Goal: Task Accomplishment & Management: Manage account settings

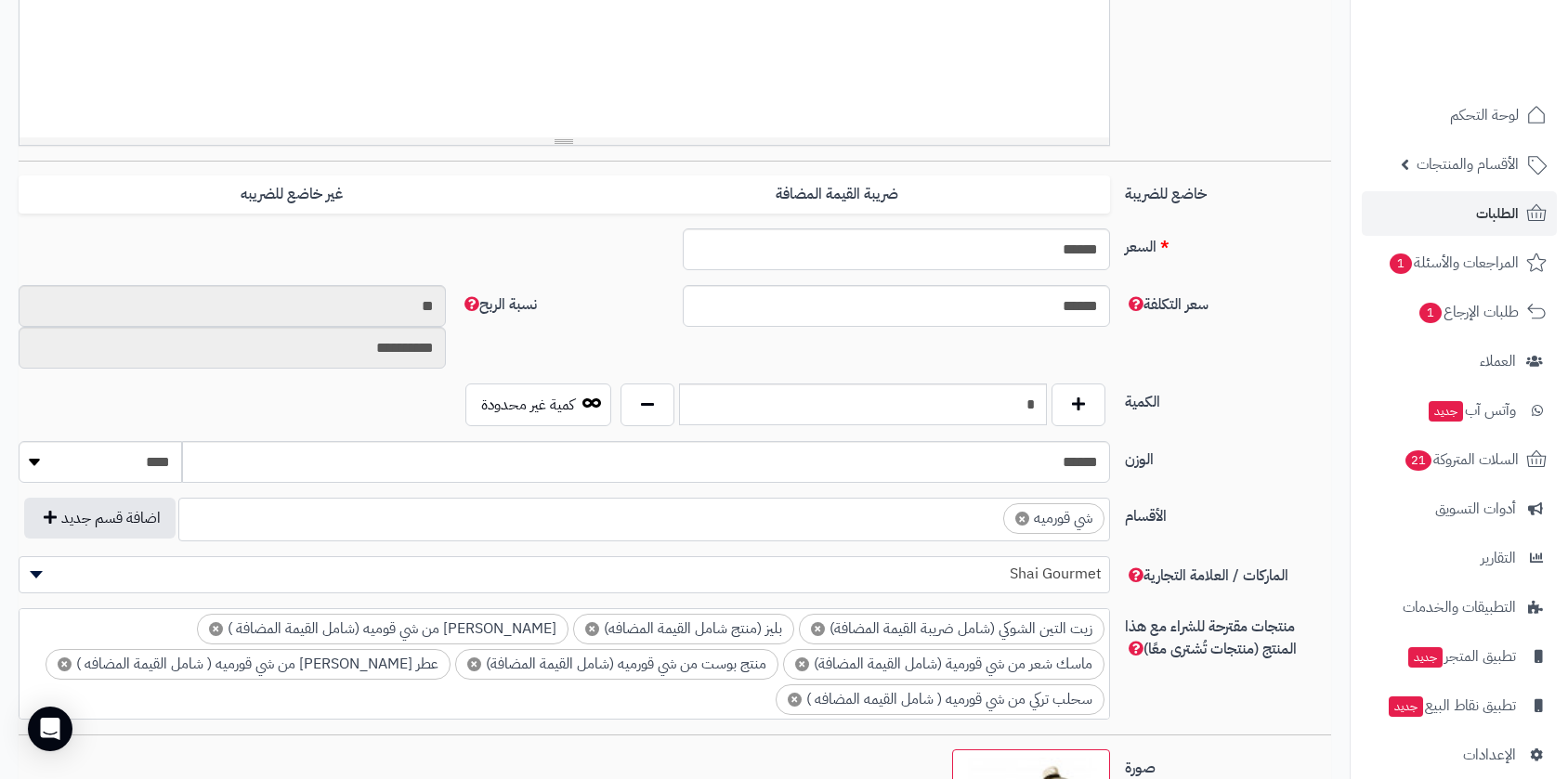
scroll to position [844, 0]
click at [1486, 219] on span "الطلبات" at bounding box center [1497, 214] width 43 height 26
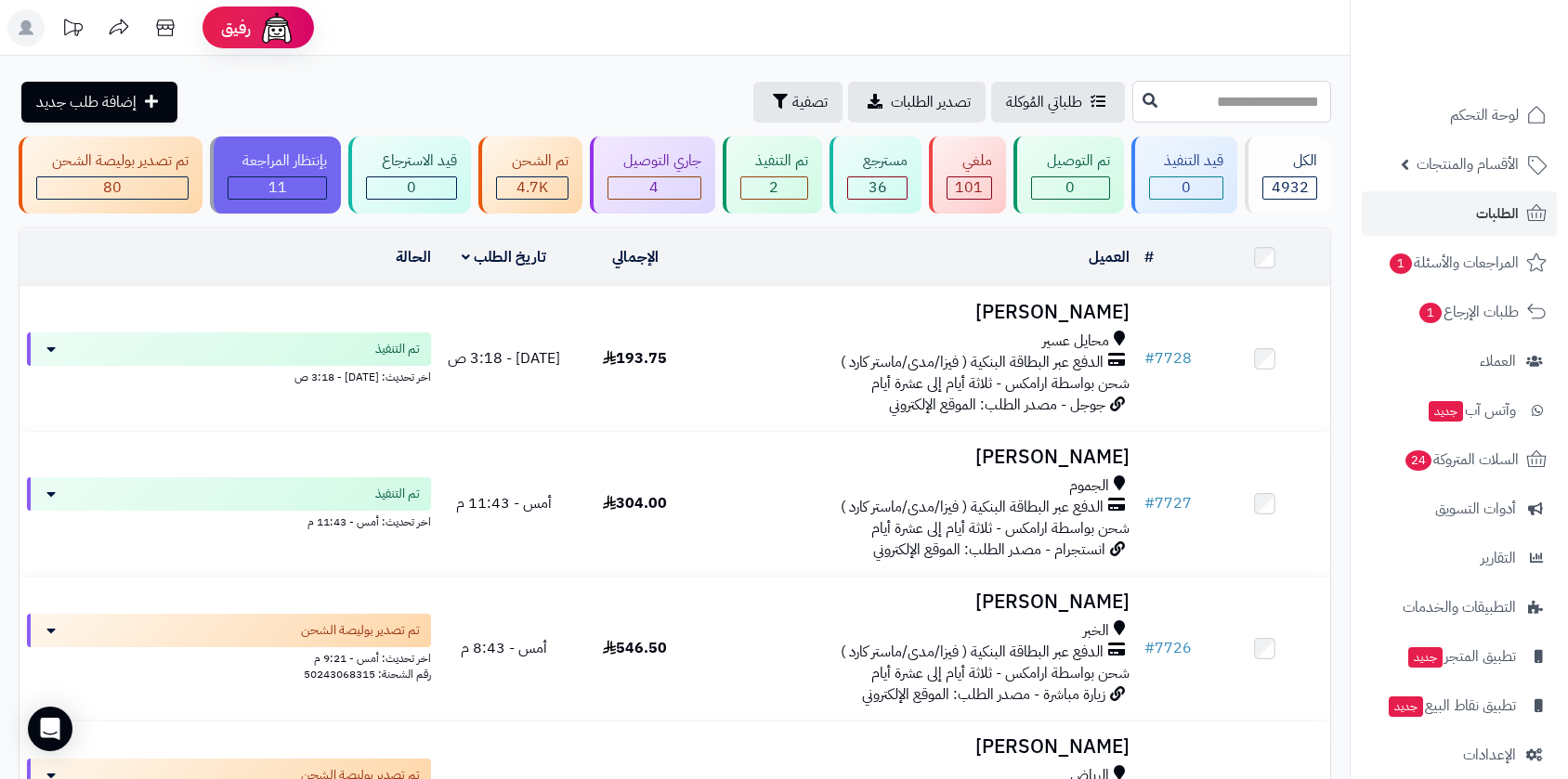
click at [1137, 104] on input "text" at bounding box center [1232, 101] width 199 height 42
type input "****"
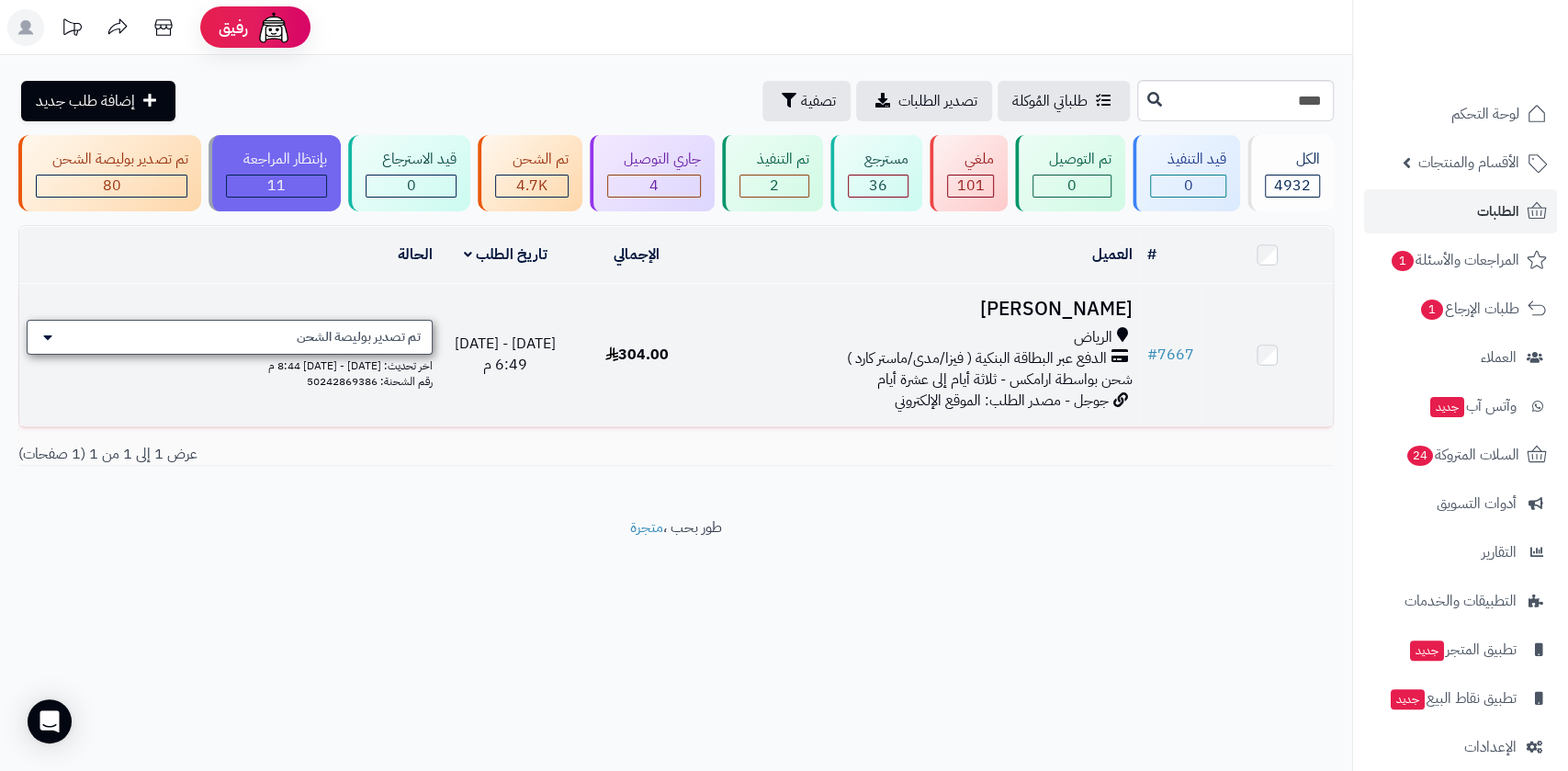
click at [373, 340] on span "تم تصدير بوليصة الشحن" at bounding box center [359, 337] width 124 height 18
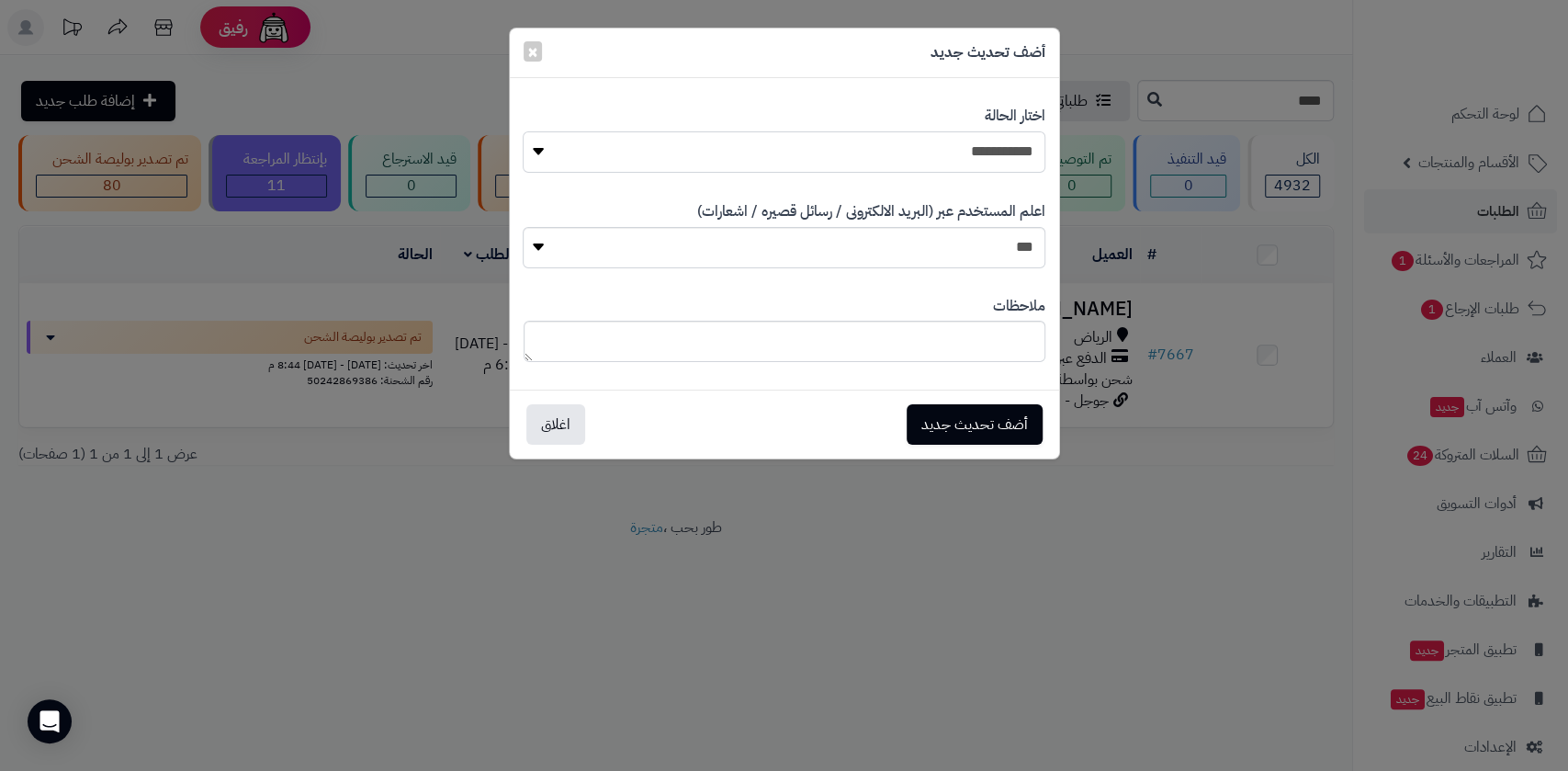
click at [897, 149] on select "**********" at bounding box center [784, 151] width 522 height 41
select select "**"
click at [523, 131] on select "**********" at bounding box center [784, 151] width 522 height 41
click at [553, 421] on button "اغلاق" at bounding box center [555, 424] width 58 height 40
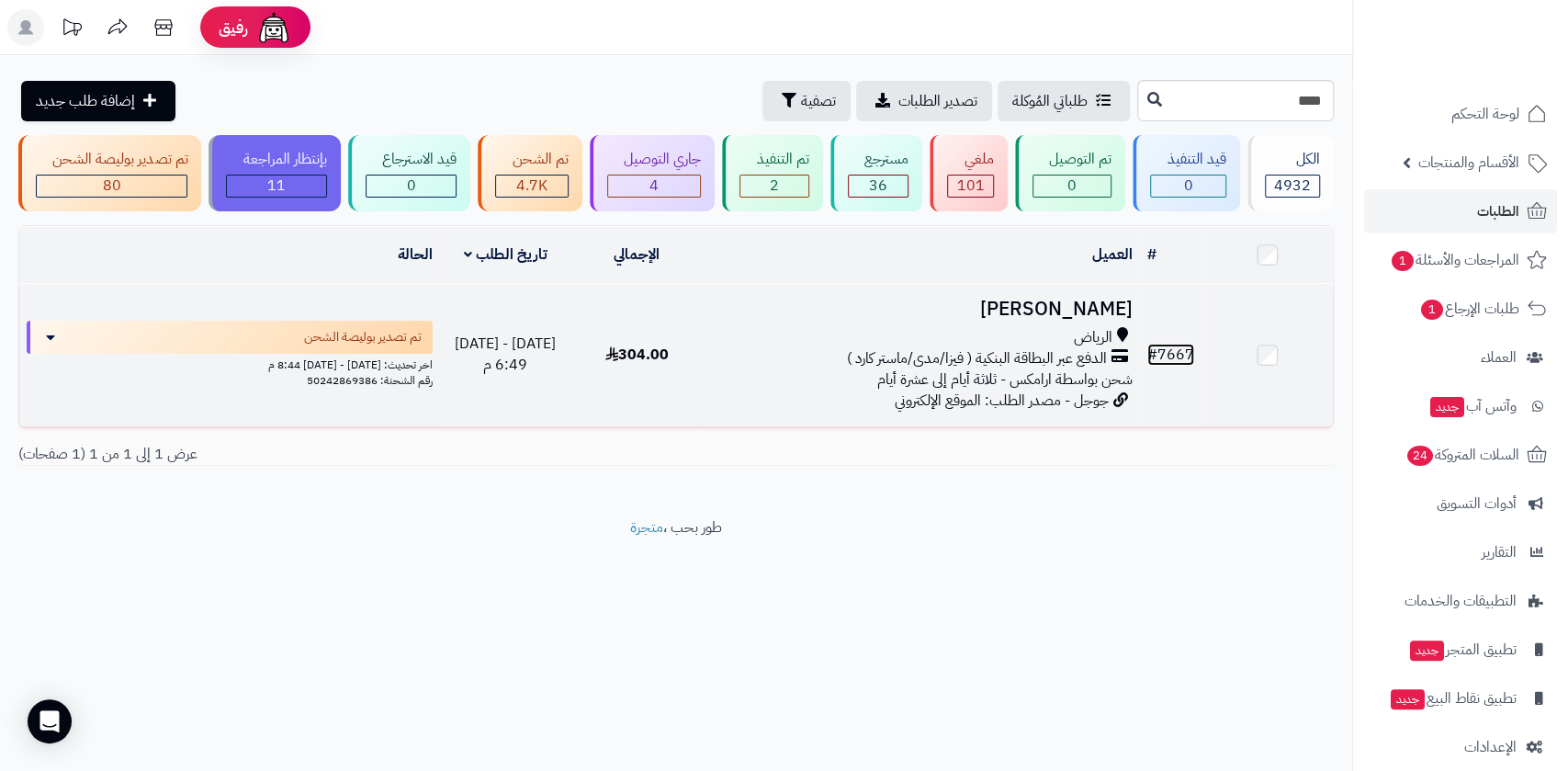
click at [1180, 348] on link "# 7667" at bounding box center [1170, 354] width 47 height 22
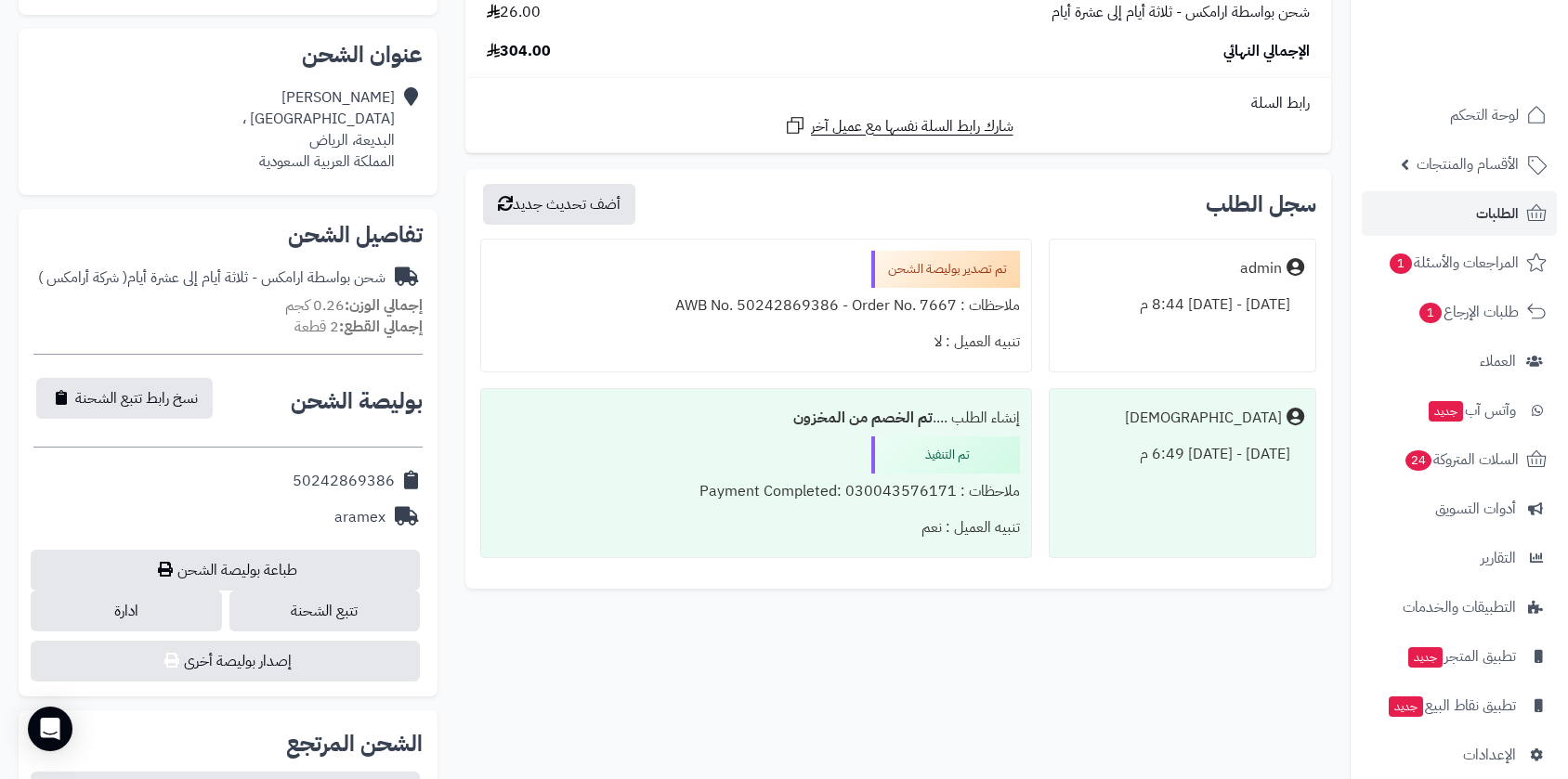
scroll to position [619, 0]
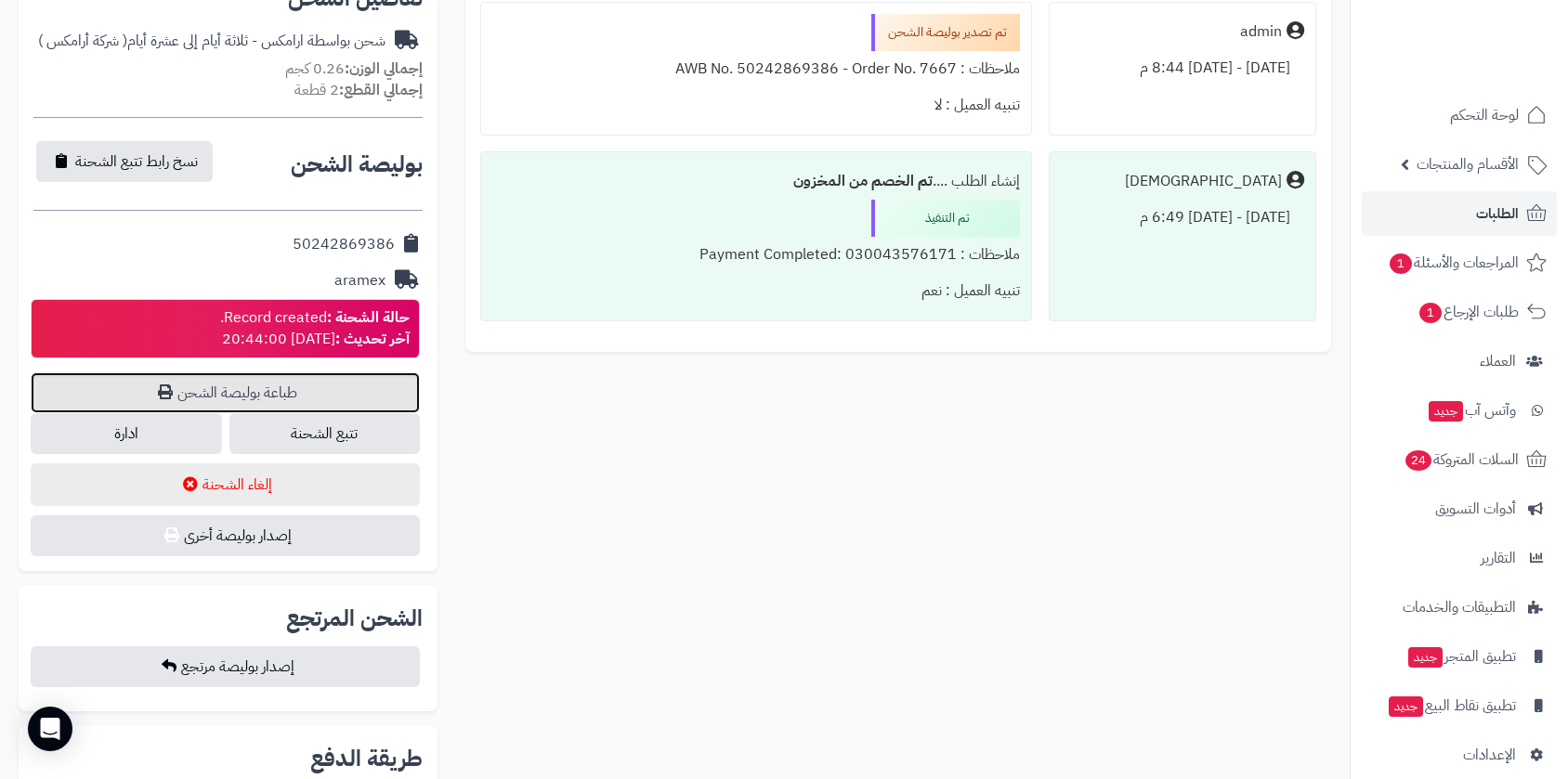
click at [284, 396] on link "طباعة بوليصة الشحن" at bounding box center [225, 392] width 390 height 41
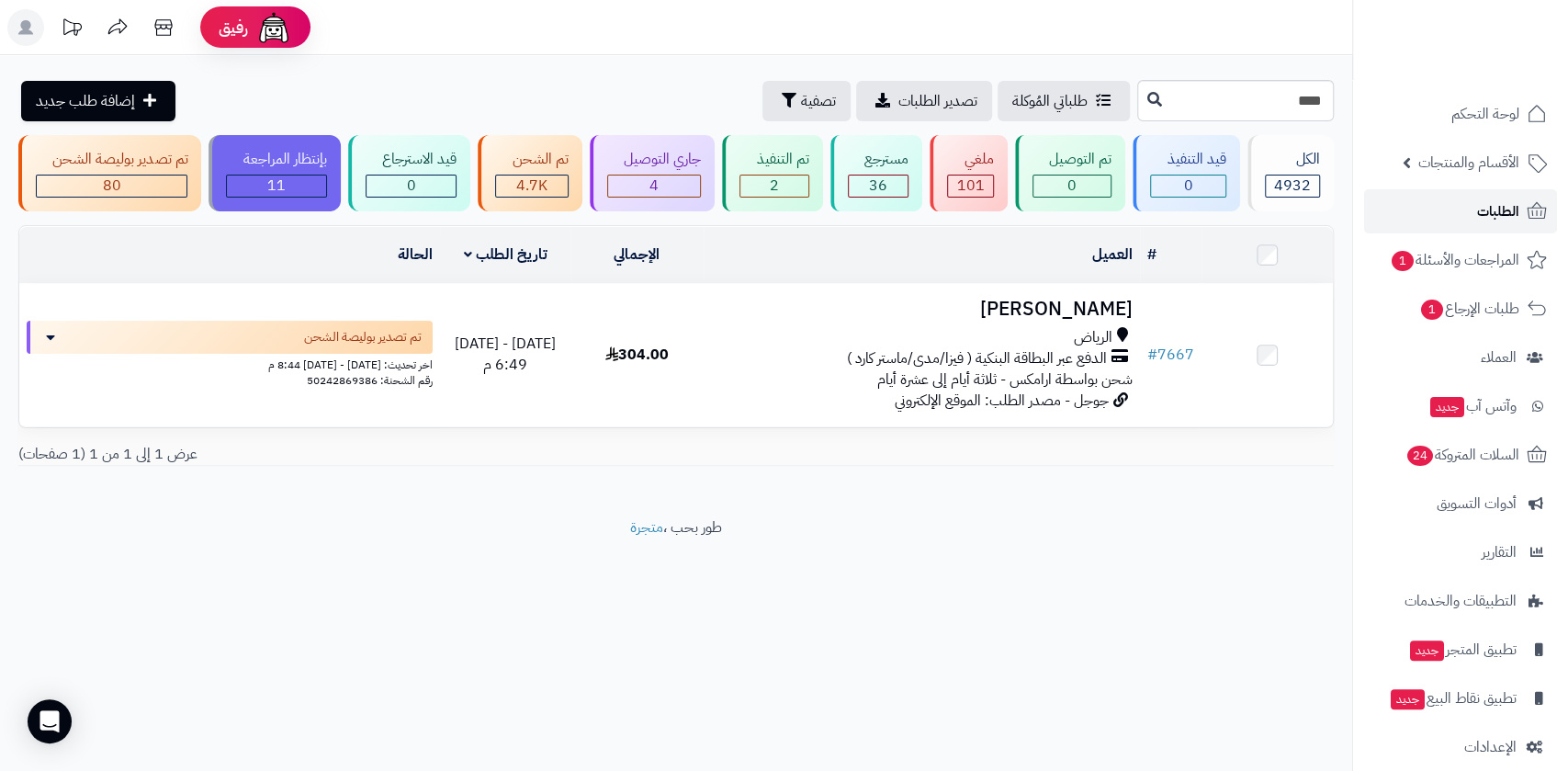
click at [1494, 202] on span "الطلبات" at bounding box center [1498, 211] width 42 height 26
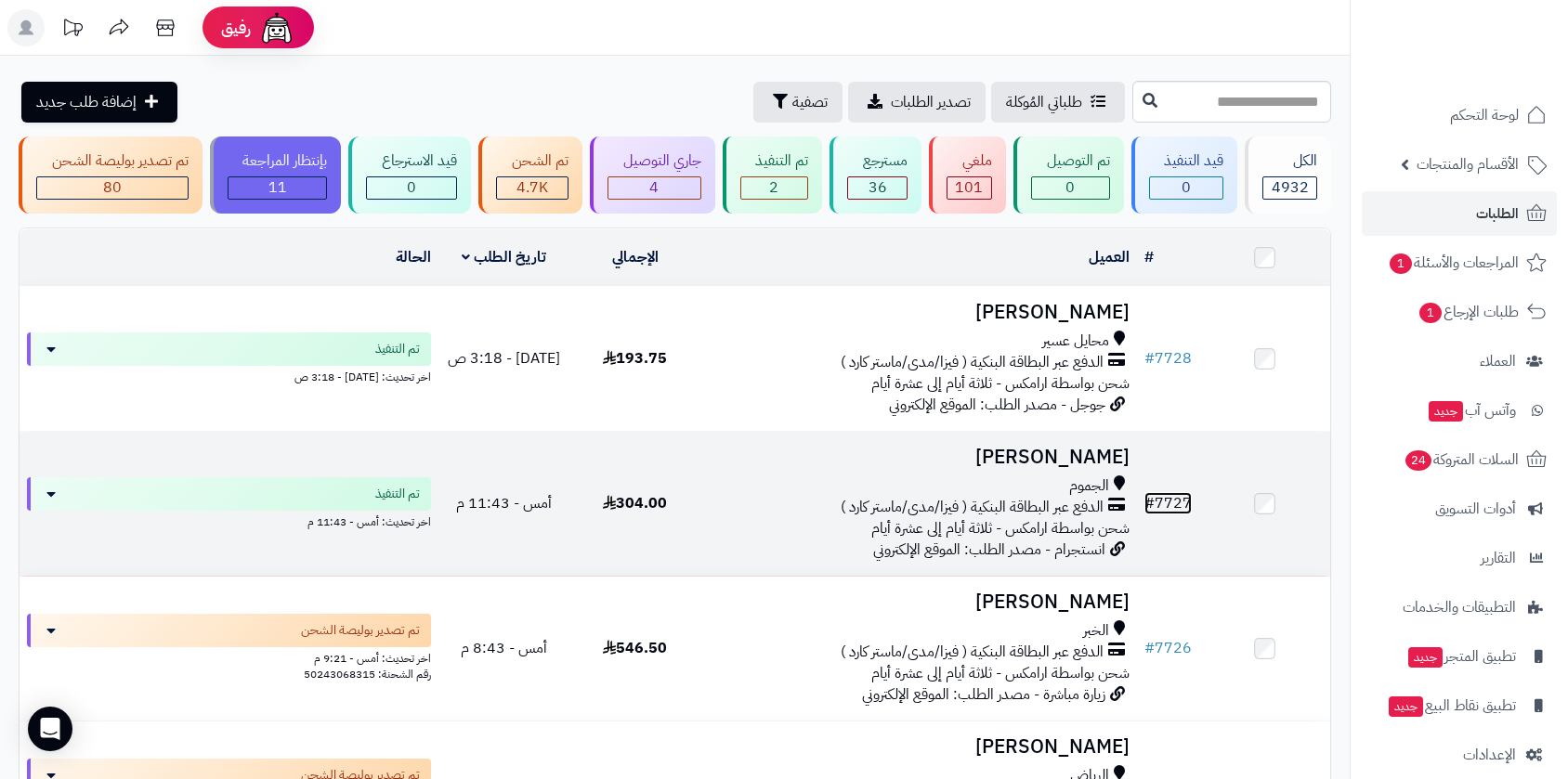
click at [1167, 492] on link "# 7727" at bounding box center [1168, 503] width 47 height 22
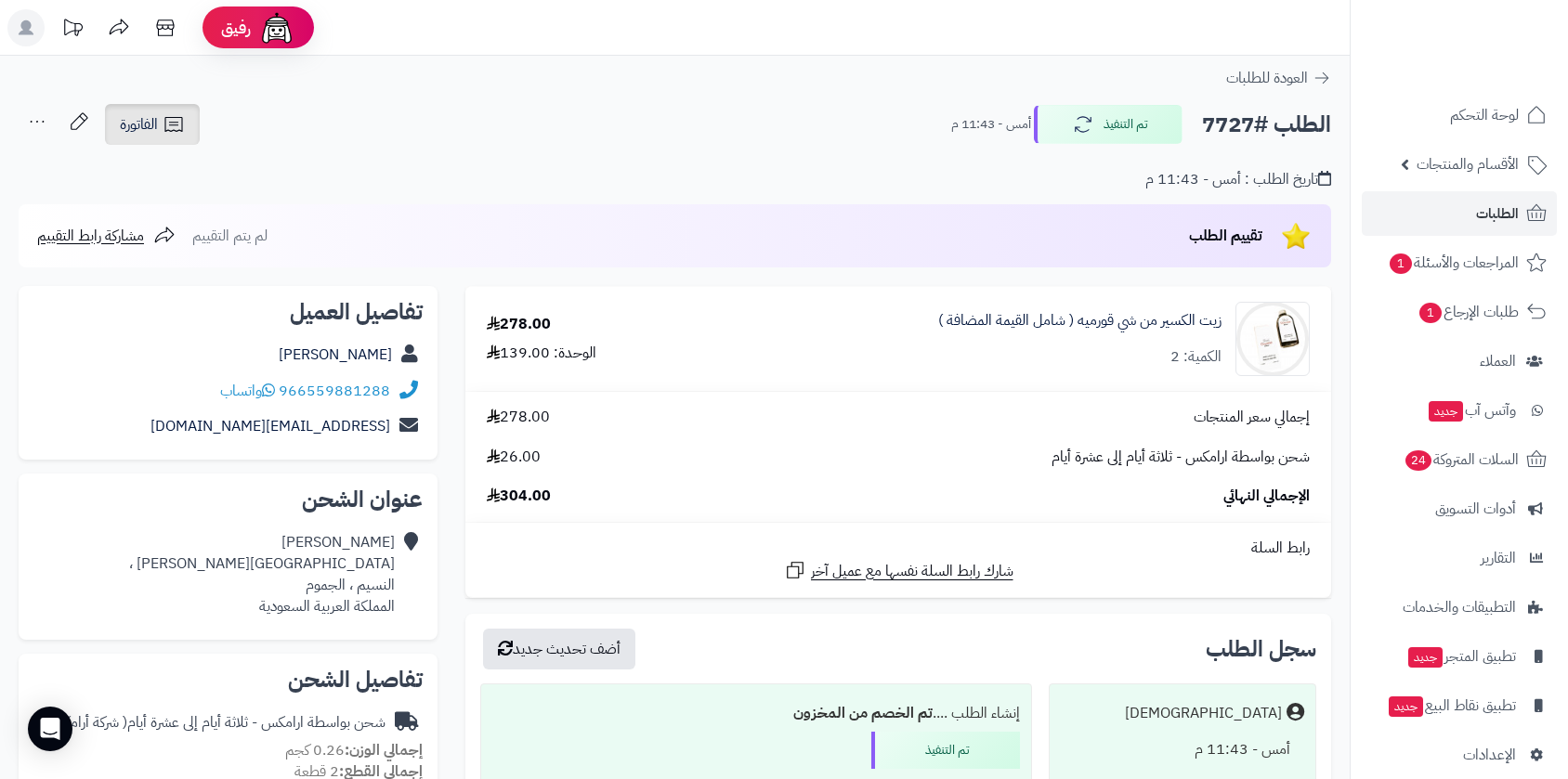
click at [141, 113] on span "الفاتورة" at bounding box center [138, 124] width 38 height 22
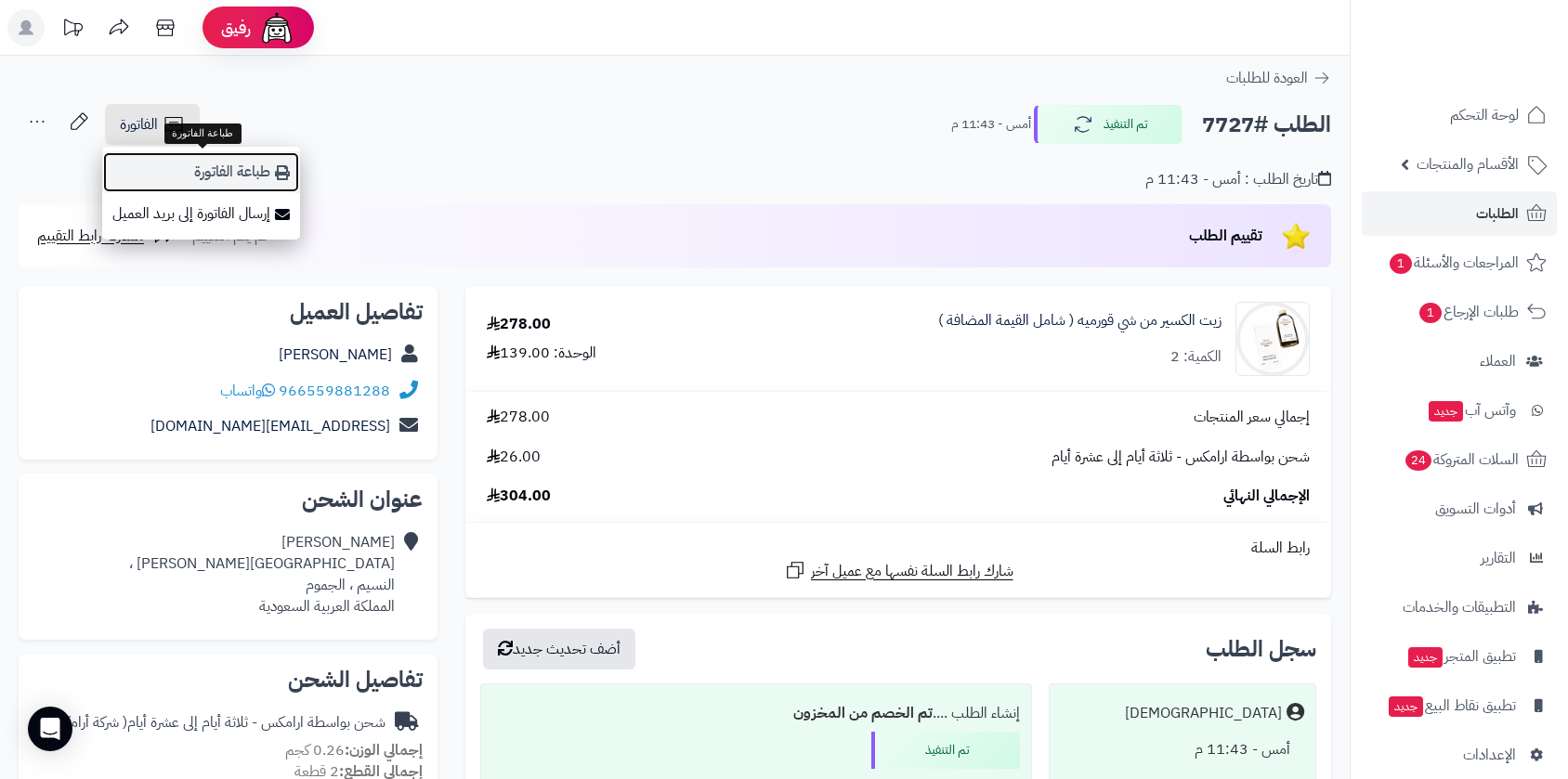
click at [207, 175] on link "طباعة الفاتورة" at bounding box center [201, 172] width 198 height 42
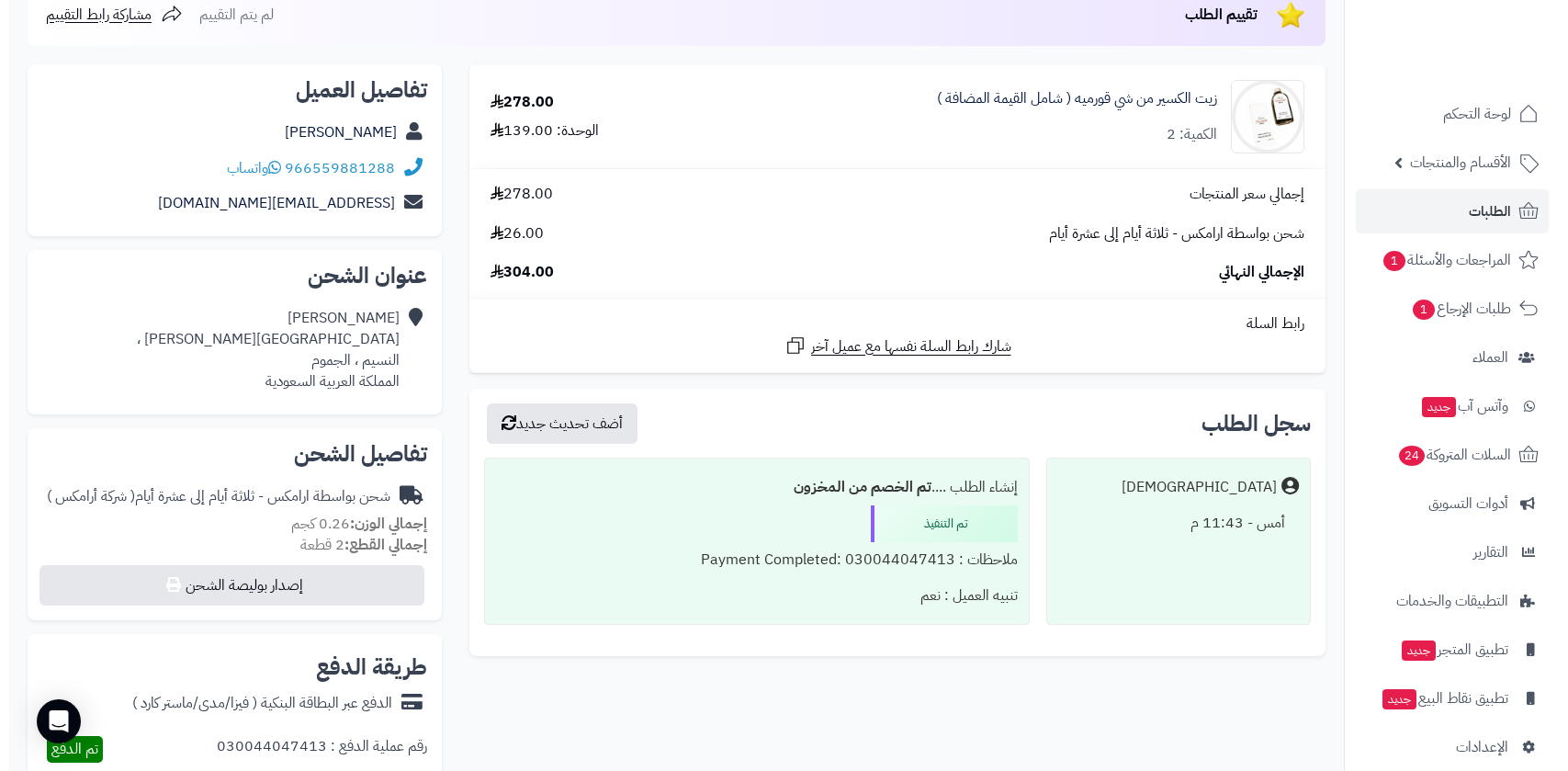
scroll to position [510, 0]
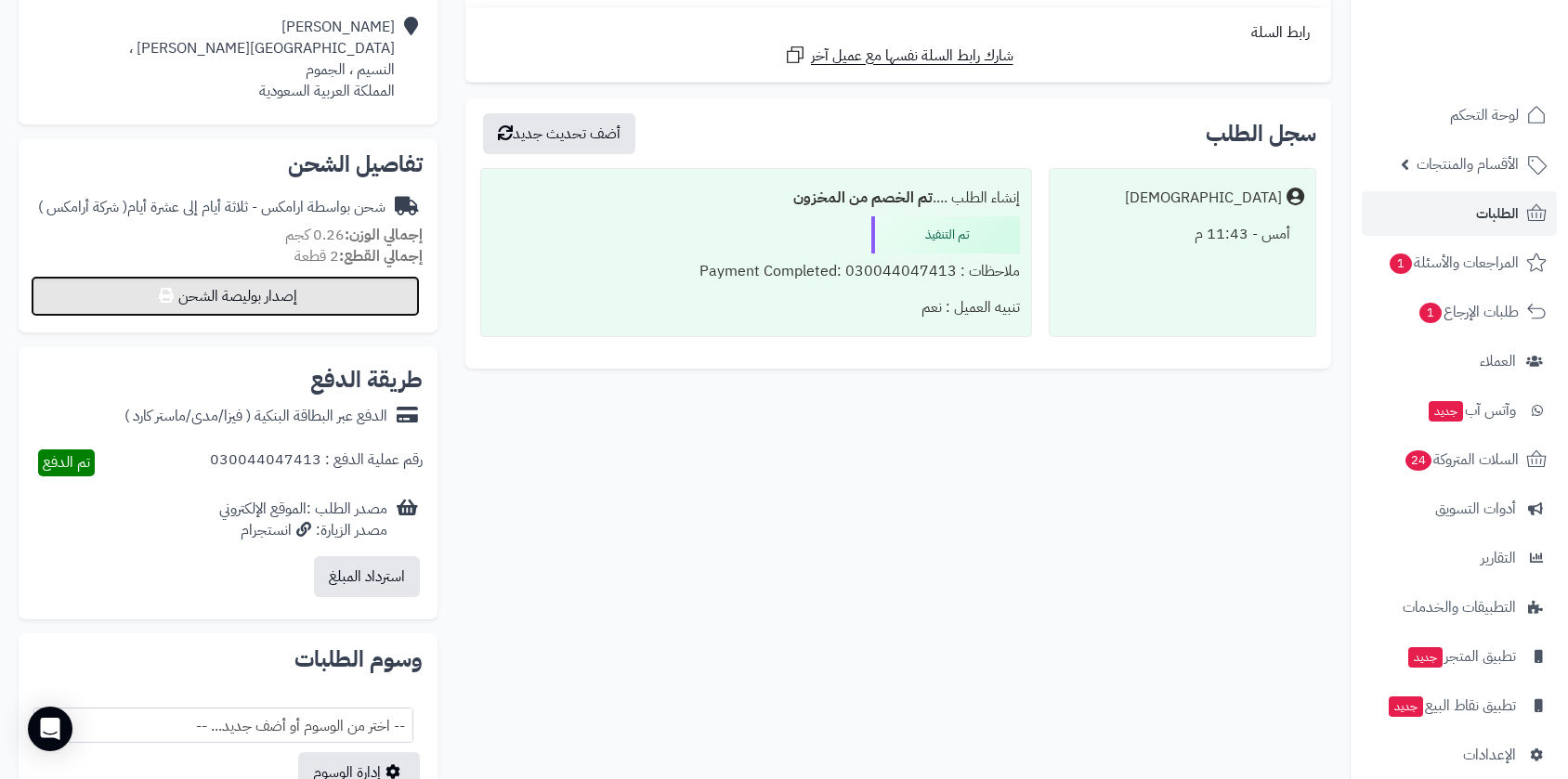
click at [319, 303] on button "إصدار بوليصة الشحن" at bounding box center [225, 296] width 390 height 41
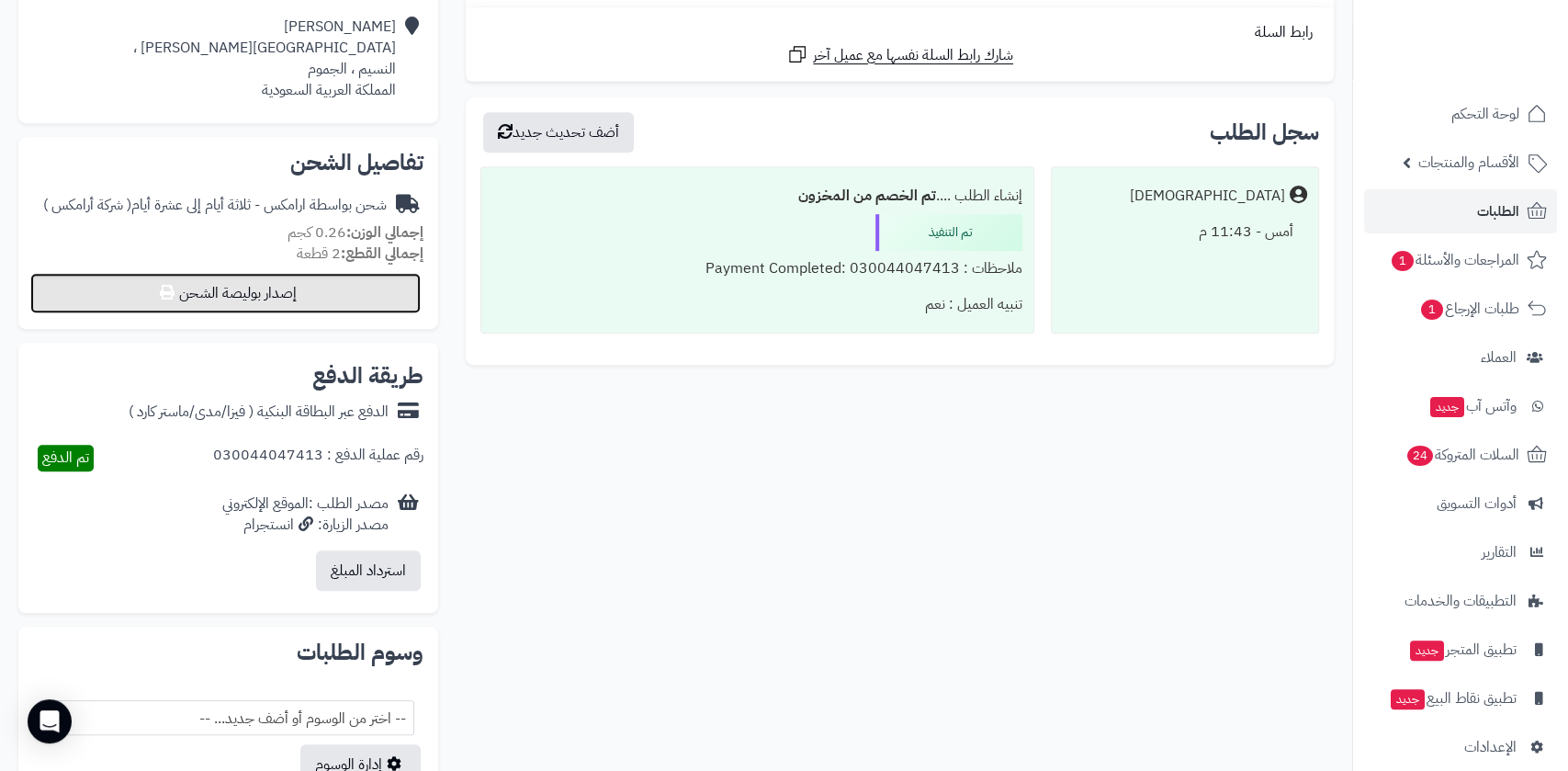
select select "******"
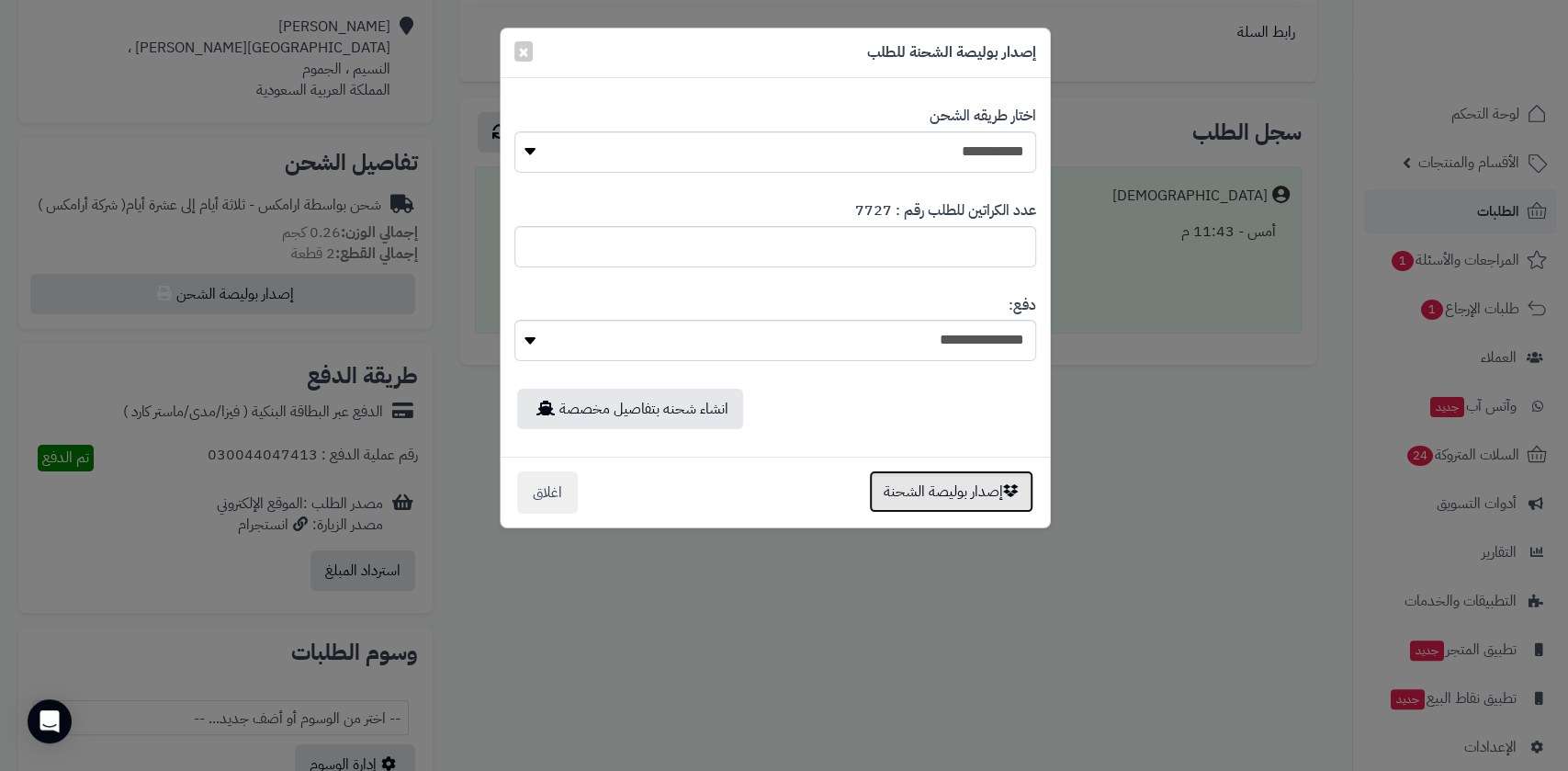
click at [934, 489] on button "إصدار بوليصة الشحنة" at bounding box center [951, 492] width 164 height 42
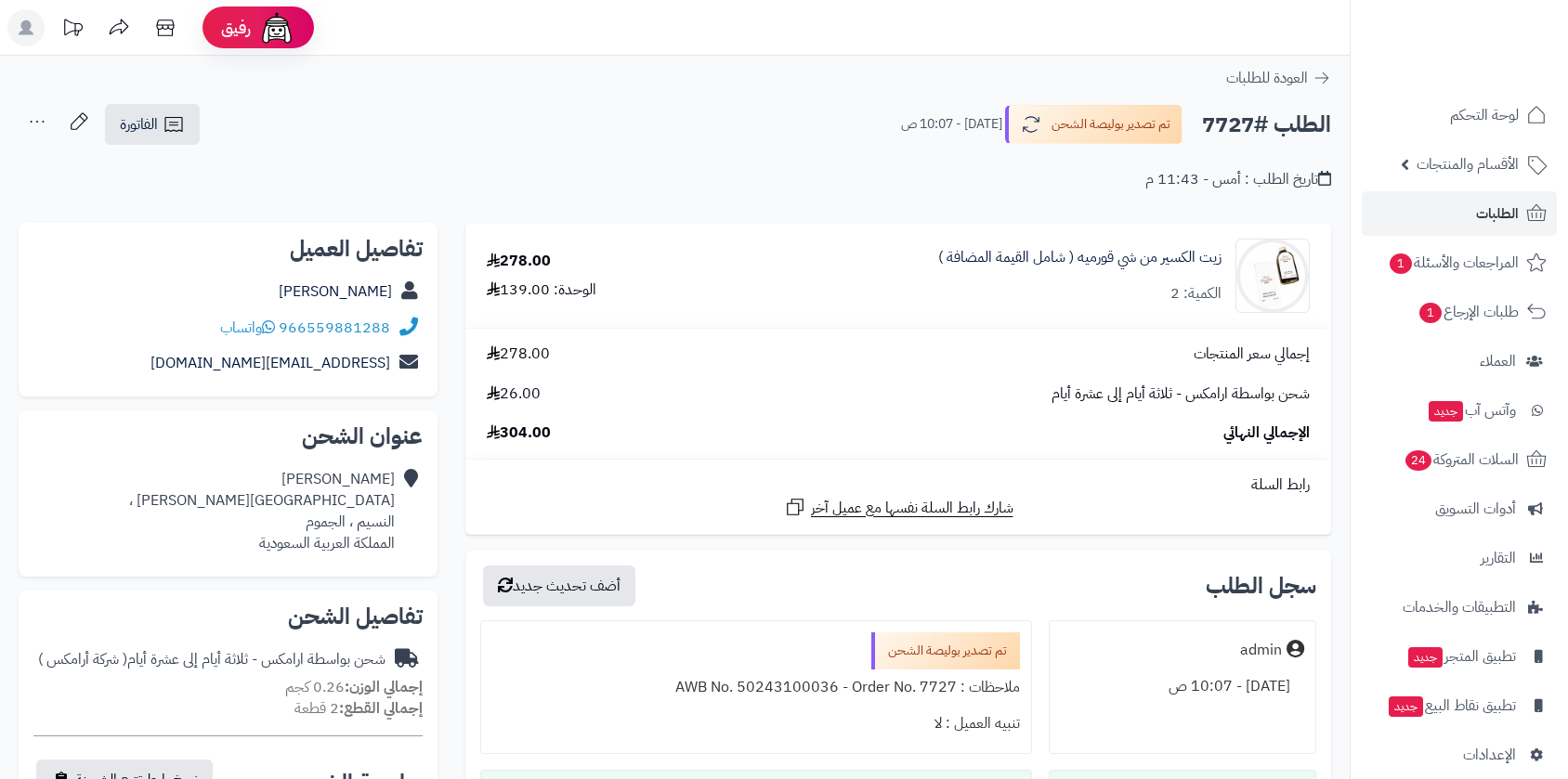
scroll to position [452, 0]
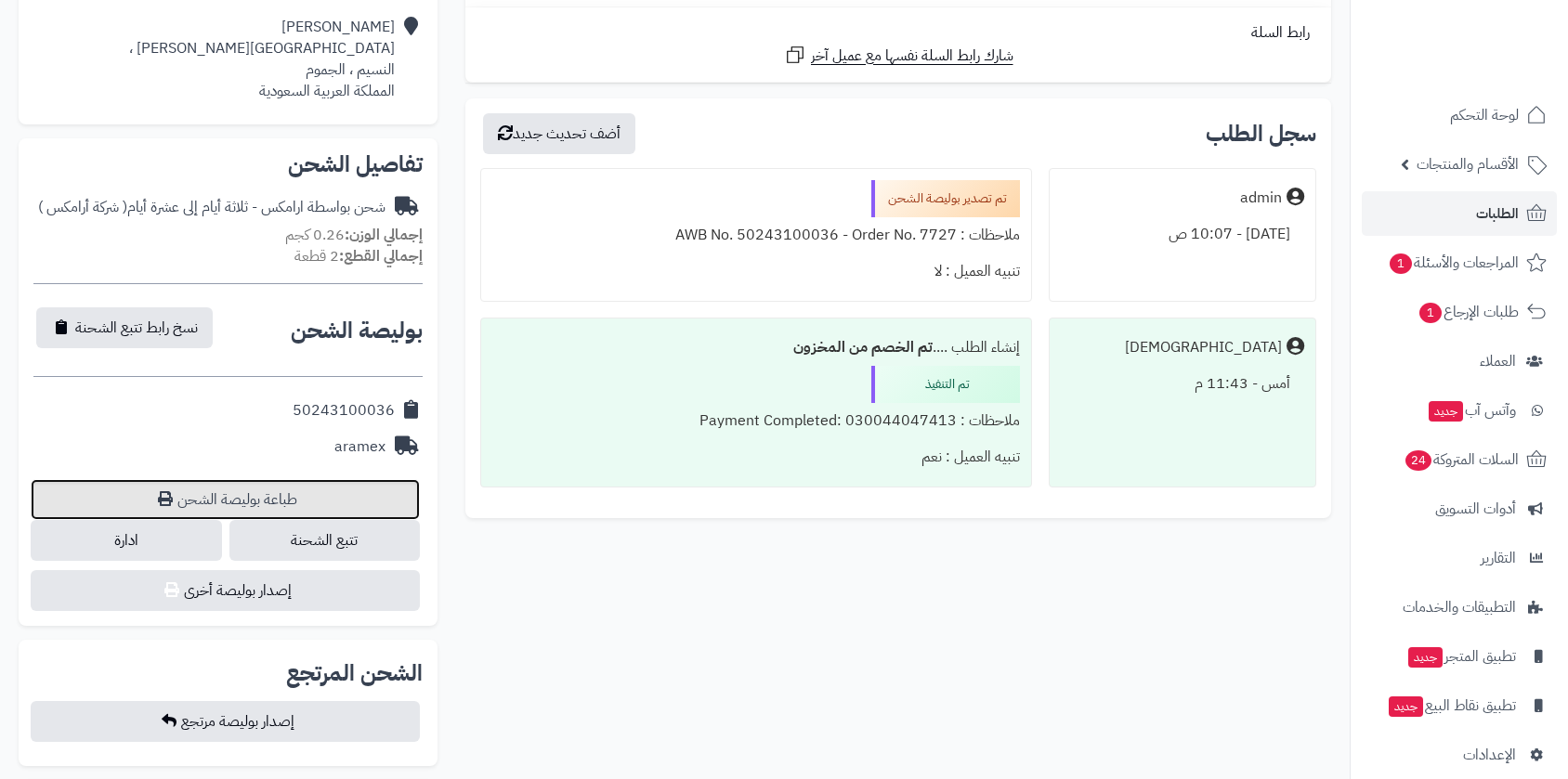
click at [303, 506] on link "طباعة بوليصة الشحن" at bounding box center [225, 500] width 390 height 41
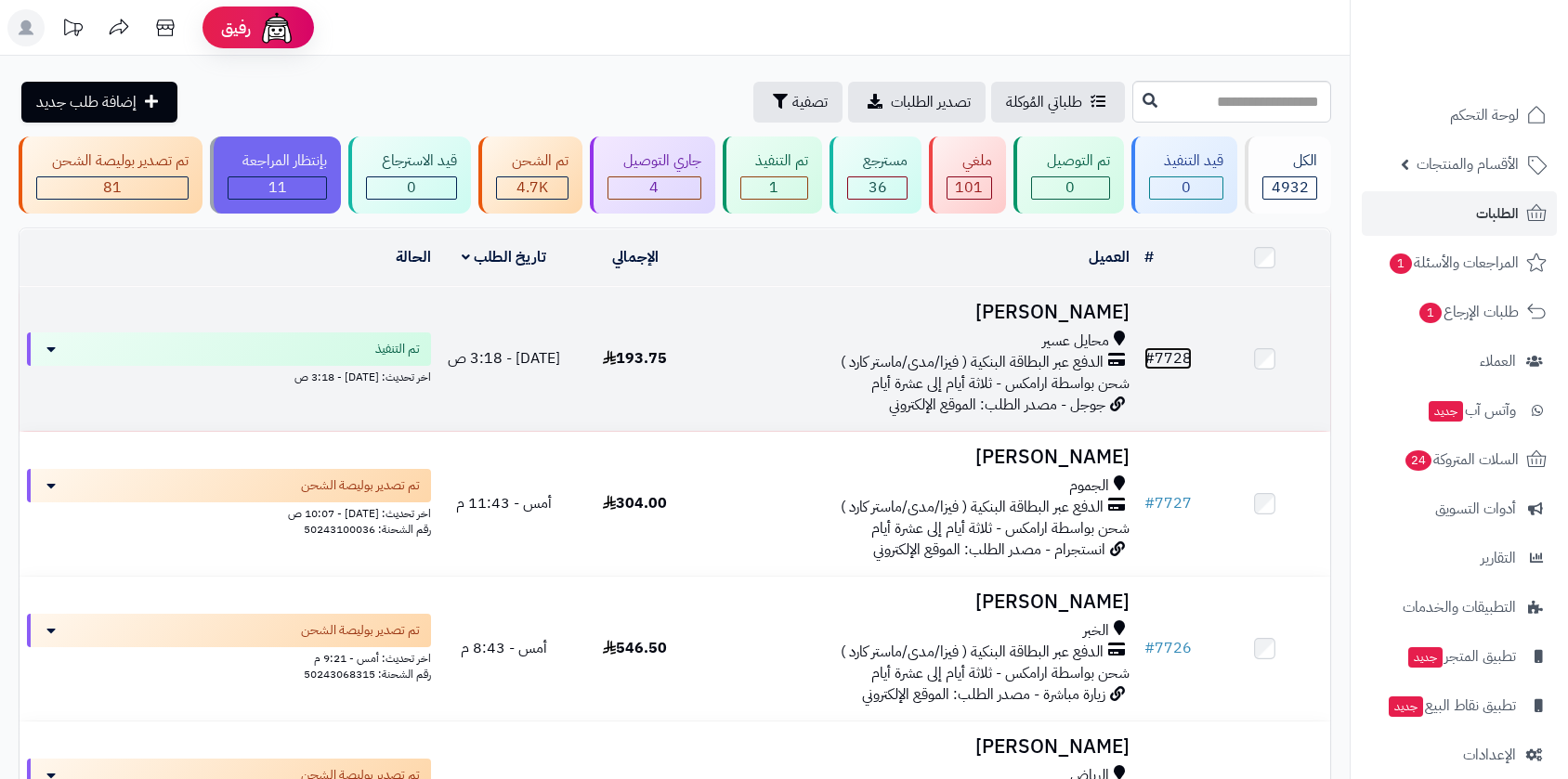
click at [1165, 354] on link "# 7728" at bounding box center [1168, 358] width 47 height 22
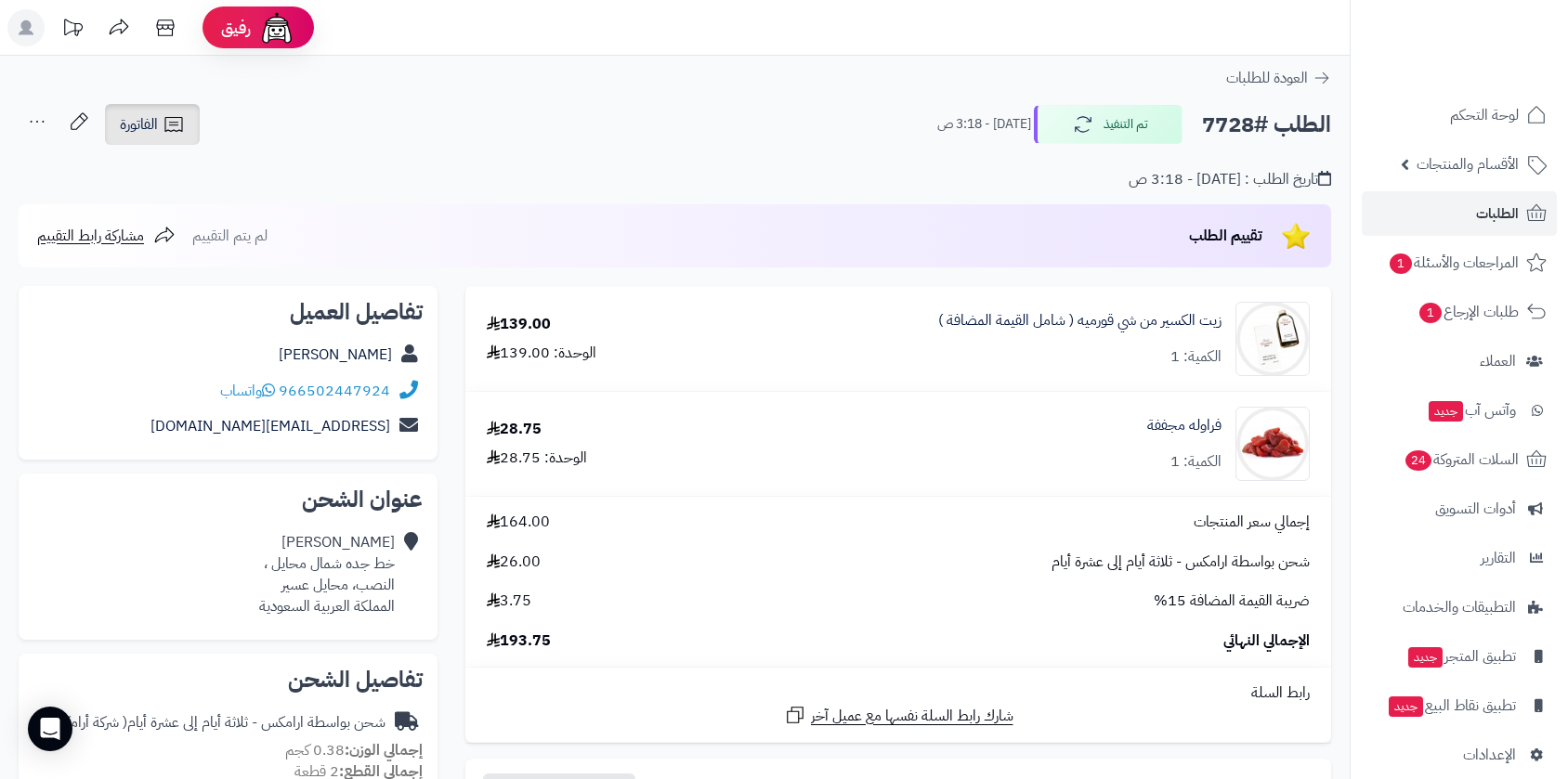
click at [137, 111] on link "الفاتورة" at bounding box center [153, 125] width 95 height 41
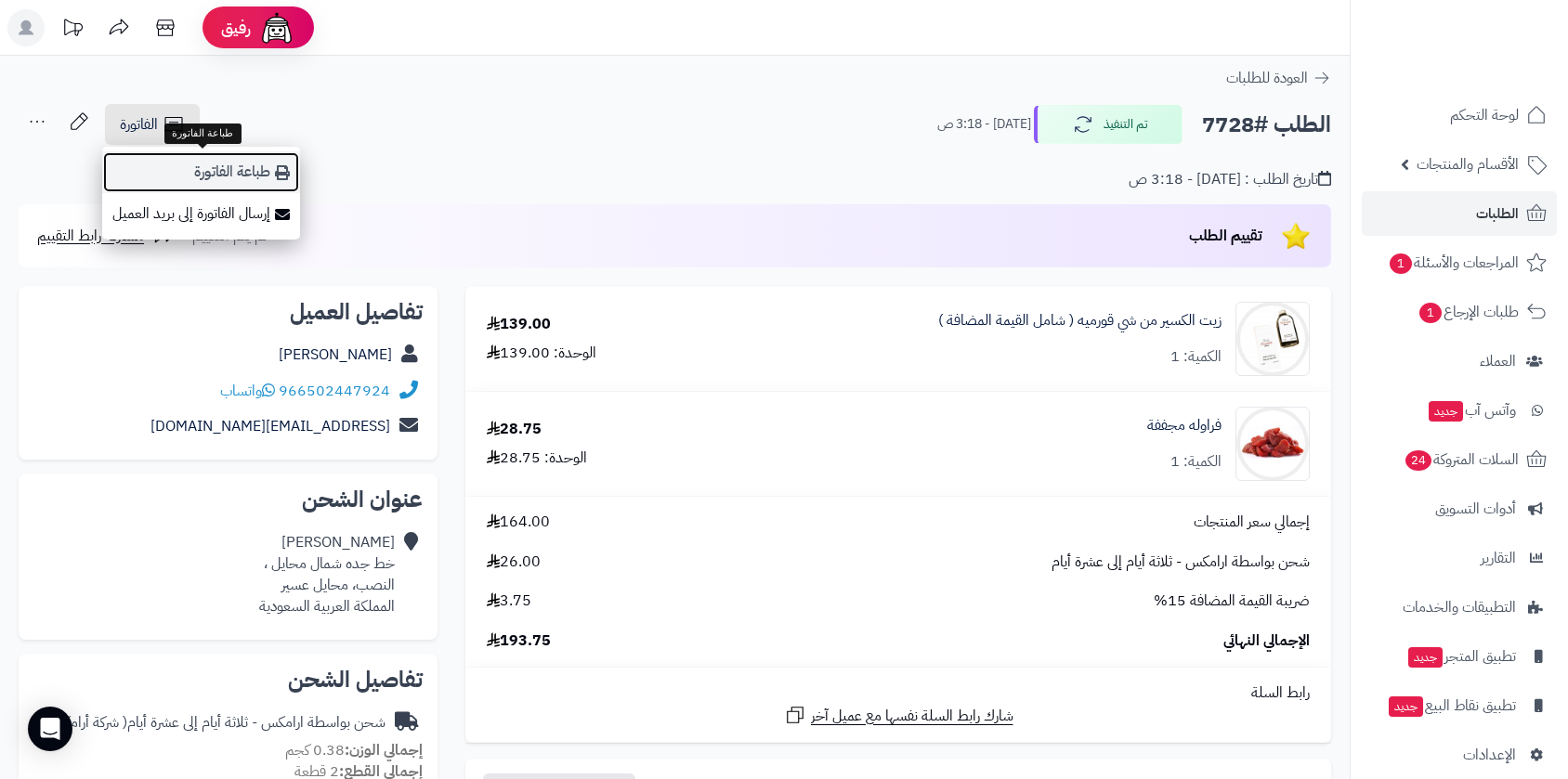
click at [216, 173] on link "طباعة الفاتورة" at bounding box center [201, 172] width 198 height 42
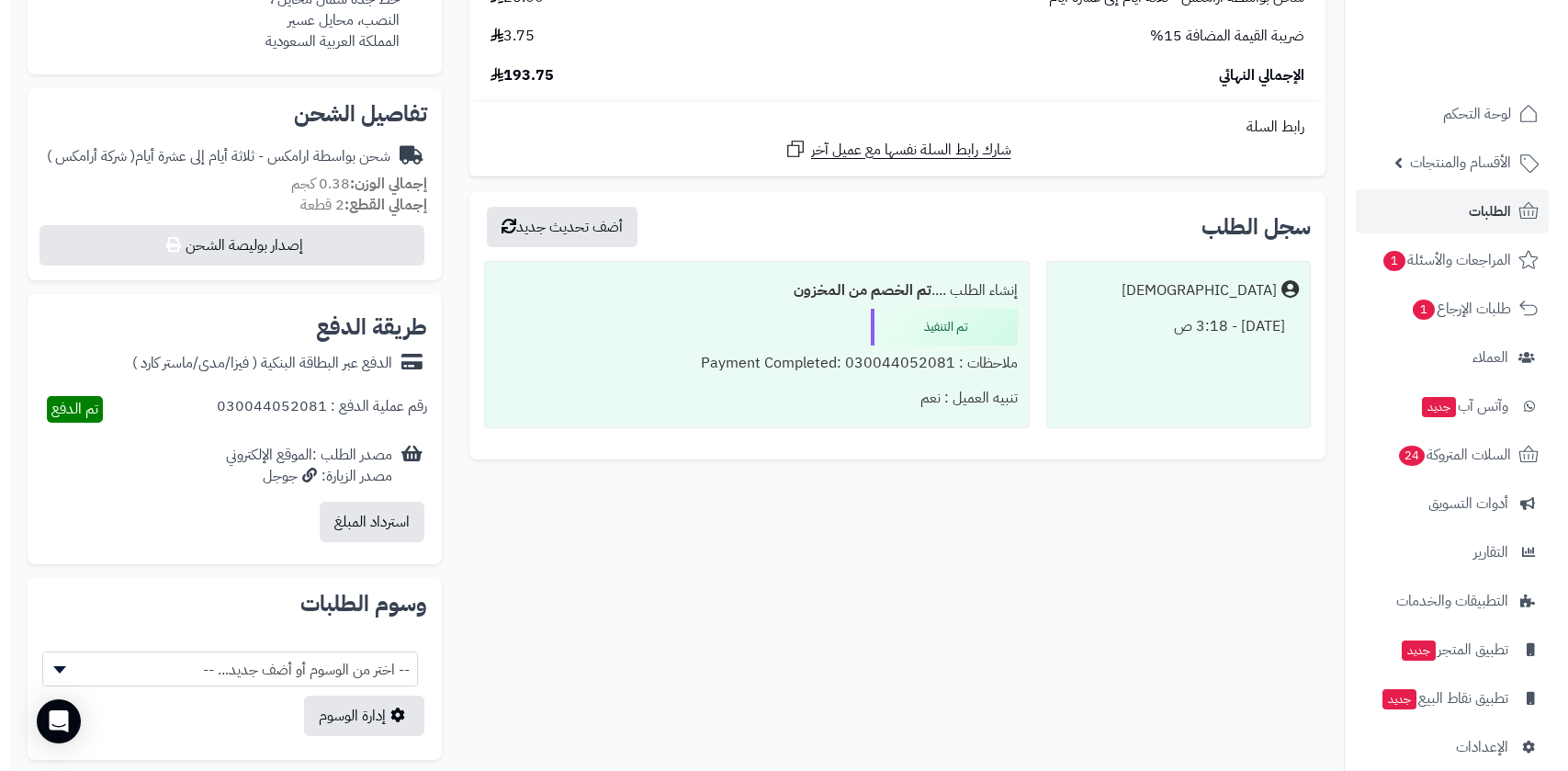
scroll to position [689, 0]
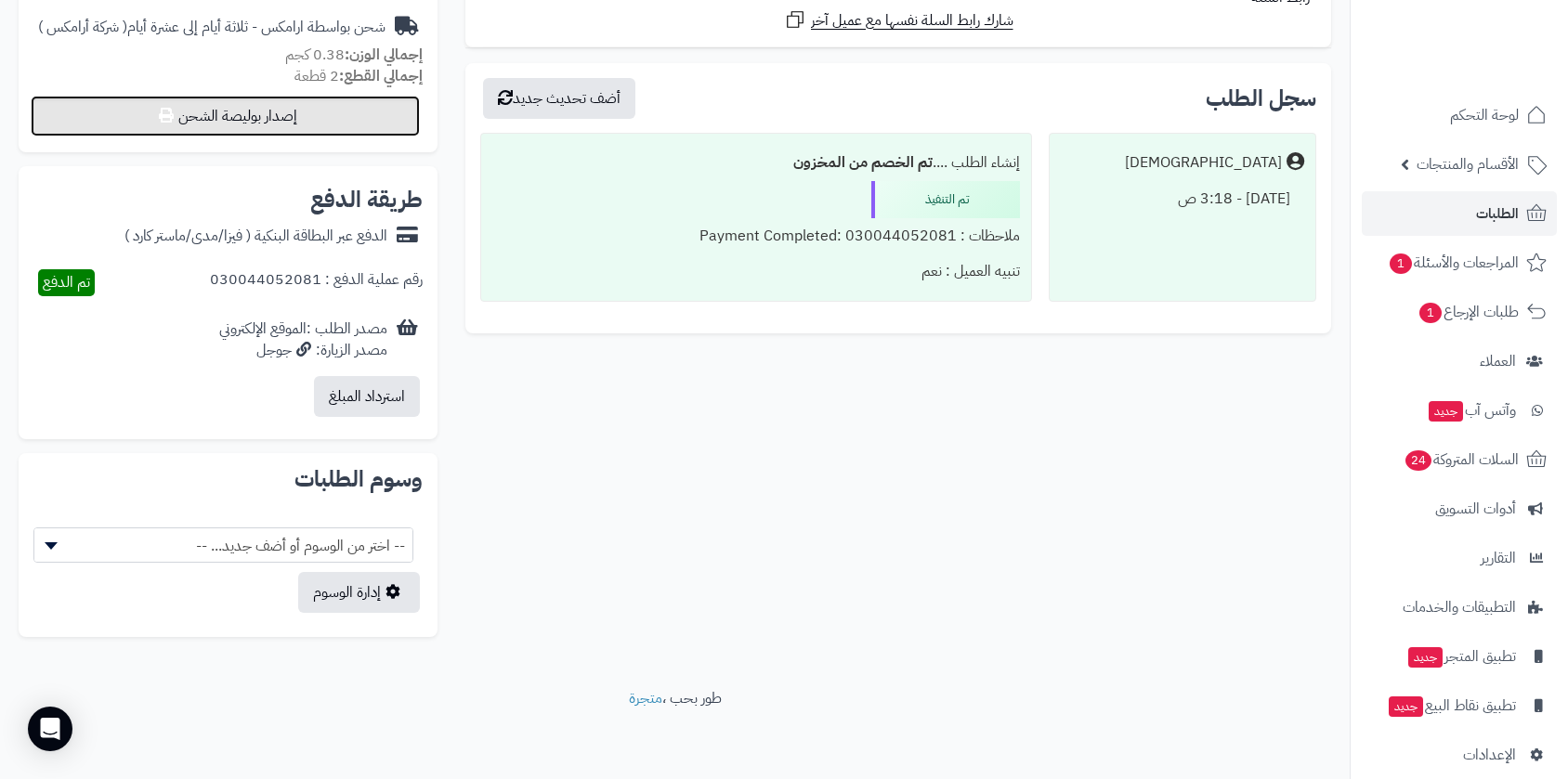
click at [347, 114] on button "إصدار بوليصة الشحن" at bounding box center [225, 116] width 390 height 41
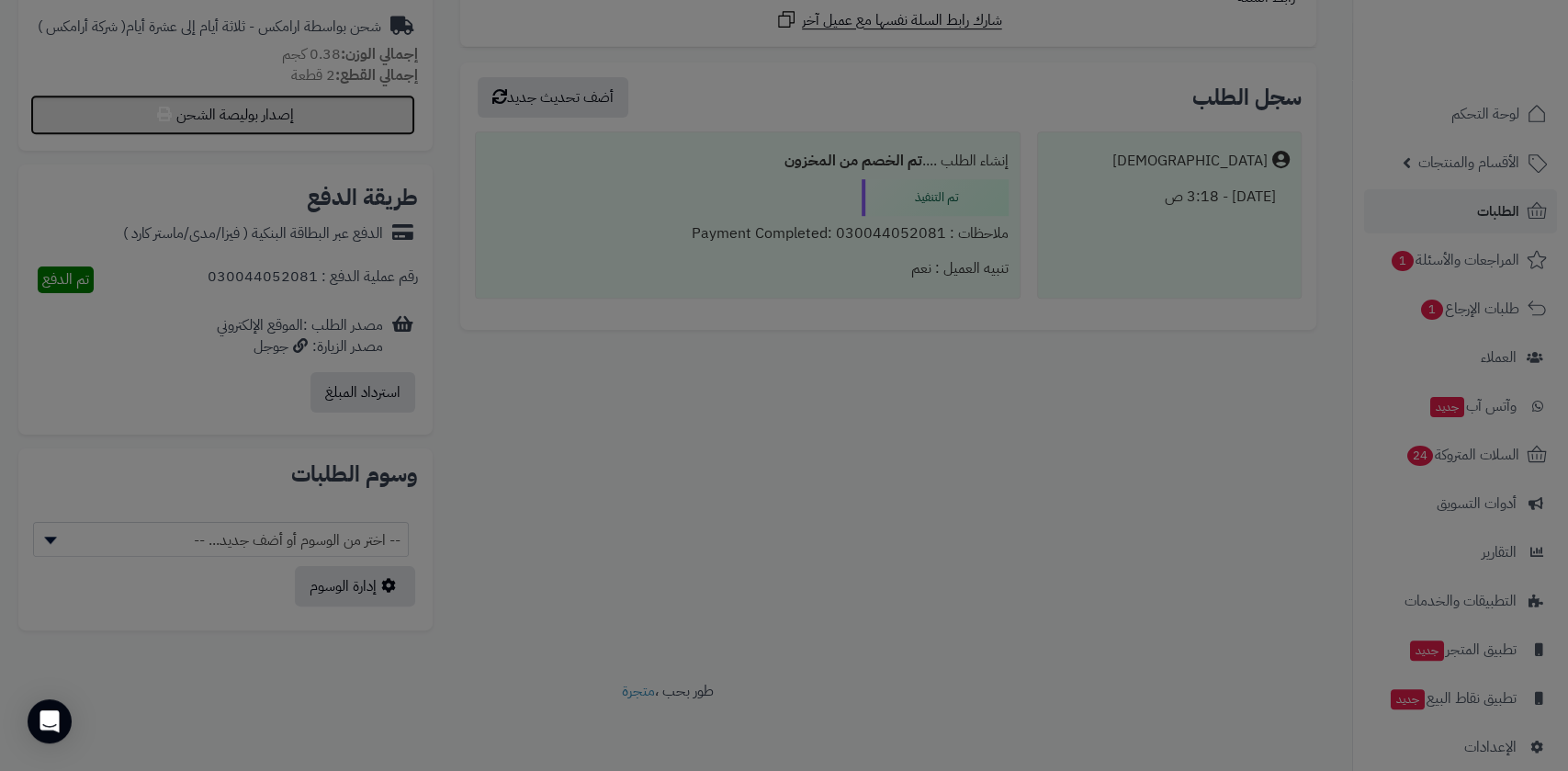
select select "******"
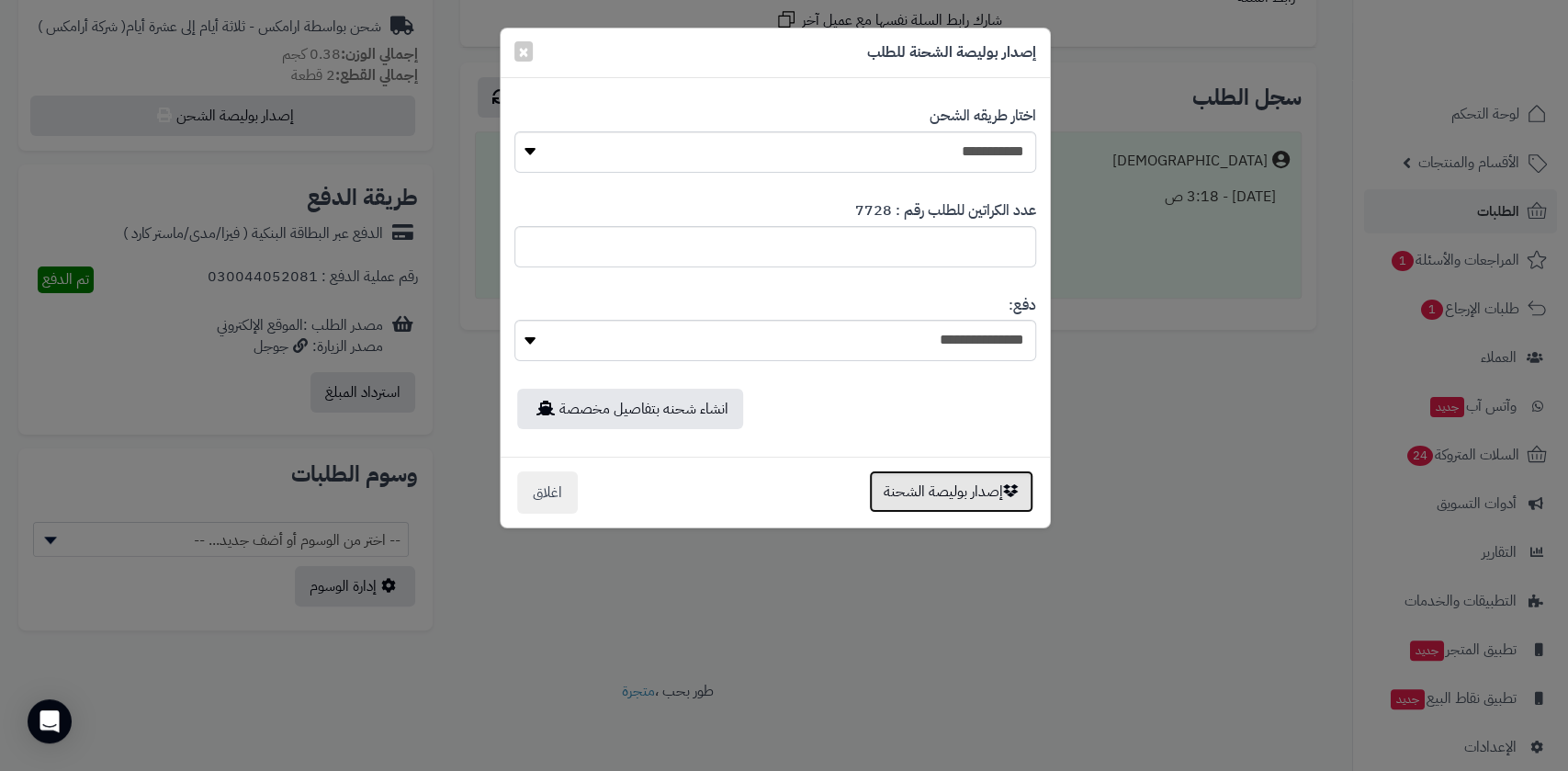
click at [953, 489] on button "إصدار بوليصة الشحنة" at bounding box center [951, 492] width 164 height 42
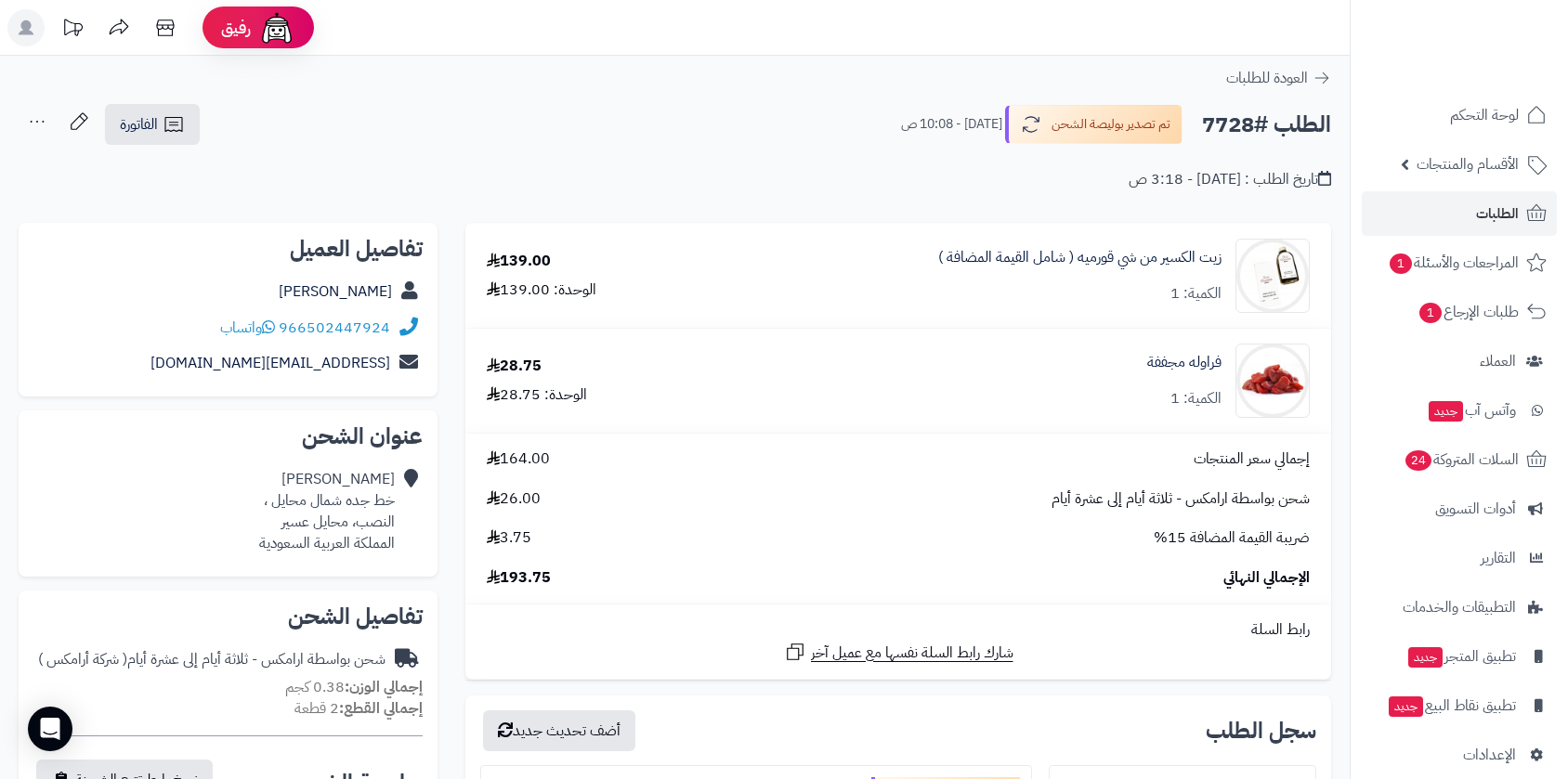
scroll to position [632, 0]
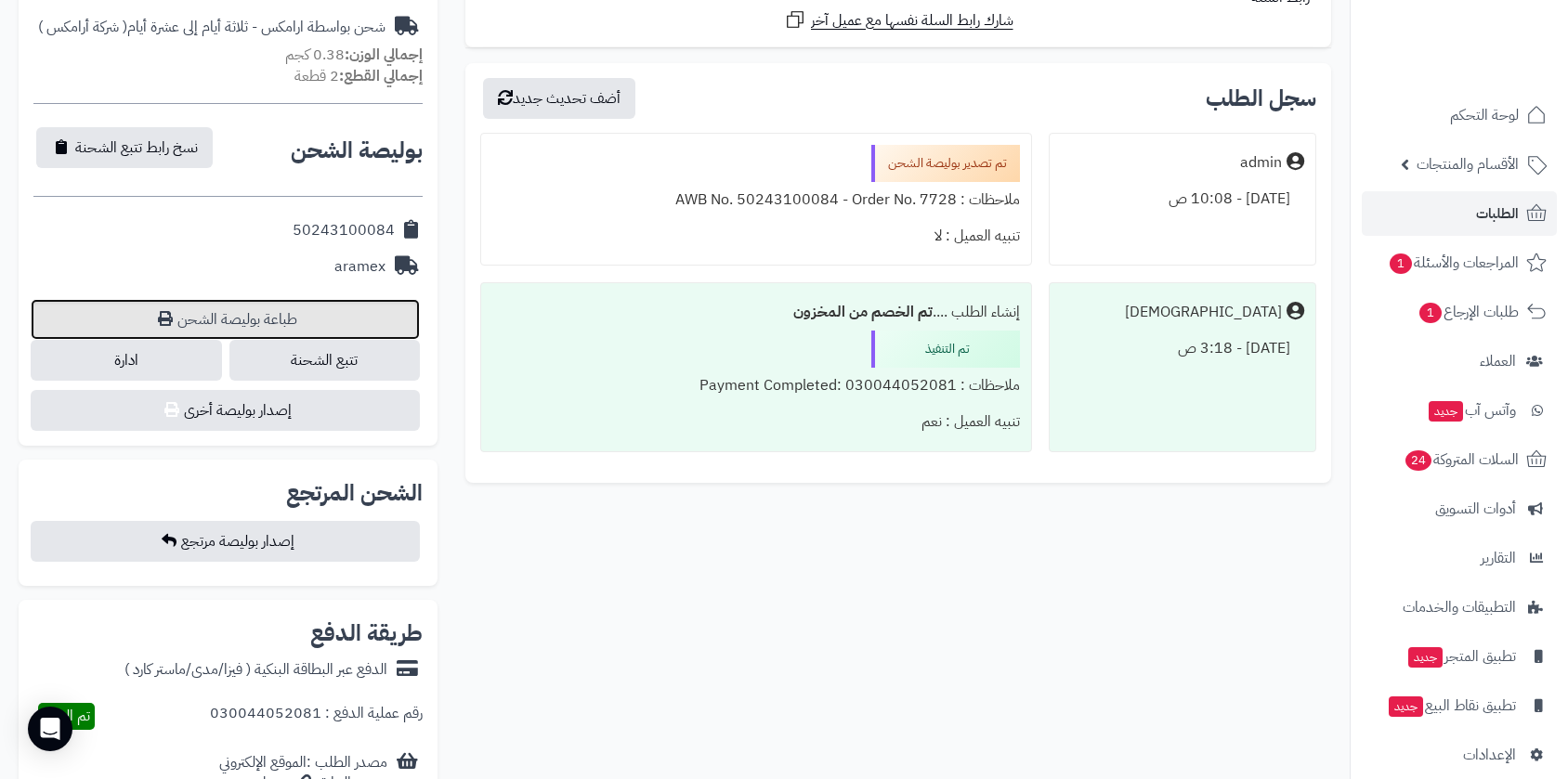
click at [305, 317] on link "طباعة بوليصة الشحن" at bounding box center [225, 319] width 390 height 41
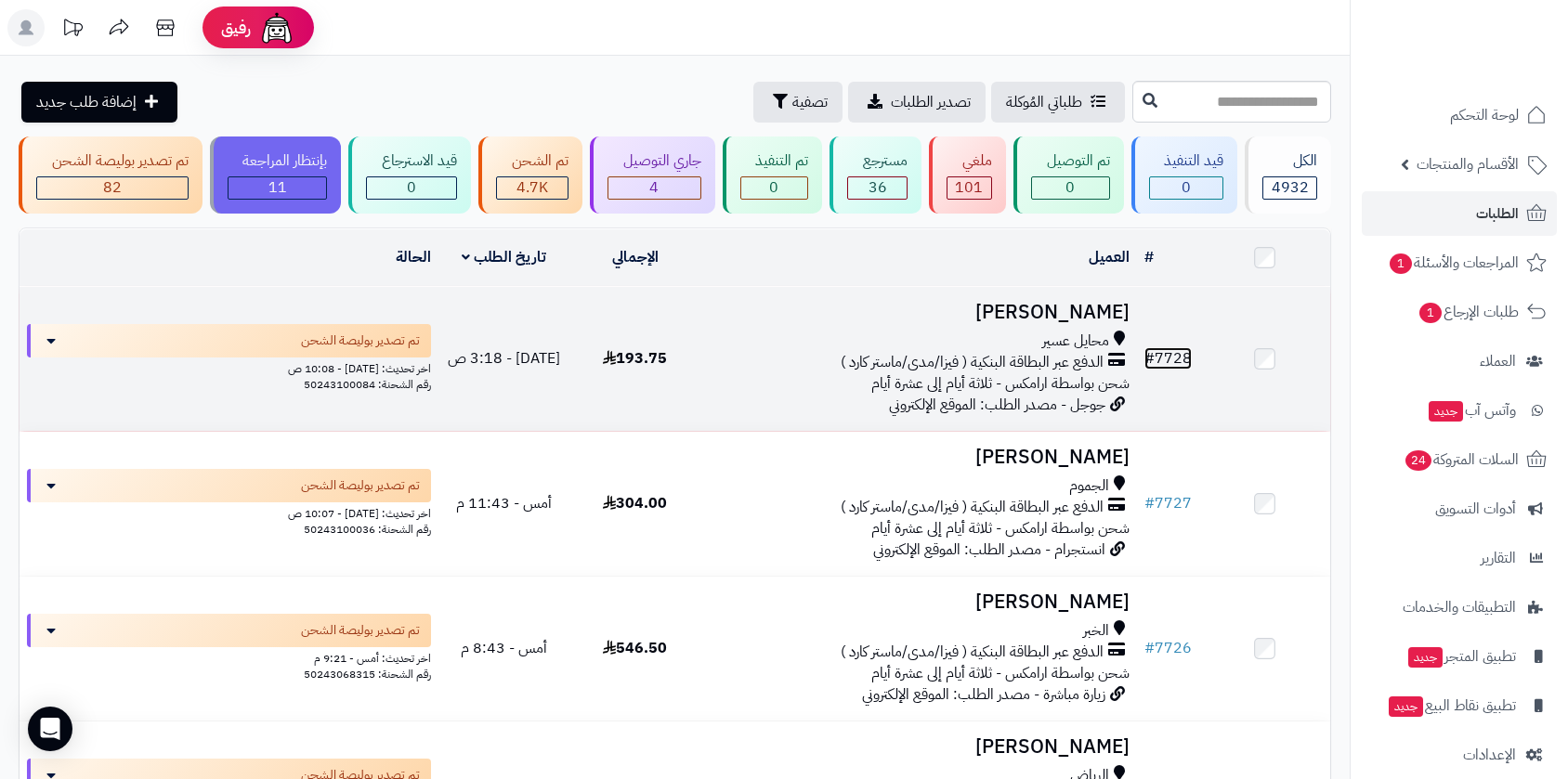
click at [1168, 356] on link "# 7728" at bounding box center [1168, 358] width 47 height 22
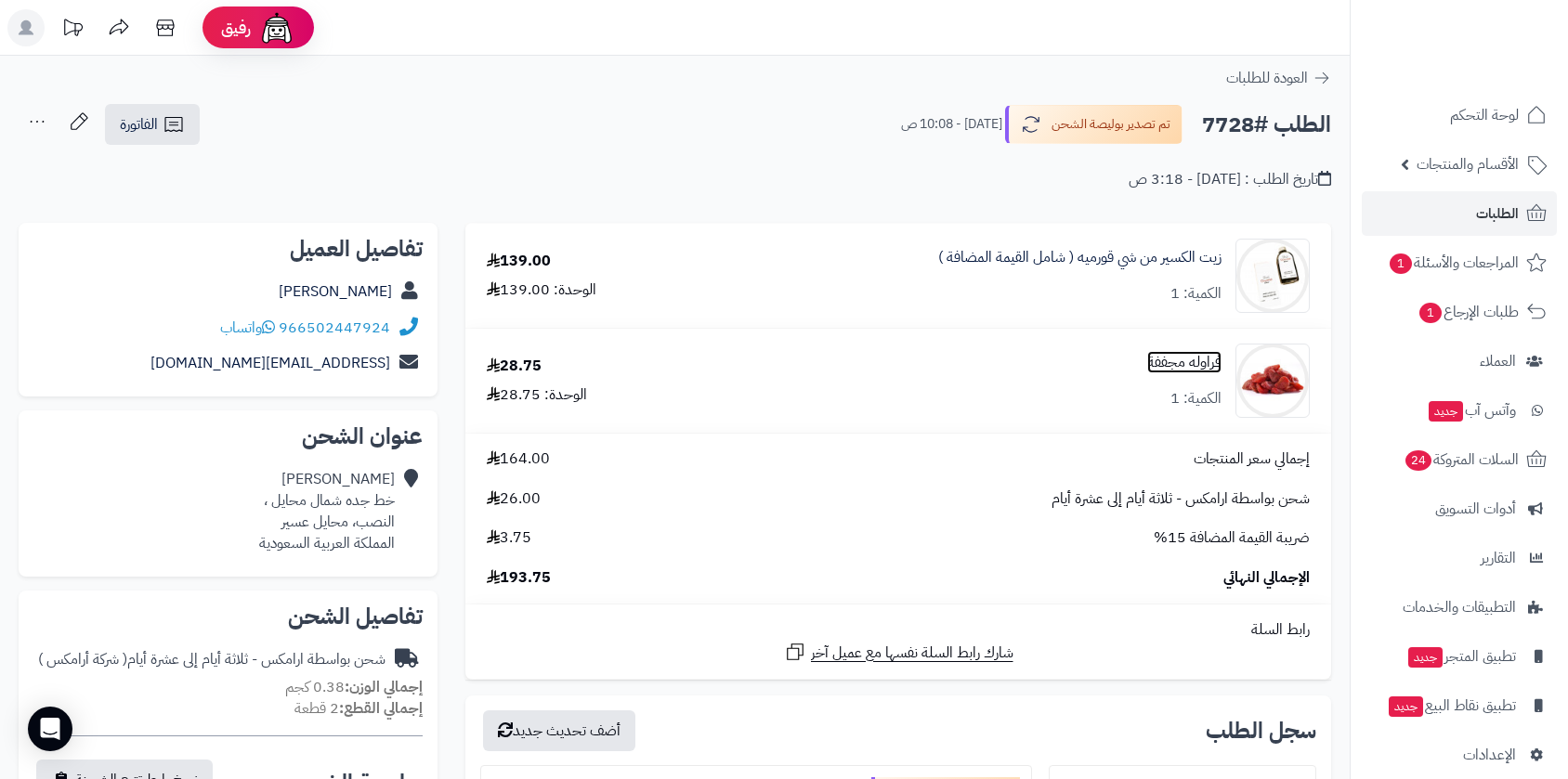
click at [1179, 363] on link "فراوله مجففة" at bounding box center [1184, 362] width 74 height 21
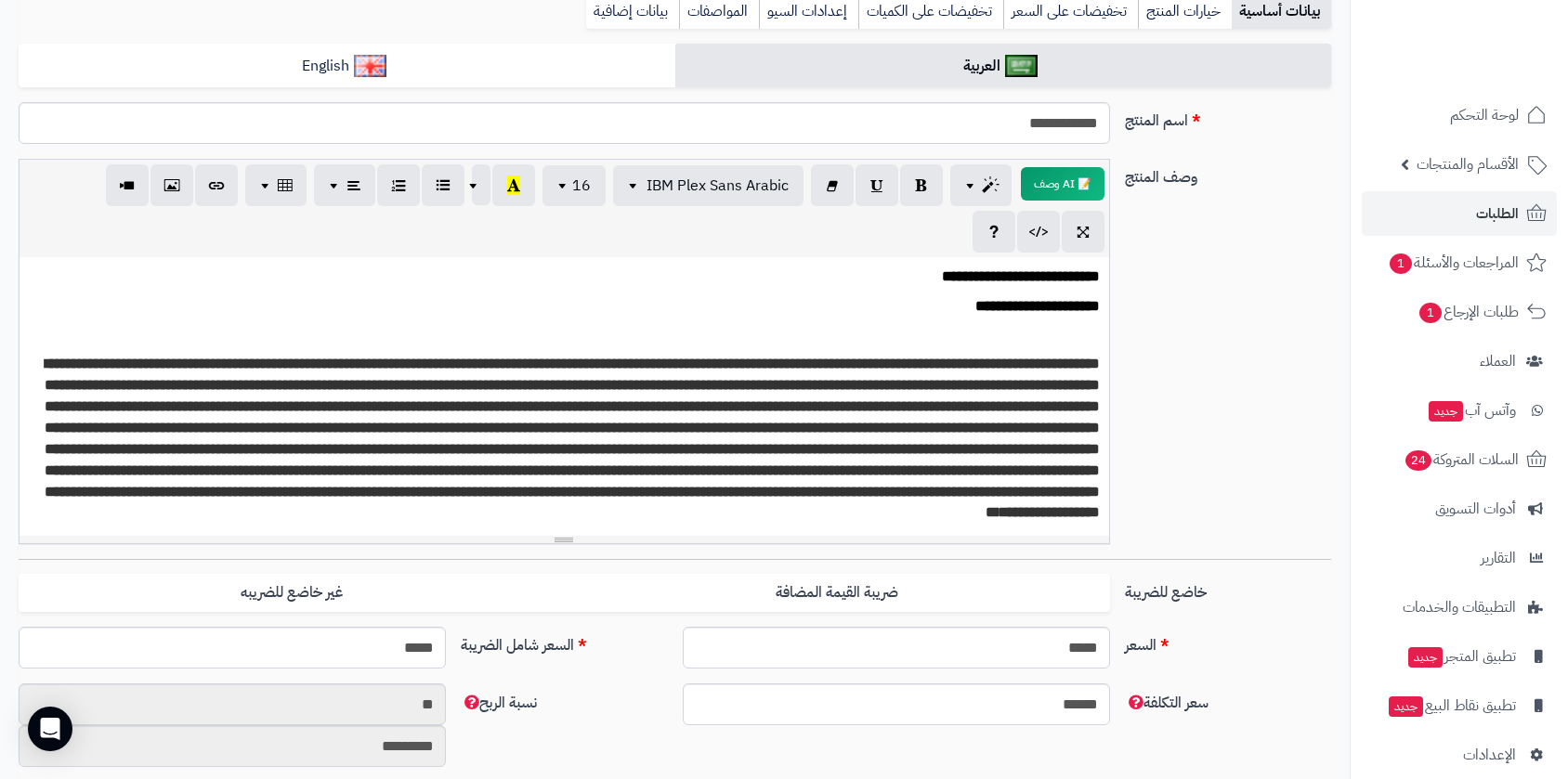
scroll to position [103, 0]
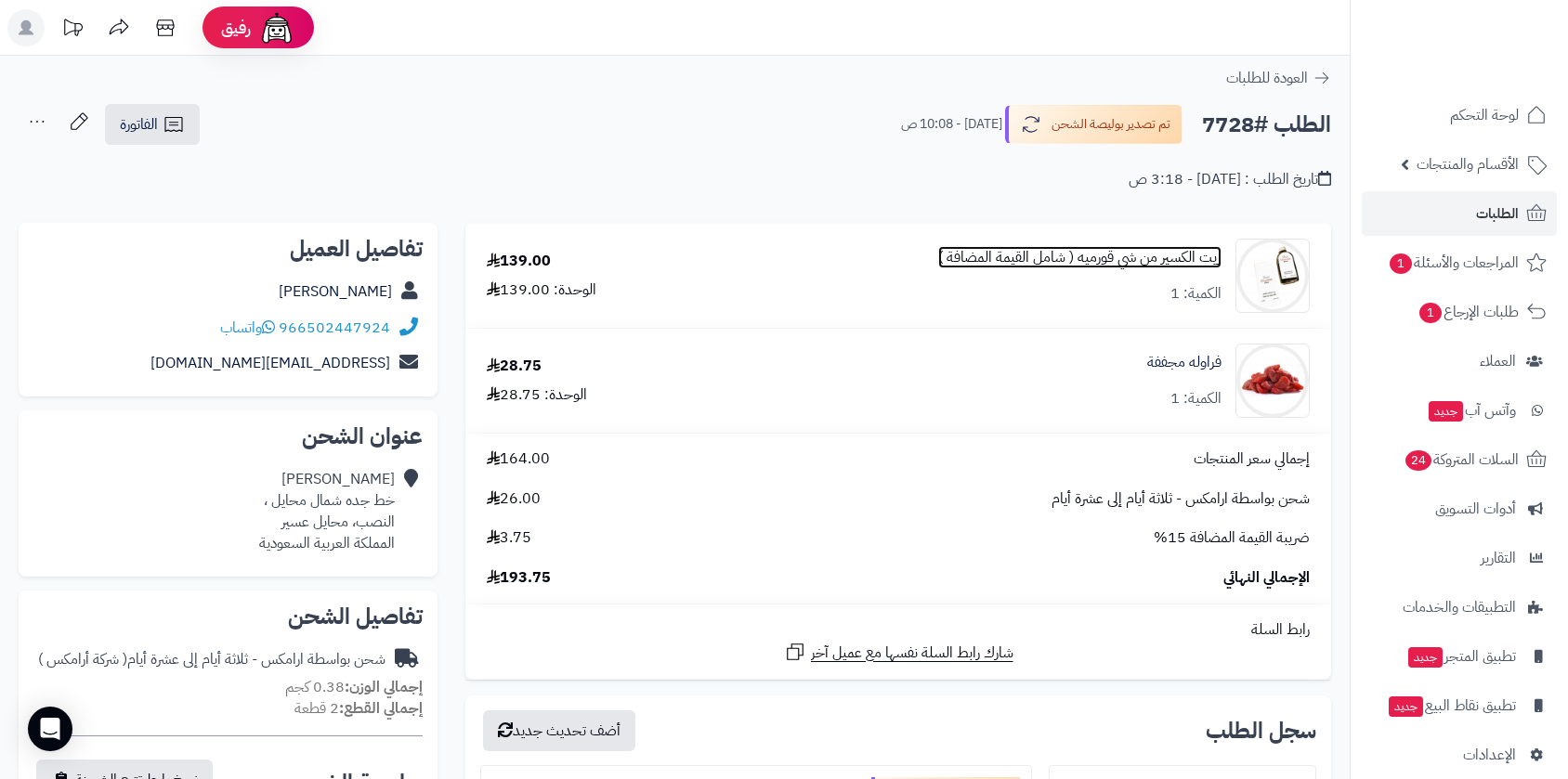
click at [1102, 254] on link "زيت الكسير من شي قورميه ( شامل القيمة المضافة )" at bounding box center [1080, 258] width 283 height 21
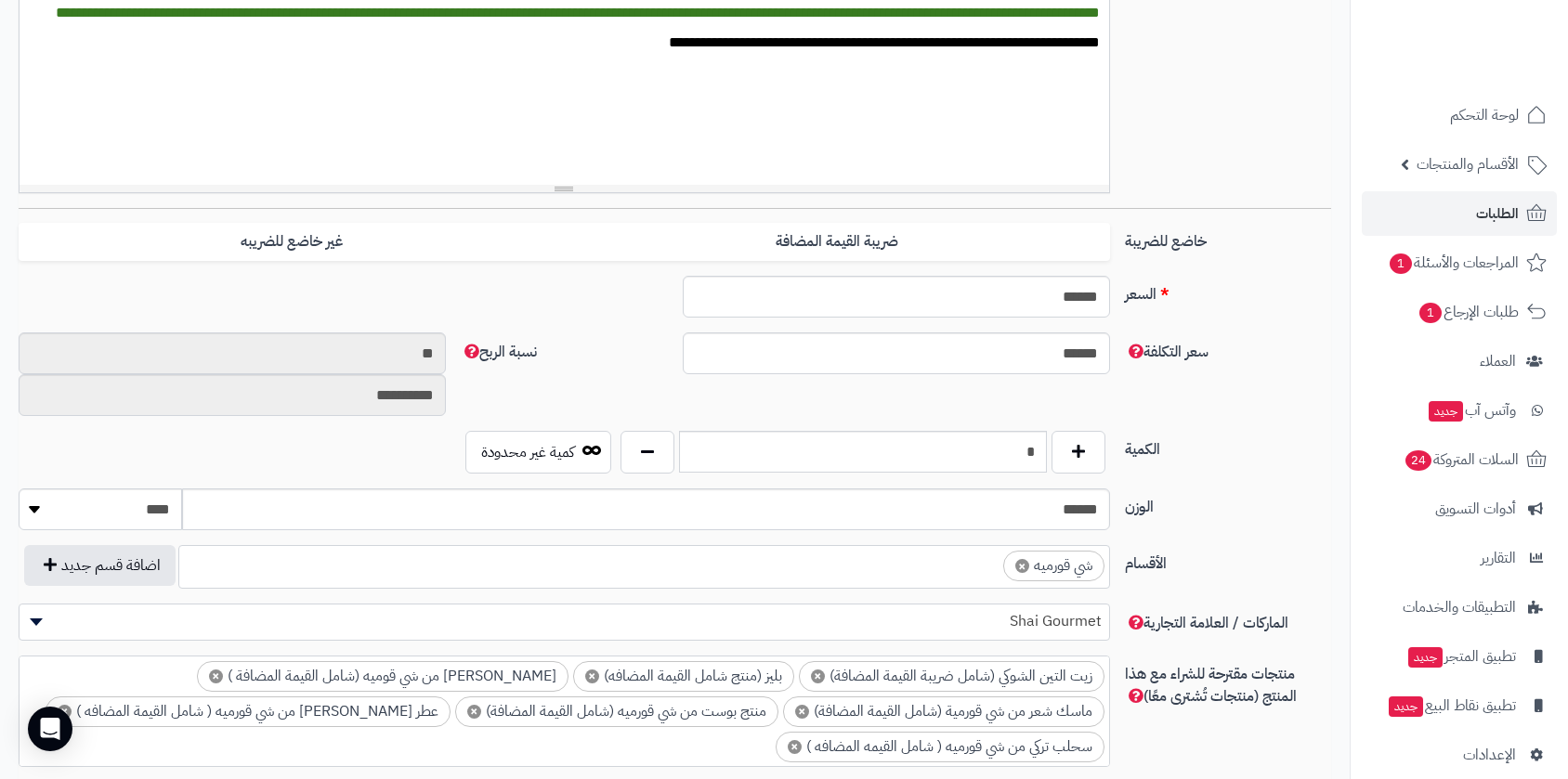
scroll to position [666, 0]
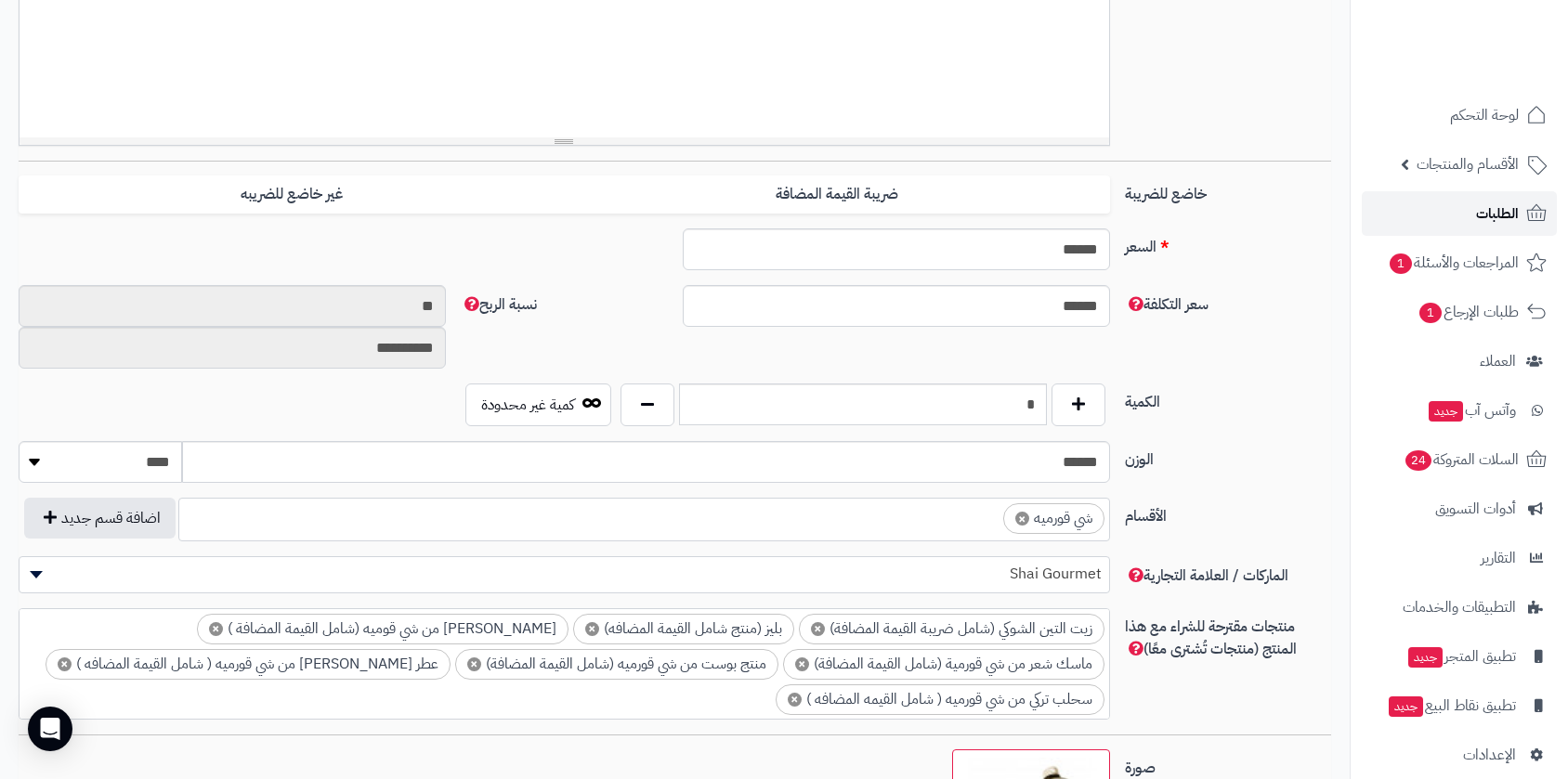
click at [1483, 208] on span "الطلبات" at bounding box center [1497, 214] width 43 height 26
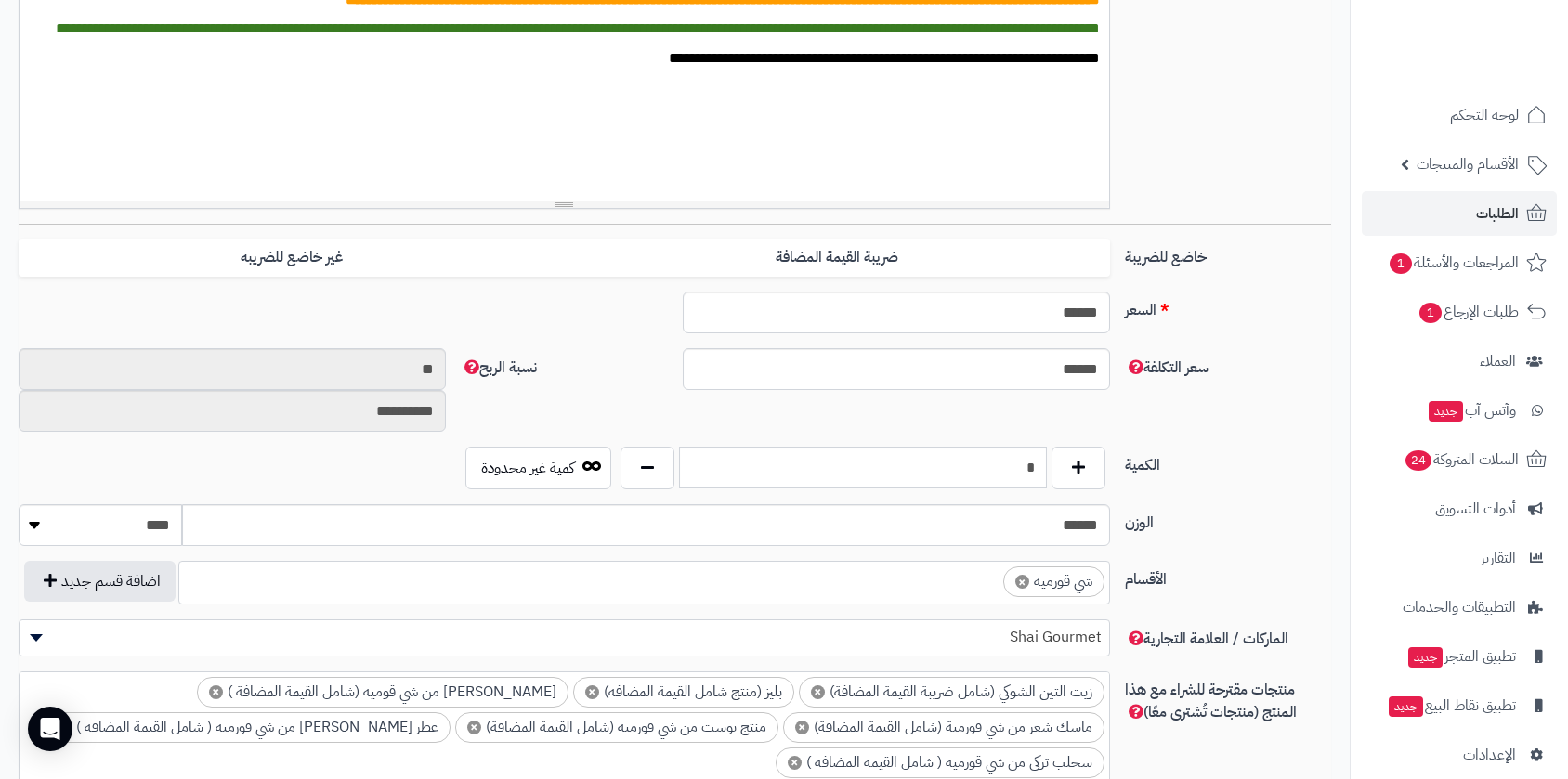
scroll to position [515, 0]
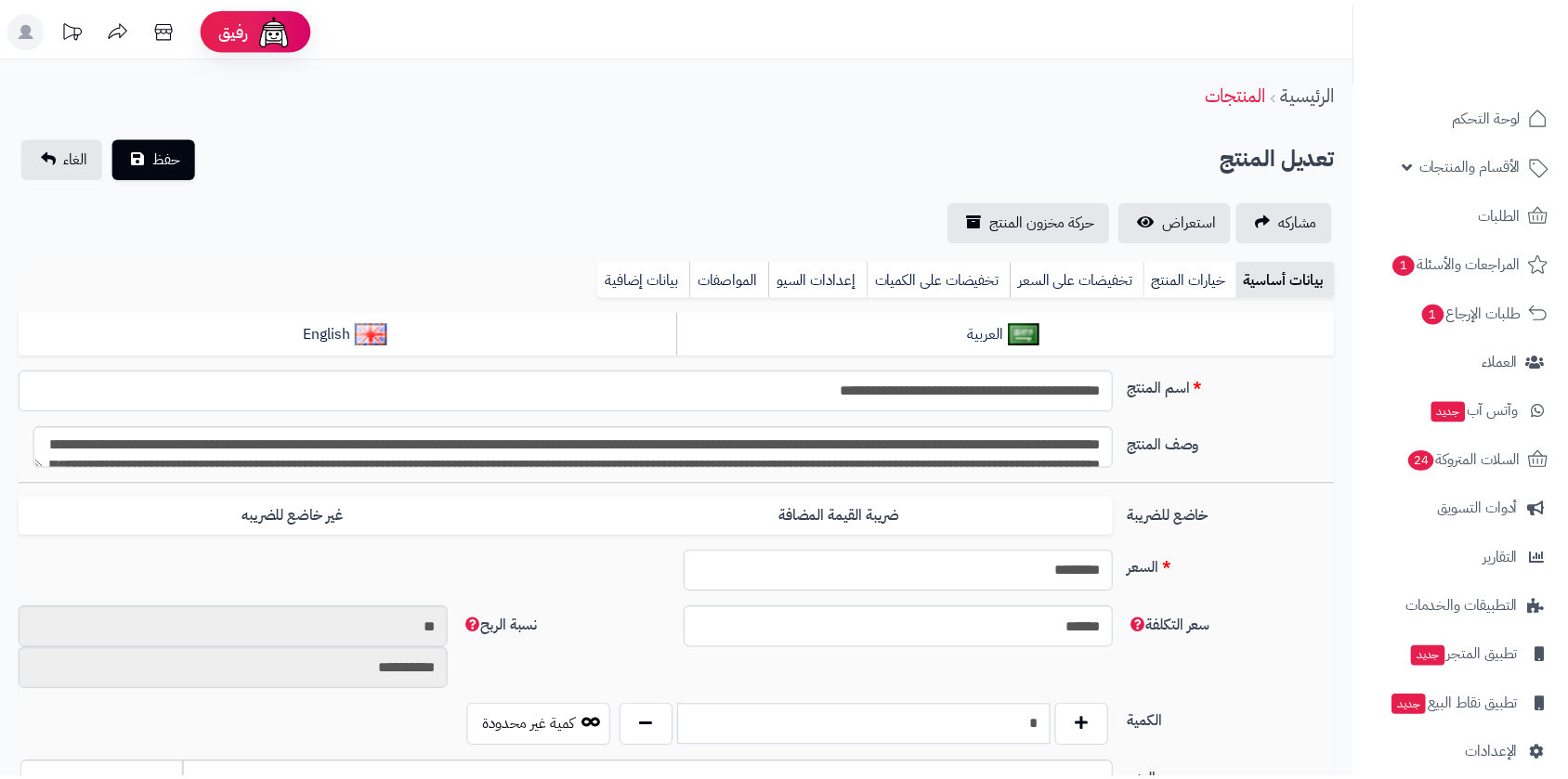
scroll to position [814, 0]
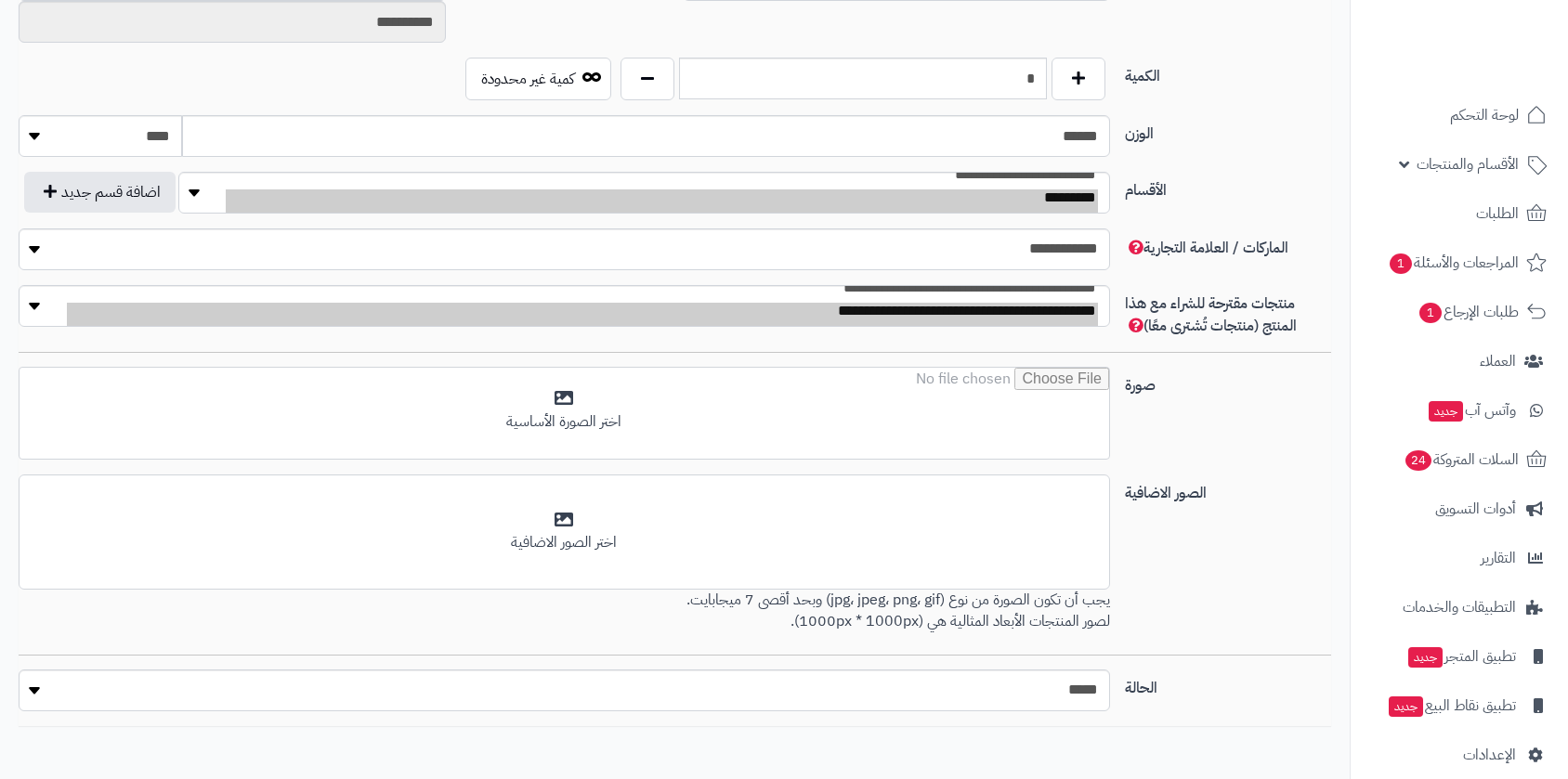
type input "******"
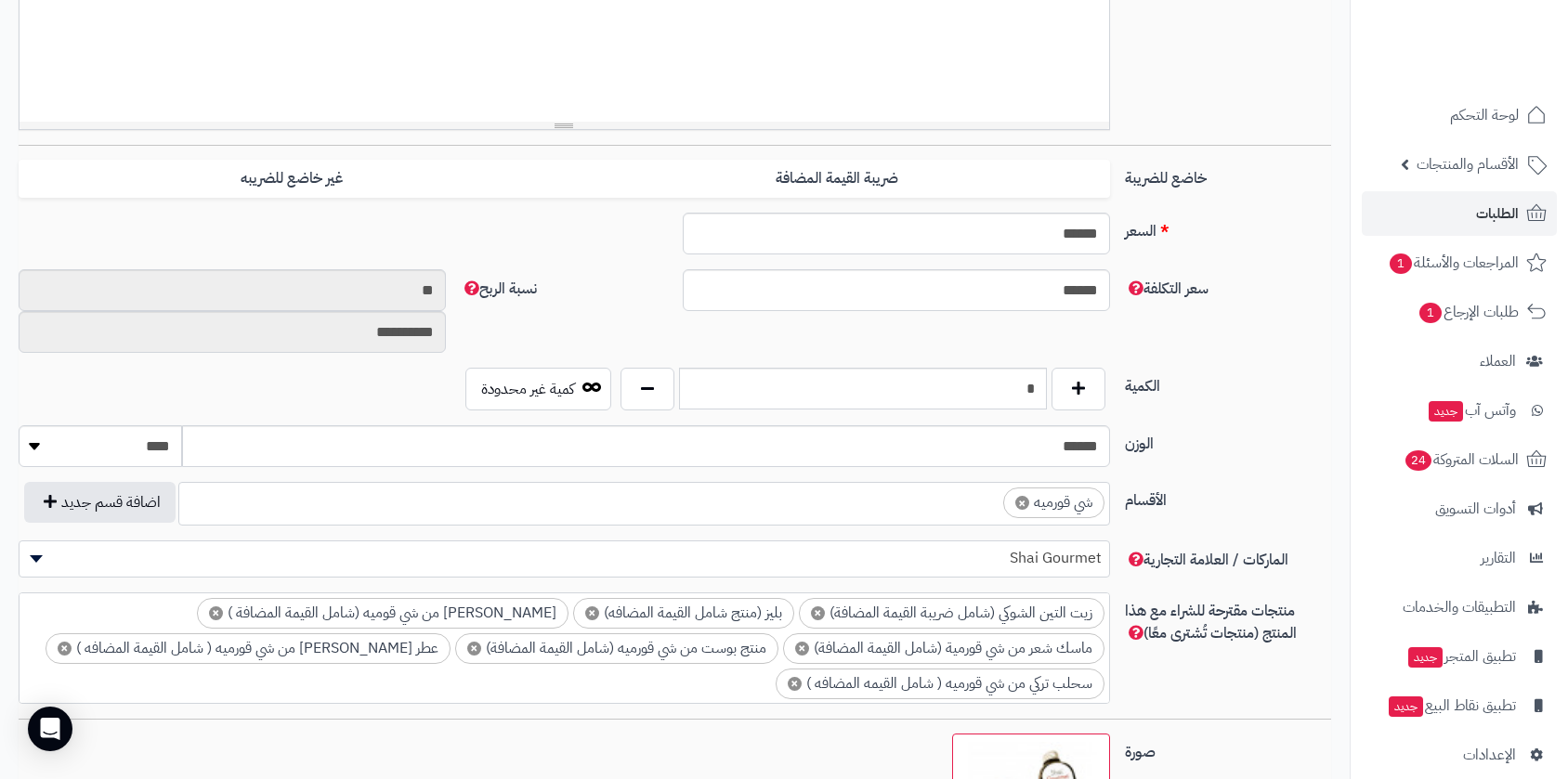
scroll to position [666, 0]
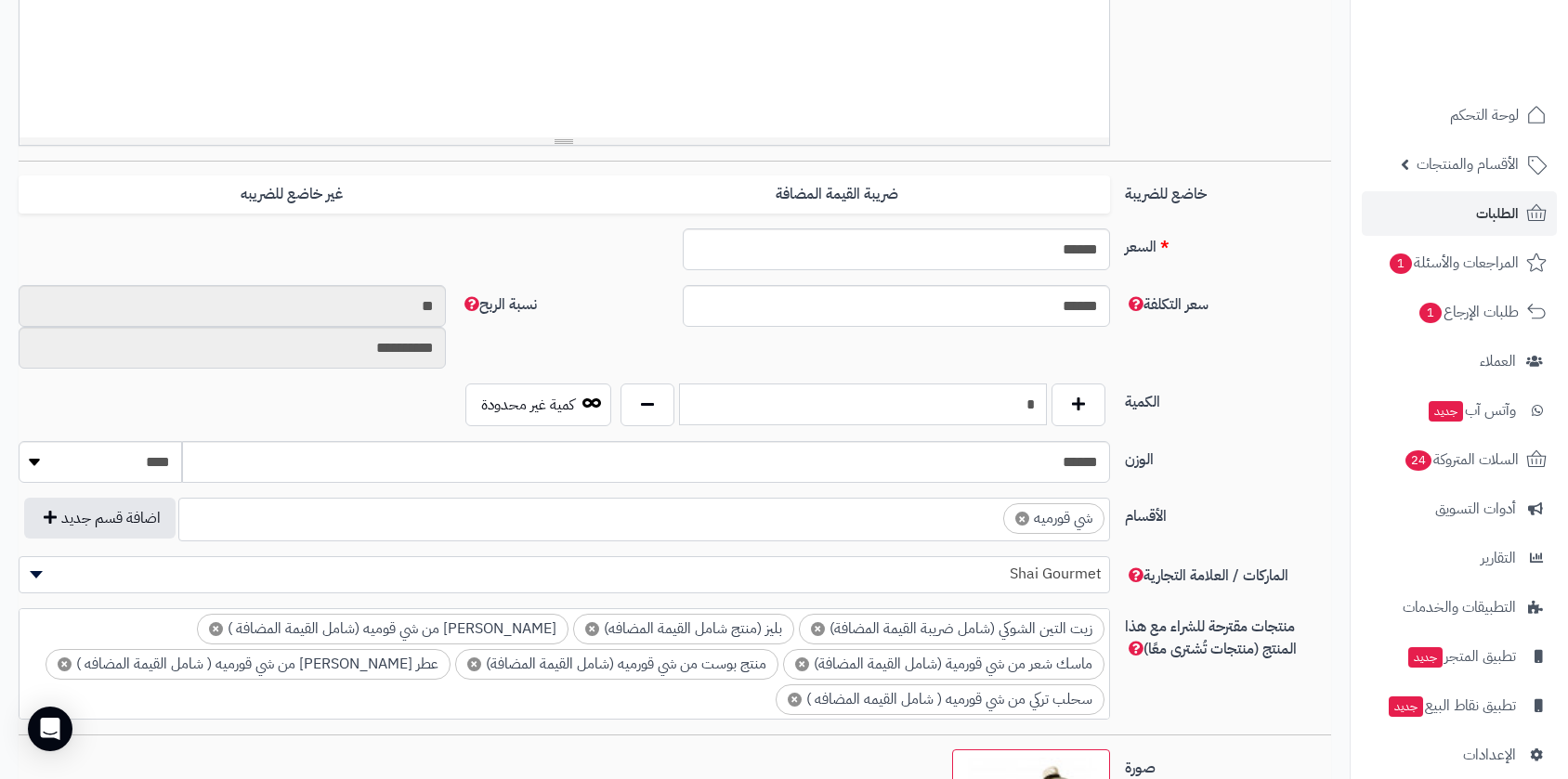
click at [1010, 409] on input "*" at bounding box center [862, 404] width 368 height 42
drag, startPoint x: 1010, startPoint y: 408, endPoint x: 1043, endPoint y: 409, distance: 33.0
click at [1043, 409] on input "*" at bounding box center [862, 404] width 368 height 42
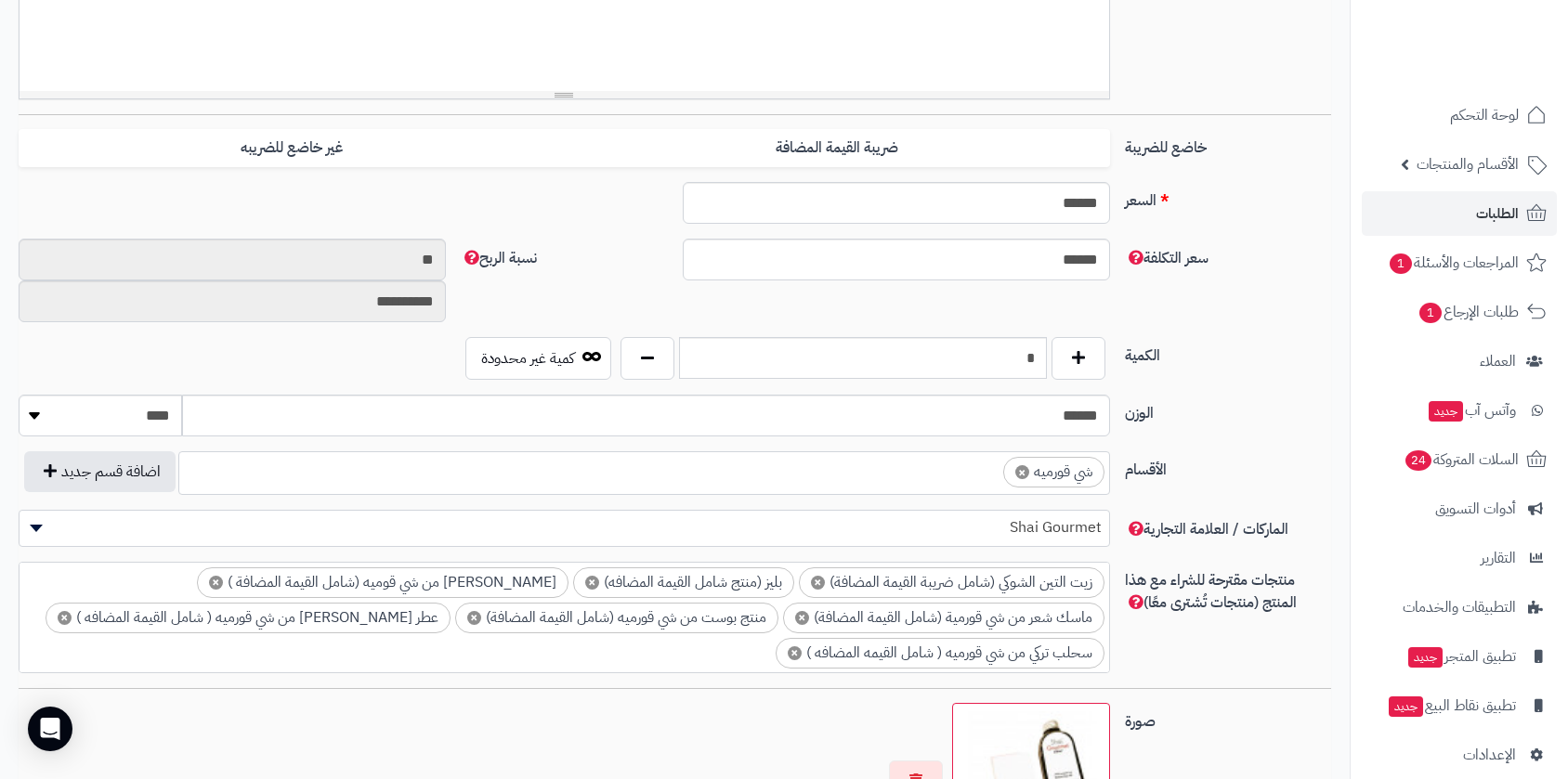
scroll to position [713, 0]
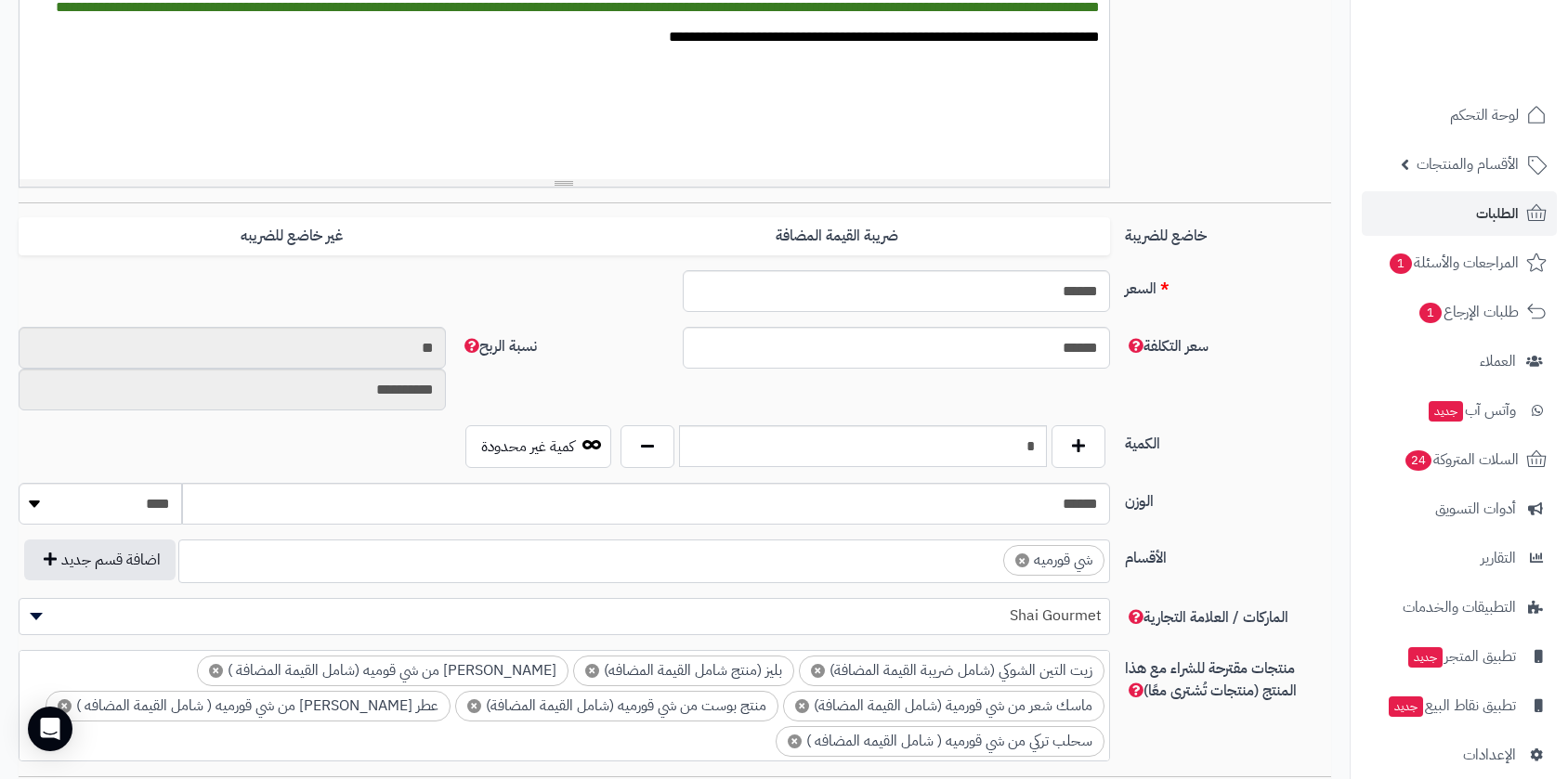
scroll to position [357, 0]
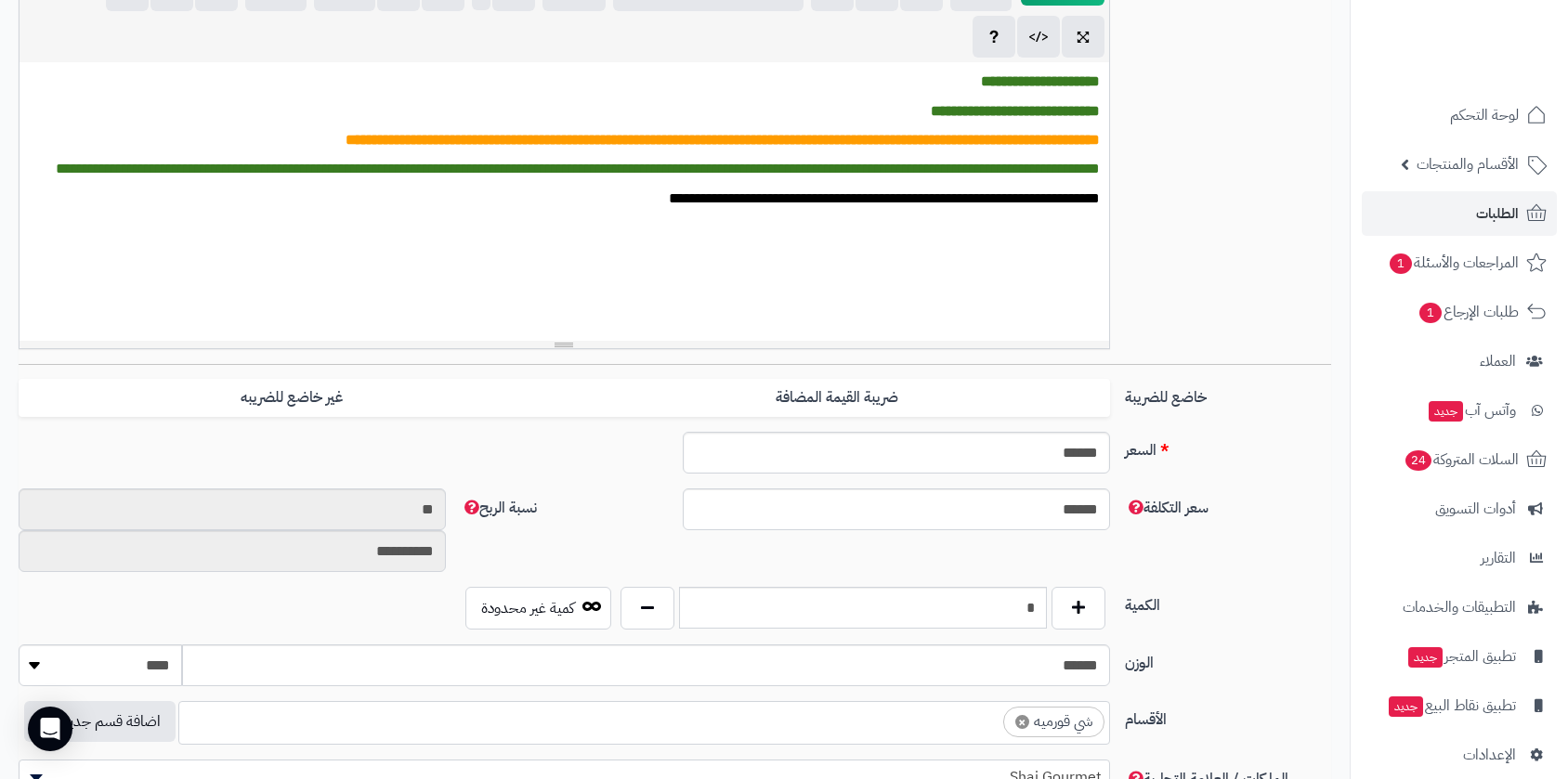
scroll to position [563, 0]
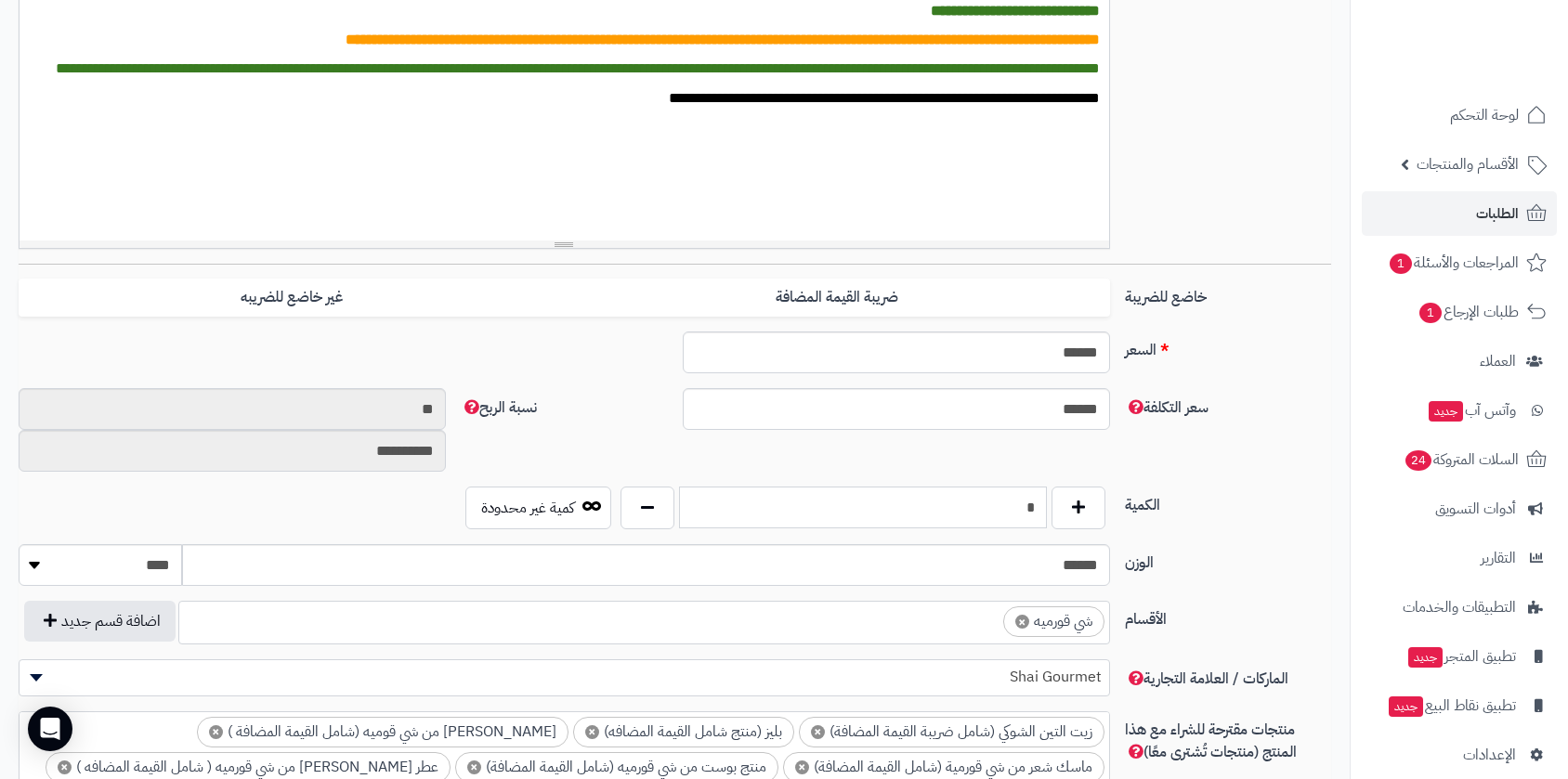
drag, startPoint x: 1011, startPoint y: 513, endPoint x: 1037, endPoint y: 514, distance: 26.0
click at [1037, 514] on input "*" at bounding box center [862, 507] width 368 height 42
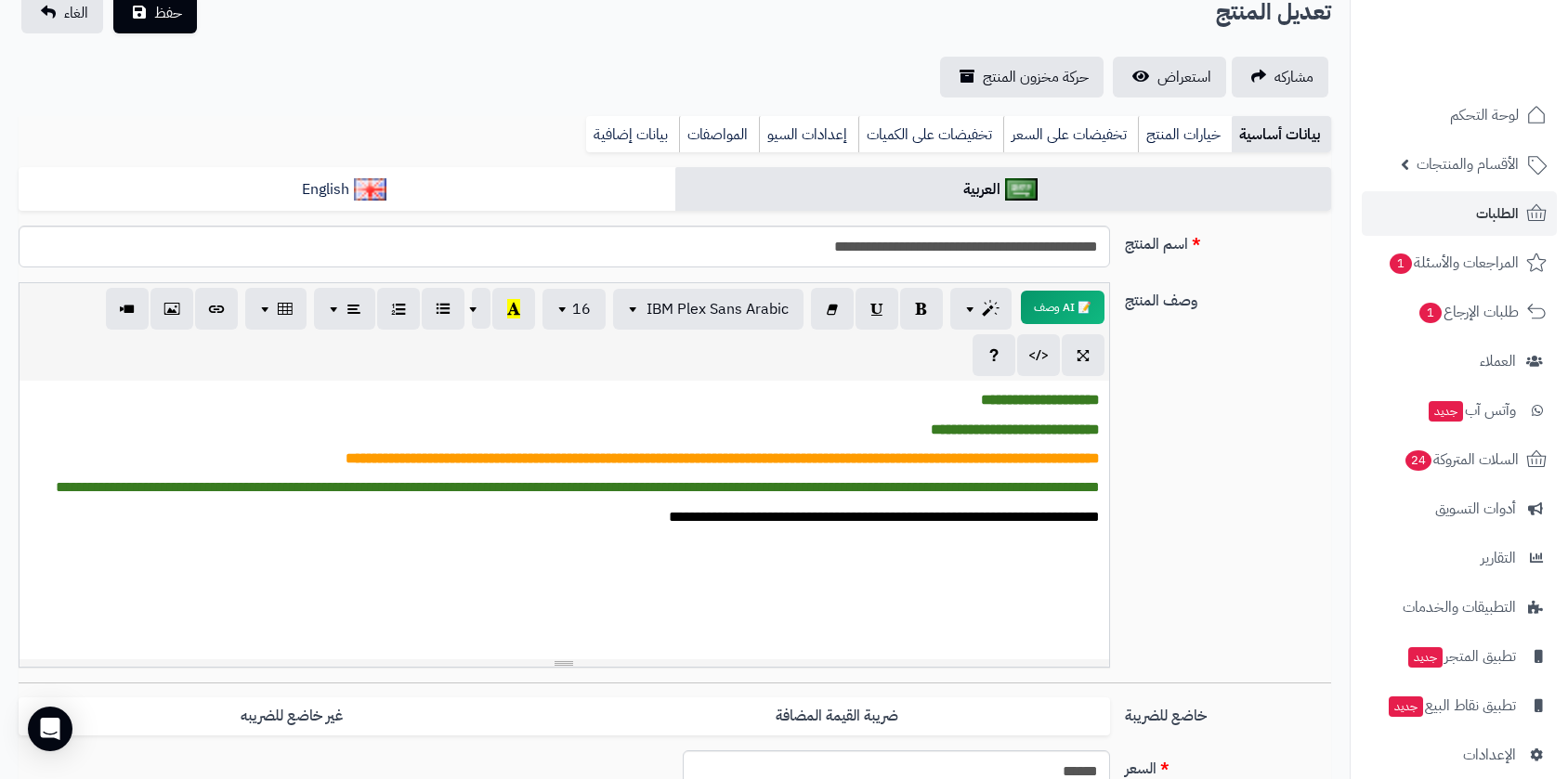
scroll to position [0, 0]
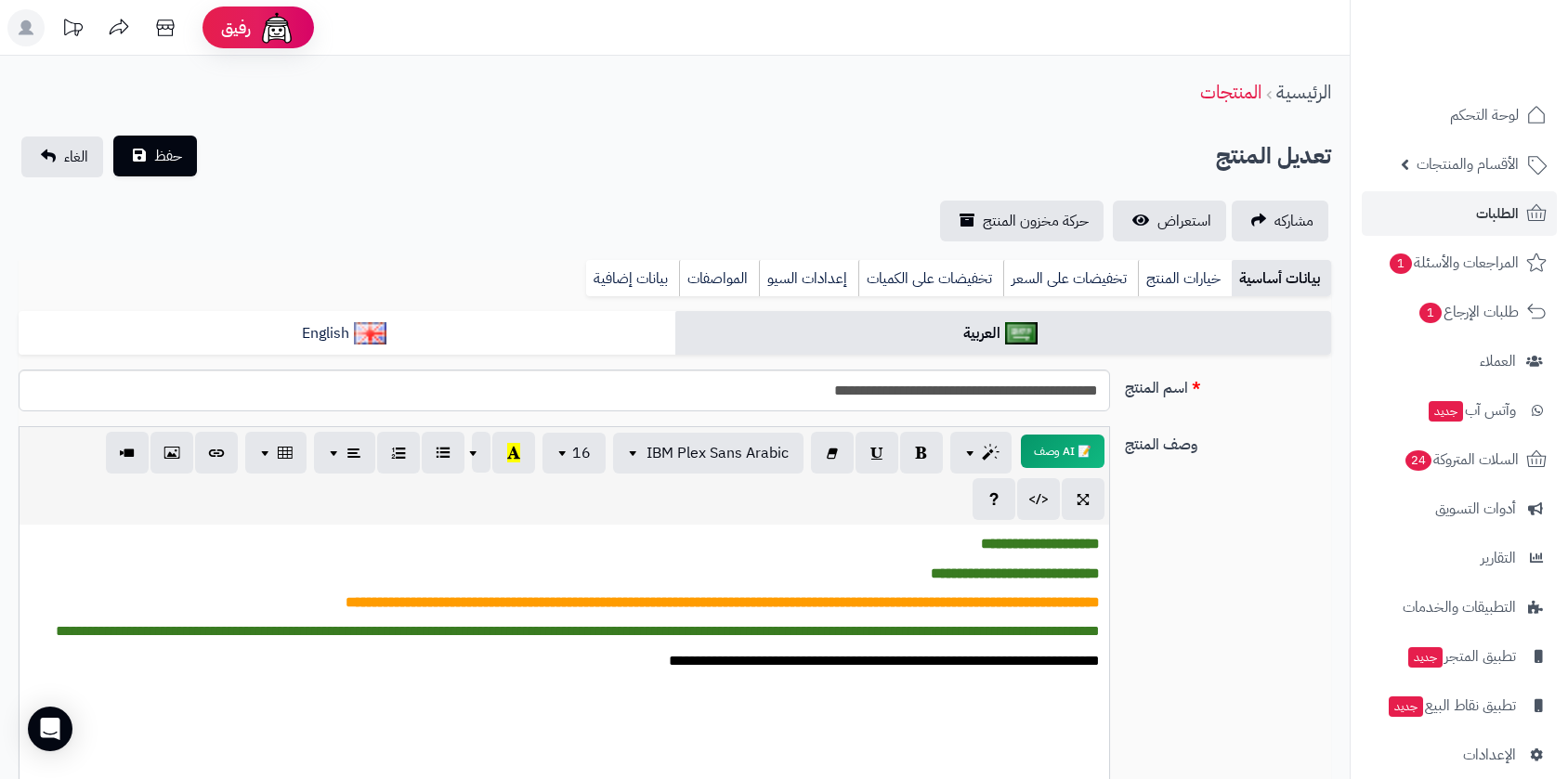
type input "*"
click at [156, 160] on span "حفظ" at bounding box center [168, 156] width 28 height 22
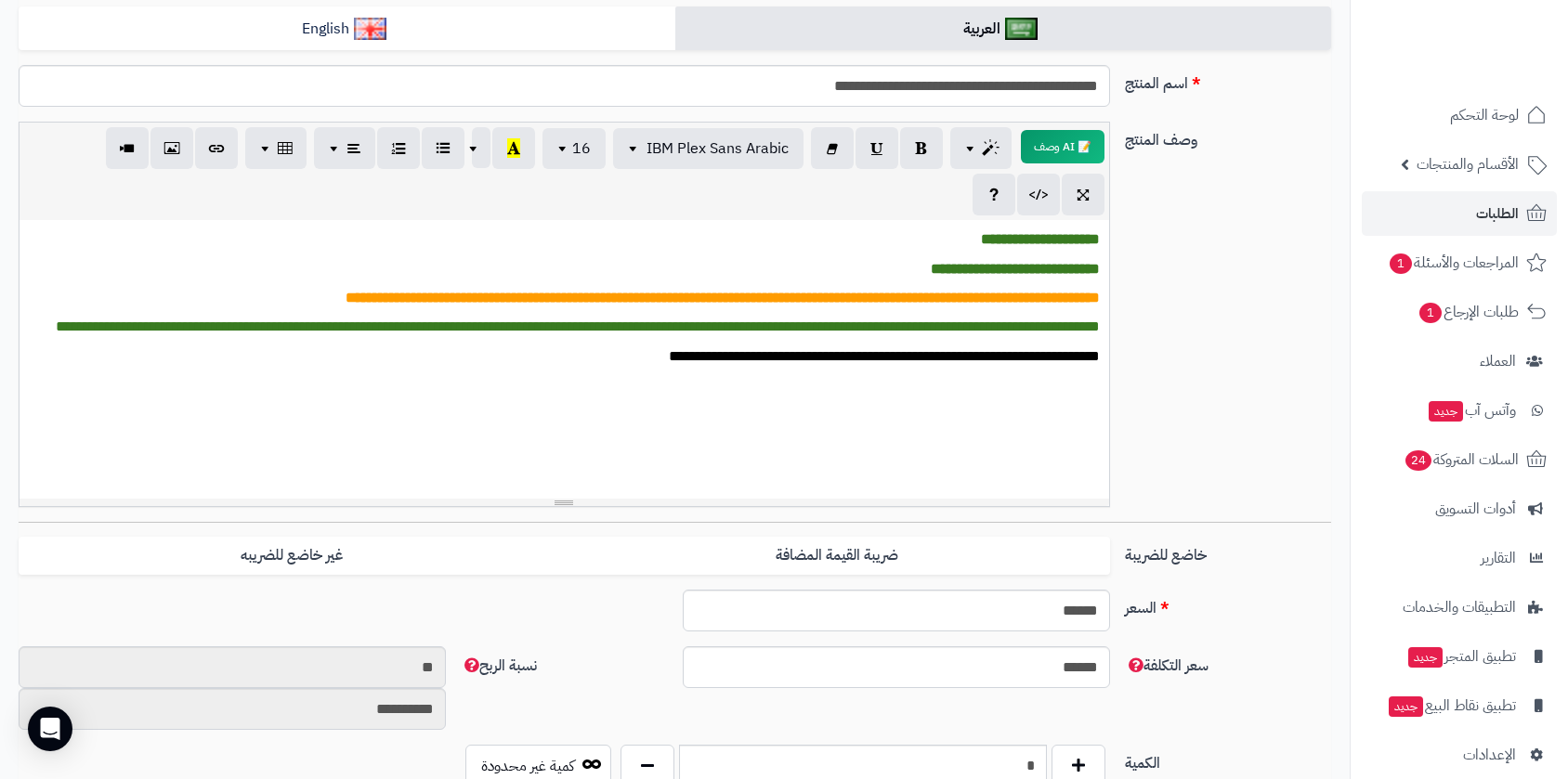
scroll to position [103, 0]
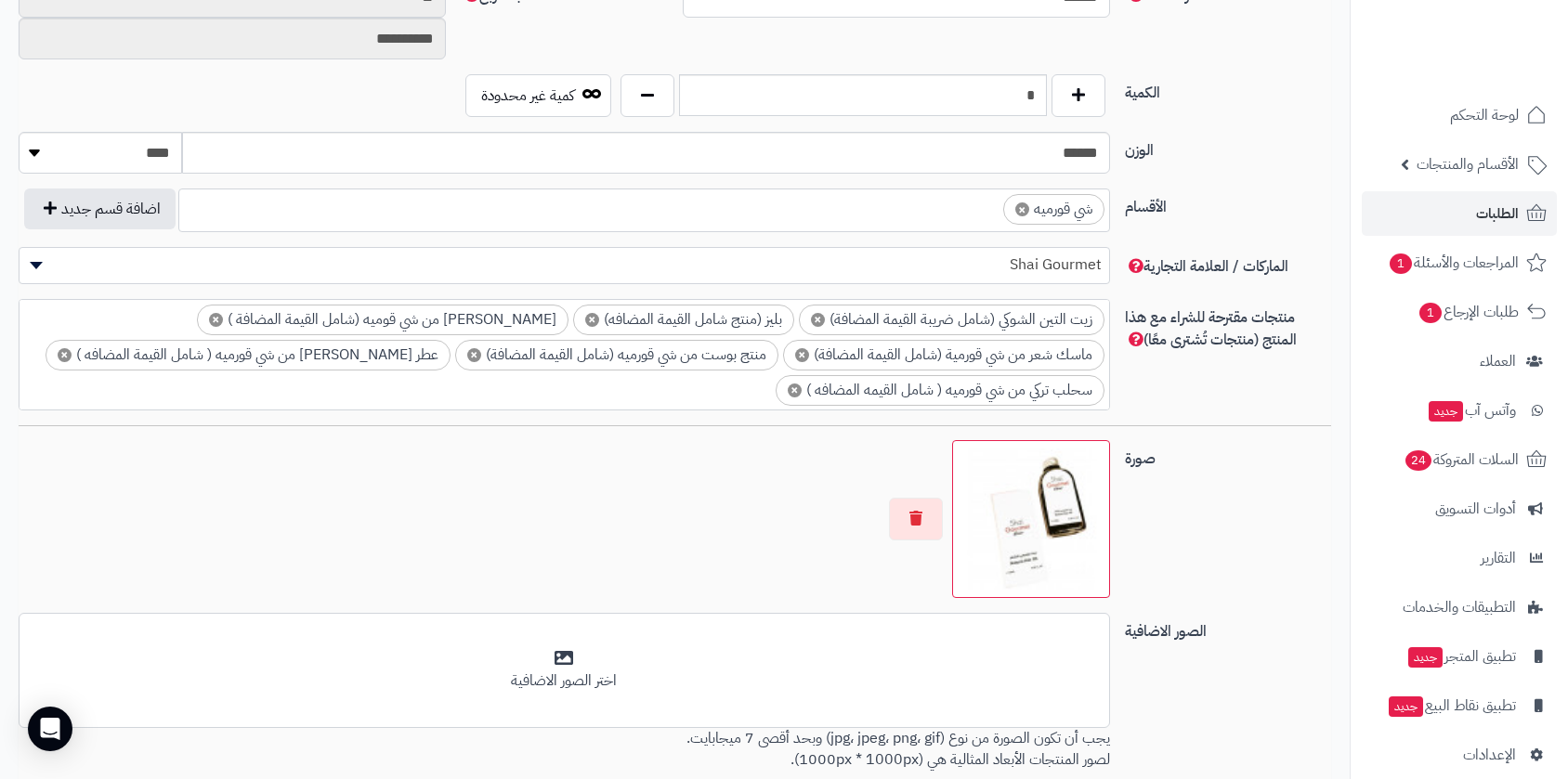
scroll to position [460, 0]
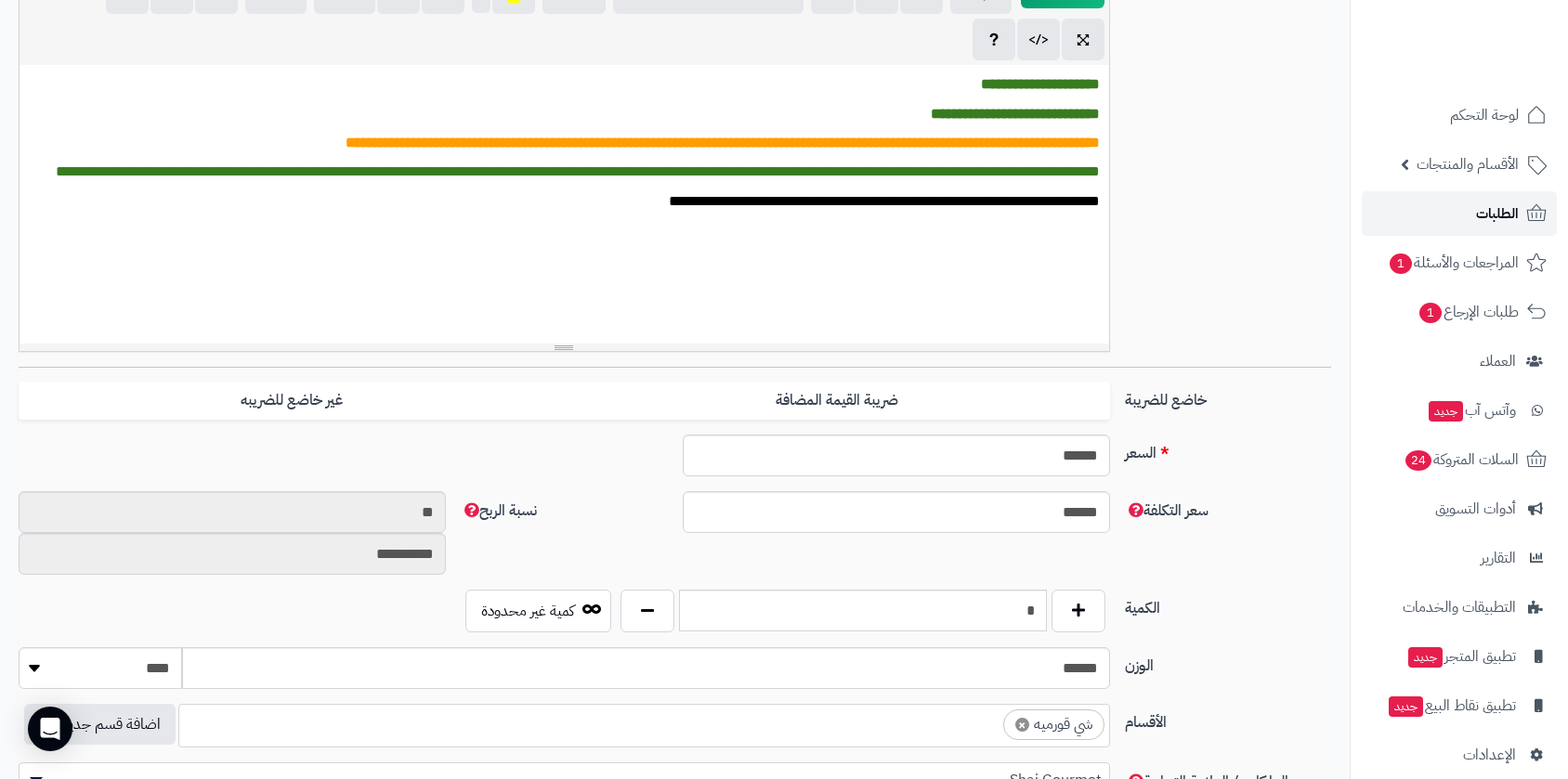
click at [1469, 208] on link "الطلبات" at bounding box center [1460, 214] width 195 height 44
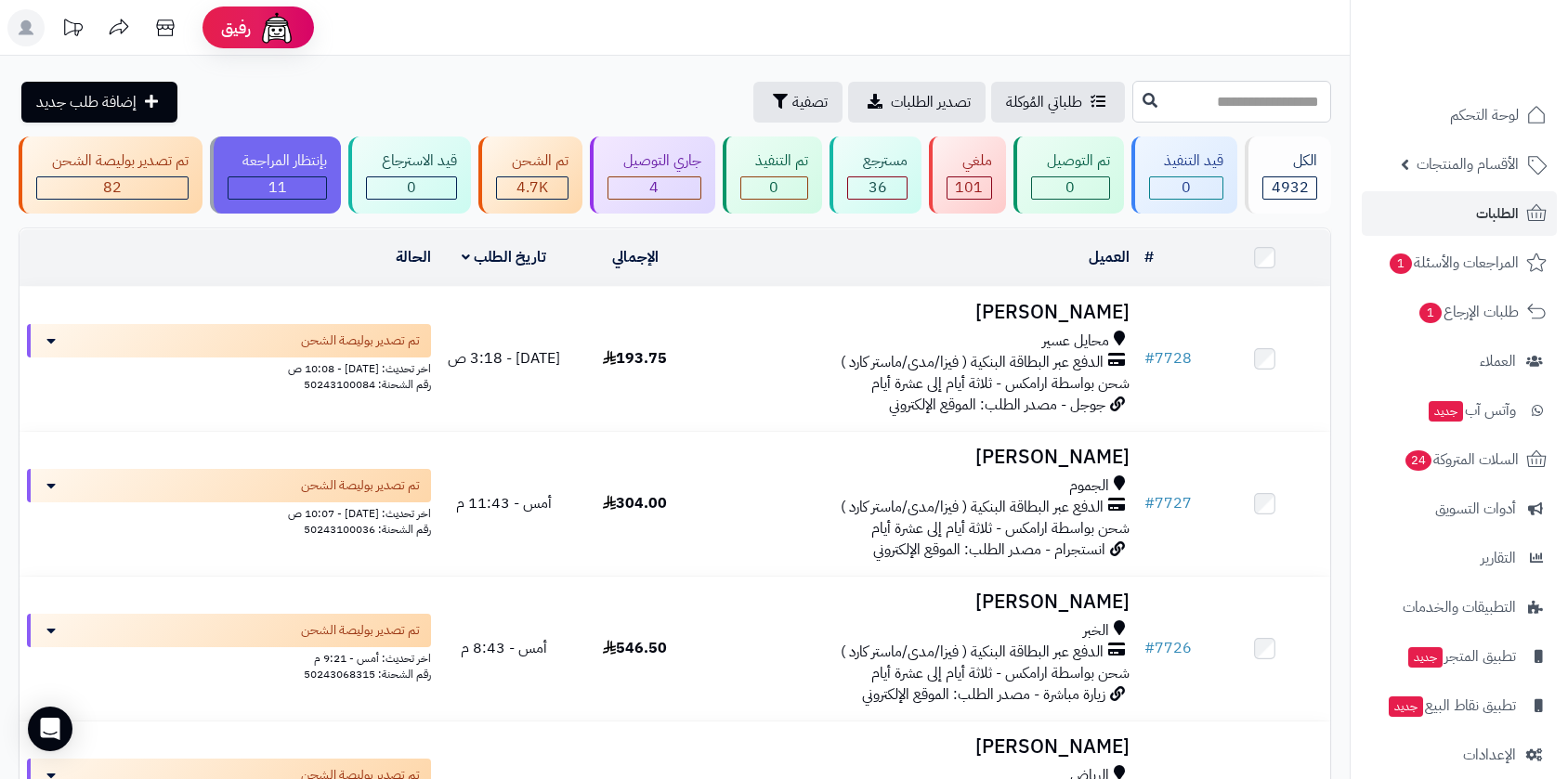
click at [1199, 107] on input "text" at bounding box center [1232, 101] width 199 height 42
type input "****"
click at [1143, 101] on icon at bounding box center [1149, 99] width 15 height 14
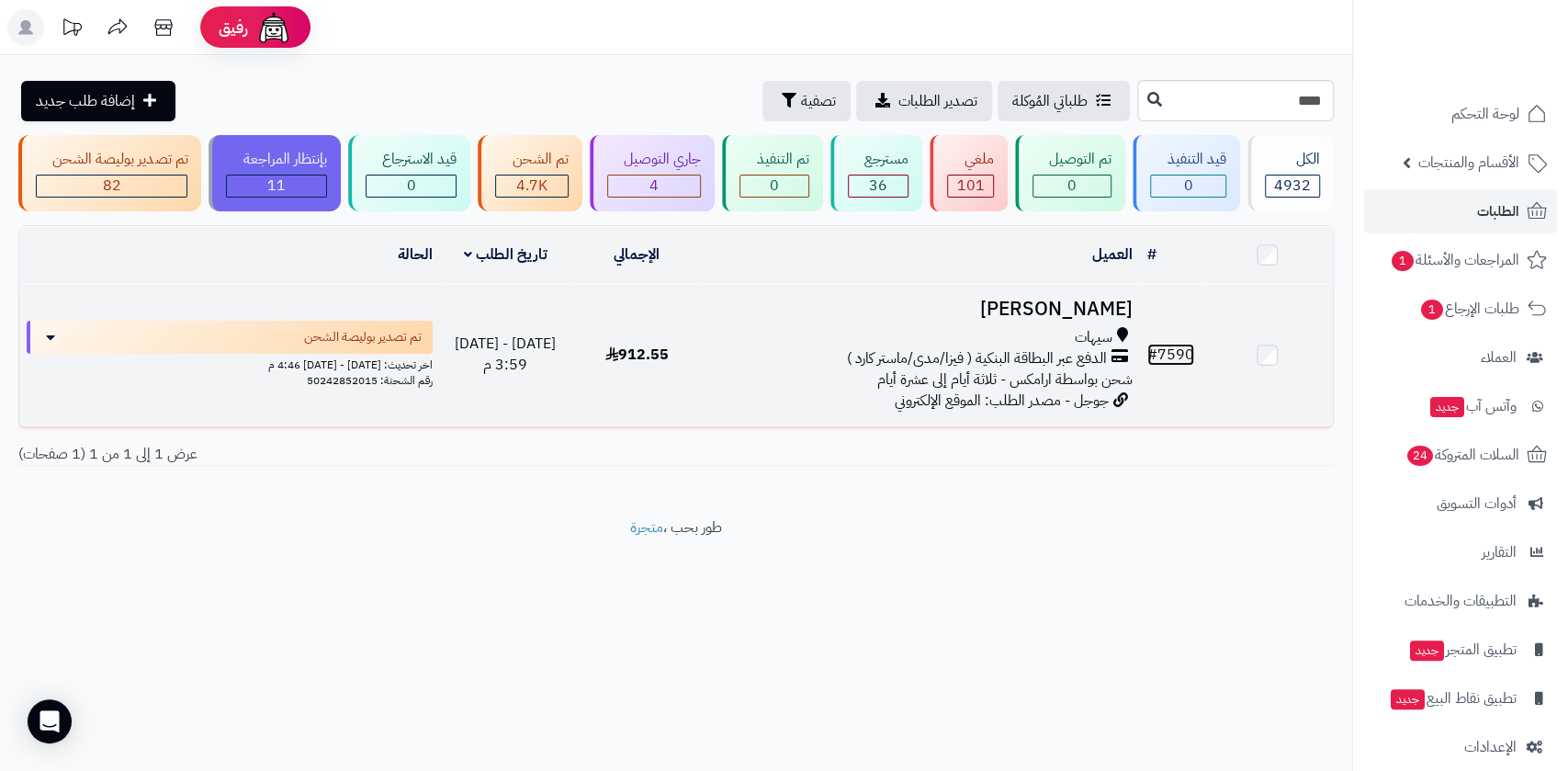
click at [1173, 353] on link "# 7590" at bounding box center [1170, 354] width 47 height 22
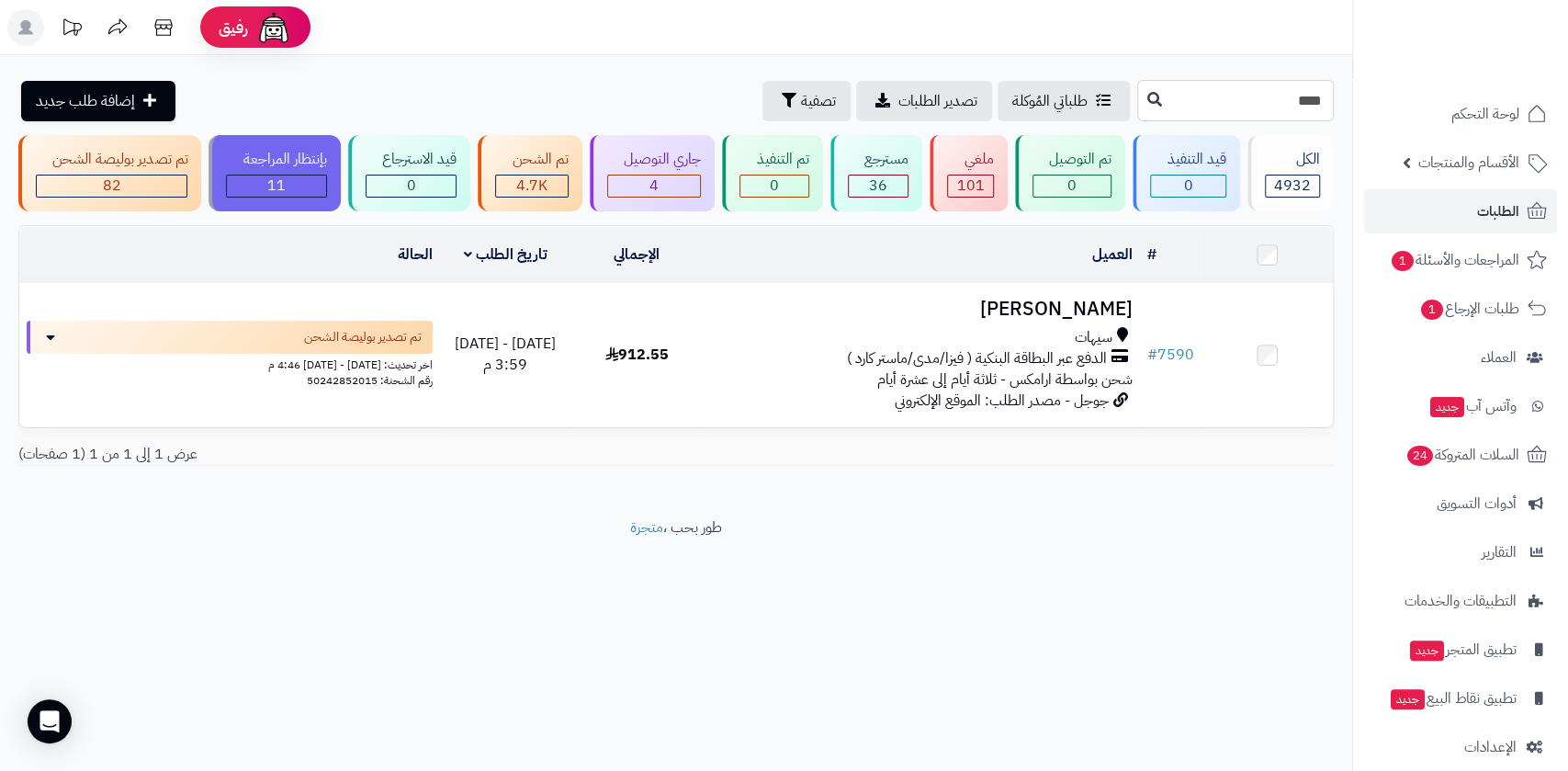
drag, startPoint x: 1294, startPoint y: 99, endPoint x: 1328, endPoint y: 95, distance: 34.2
click at [1328, 95] on input "****" at bounding box center [1236, 100] width 197 height 41
type input "****"
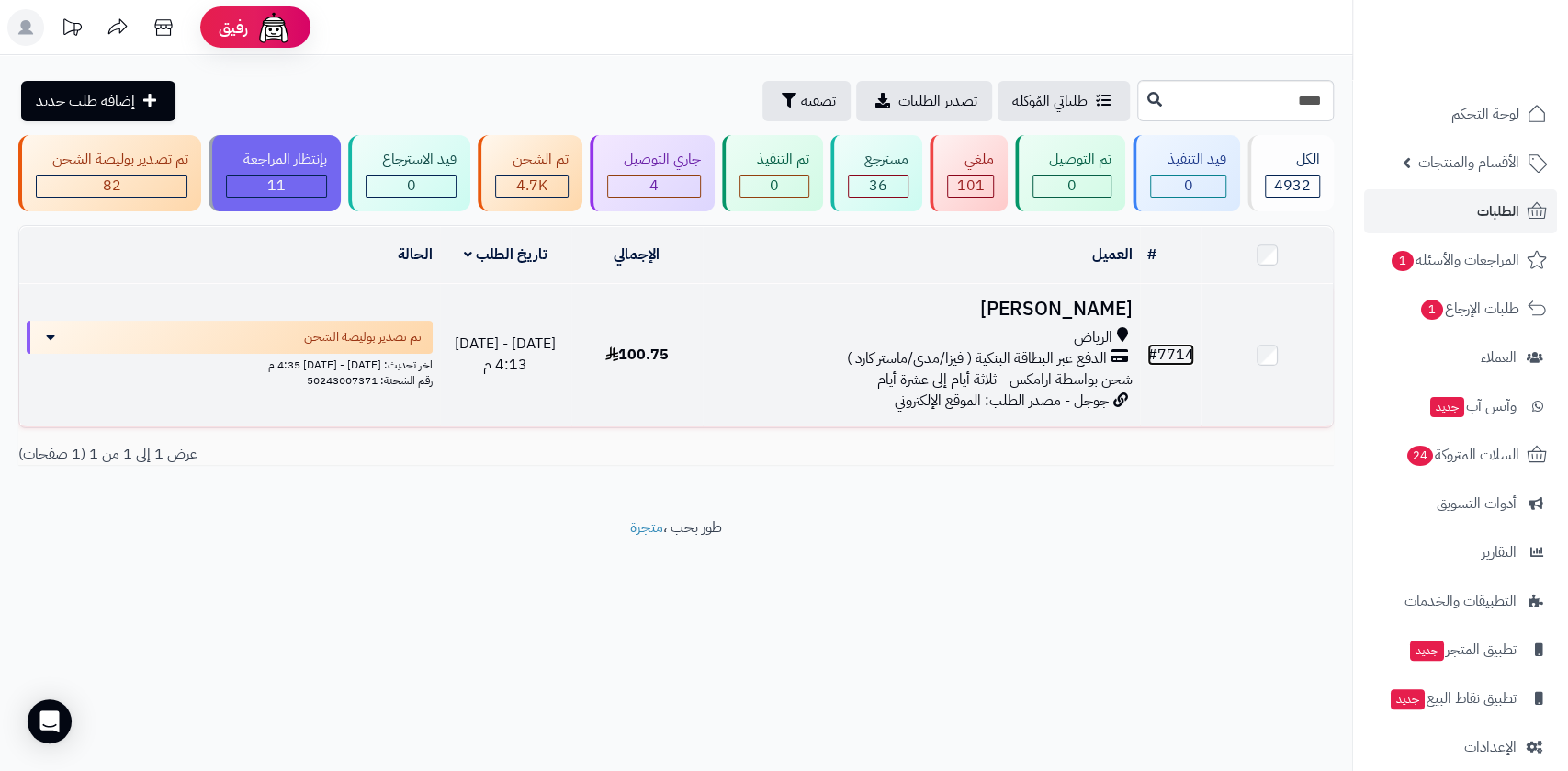
click at [1183, 348] on link "# 7714" at bounding box center [1170, 354] width 47 height 22
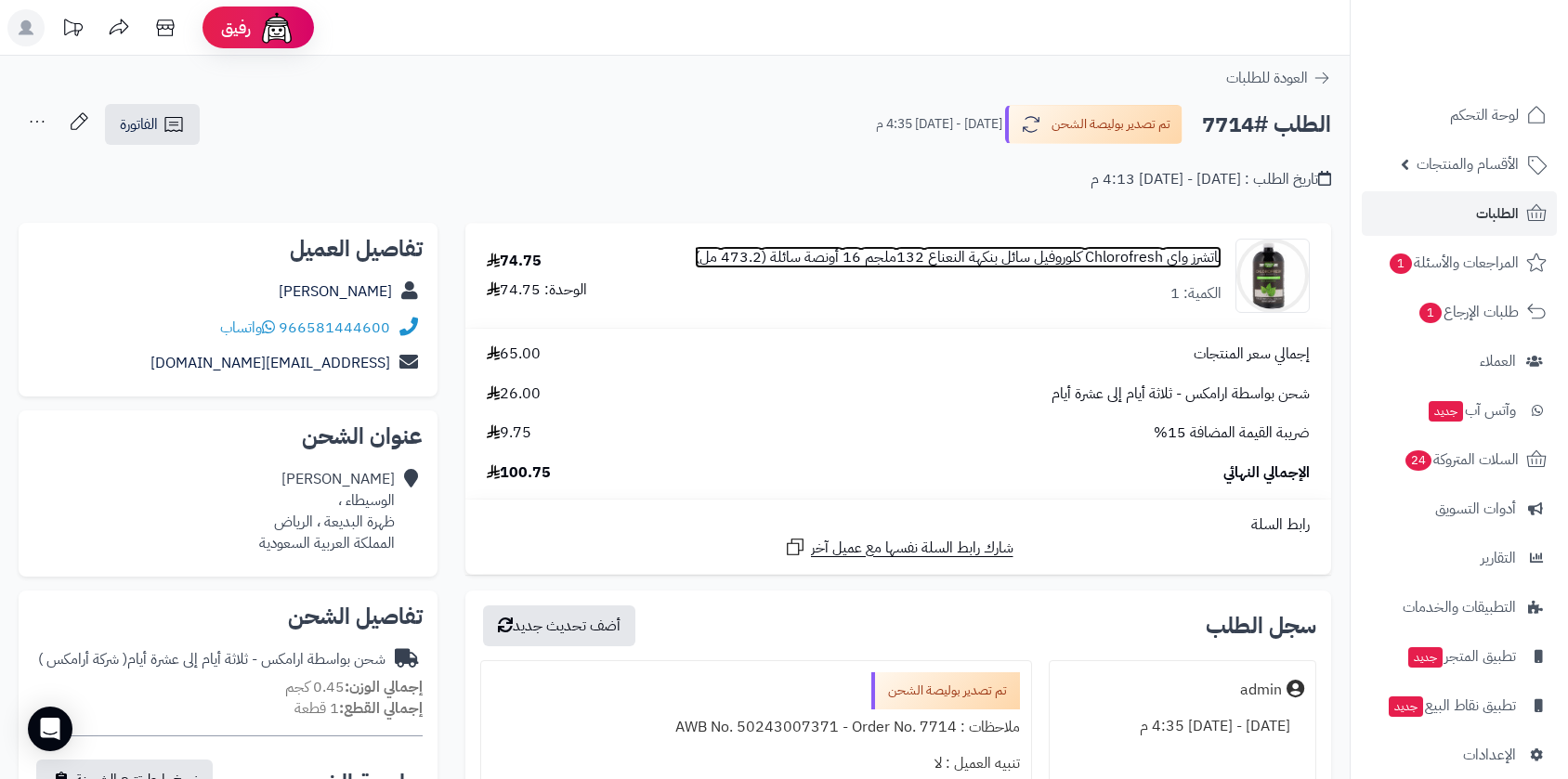
click at [1176, 257] on link "ناتشرز واي Chlorofresh كلوروفيل سائل بنكهة النعناع 132ملجم 16 أونصة سائلة (473.…" at bounding box center [958, 258] width 527 height 21
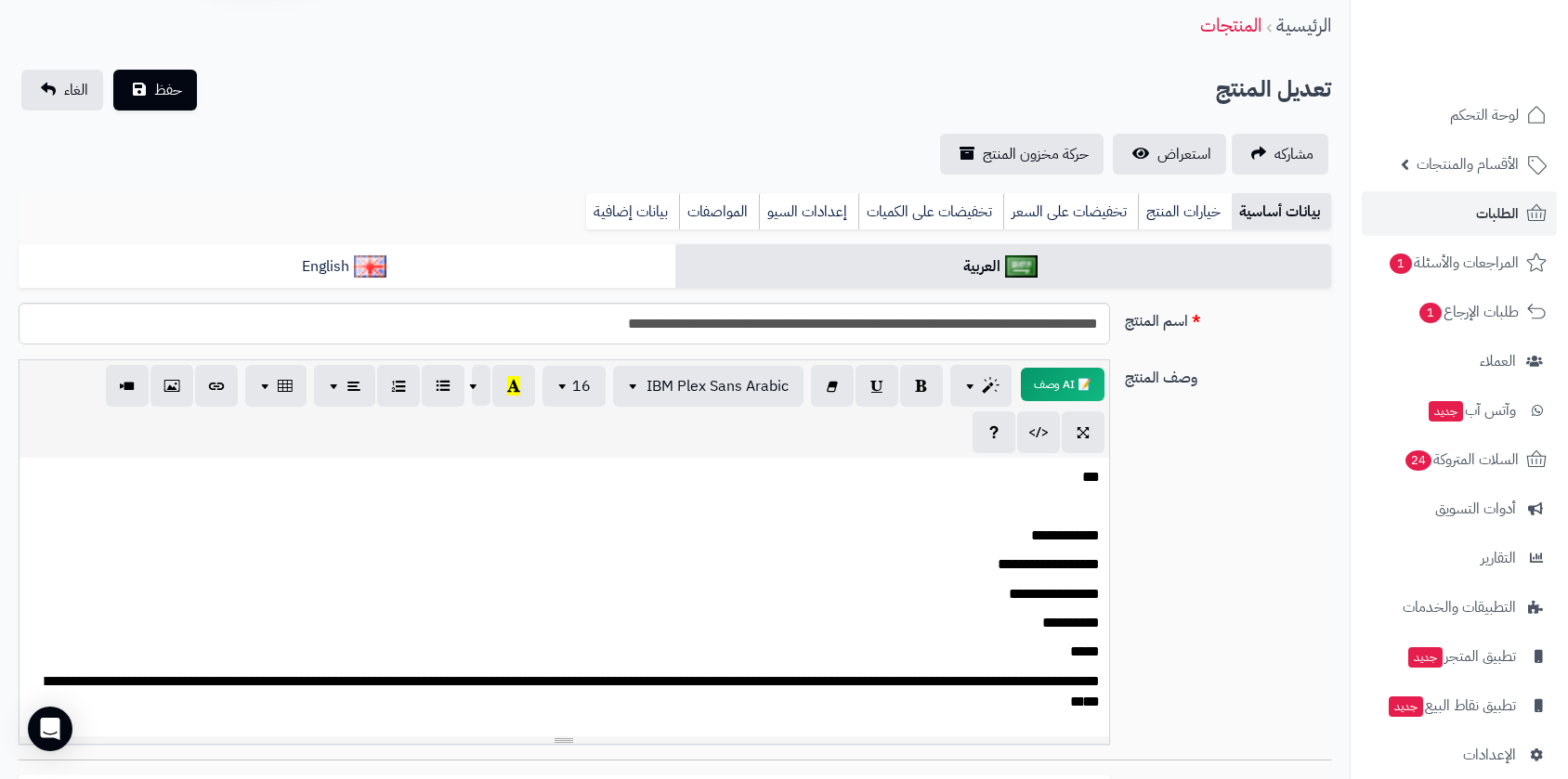
scroll to position [103, 0]
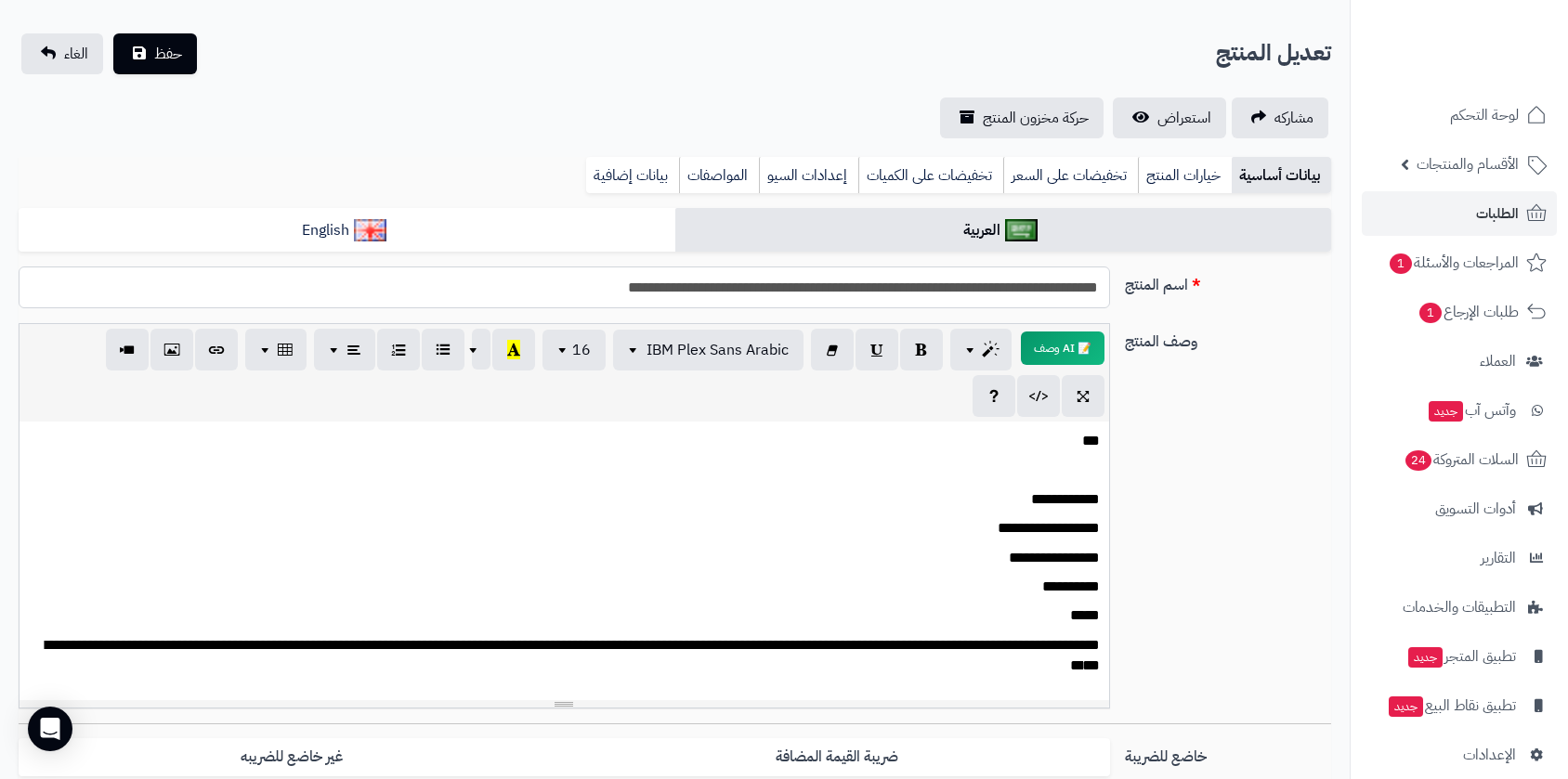
drag, startPoint x: 544, startPoint y: 295, endPoint x: 1134, endPoint y: 295, distance: 590.0
click at [1134, 295] on div "**********" at bounding box center [675, 295] width 1327 height 57
click at [891, 289] on input "**********" at bounding box center [564, 287] width 1091 height 42
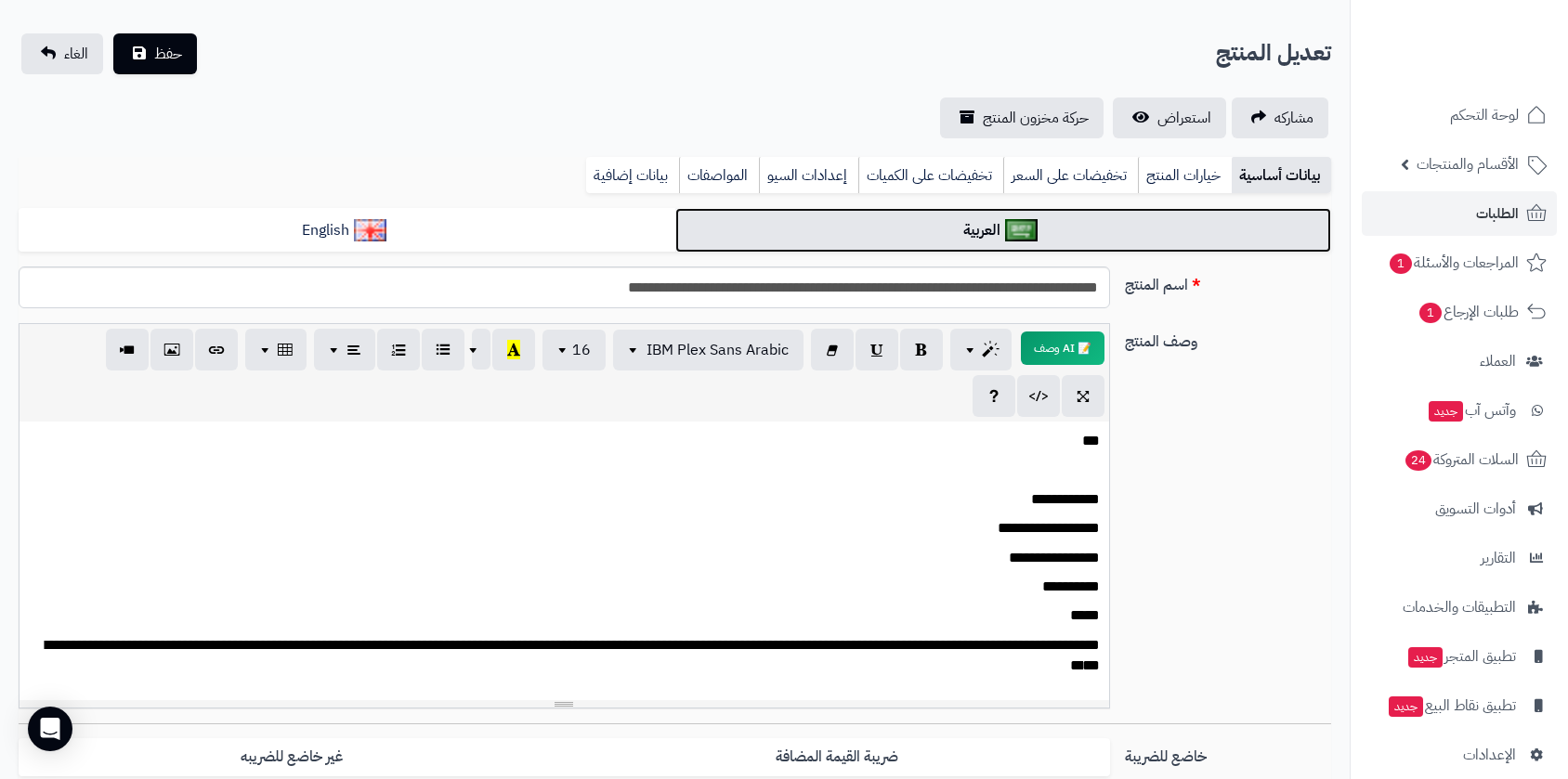
click at [886, 220] on link "العربية" at bounding box center [1003, 230] width 656 height 45
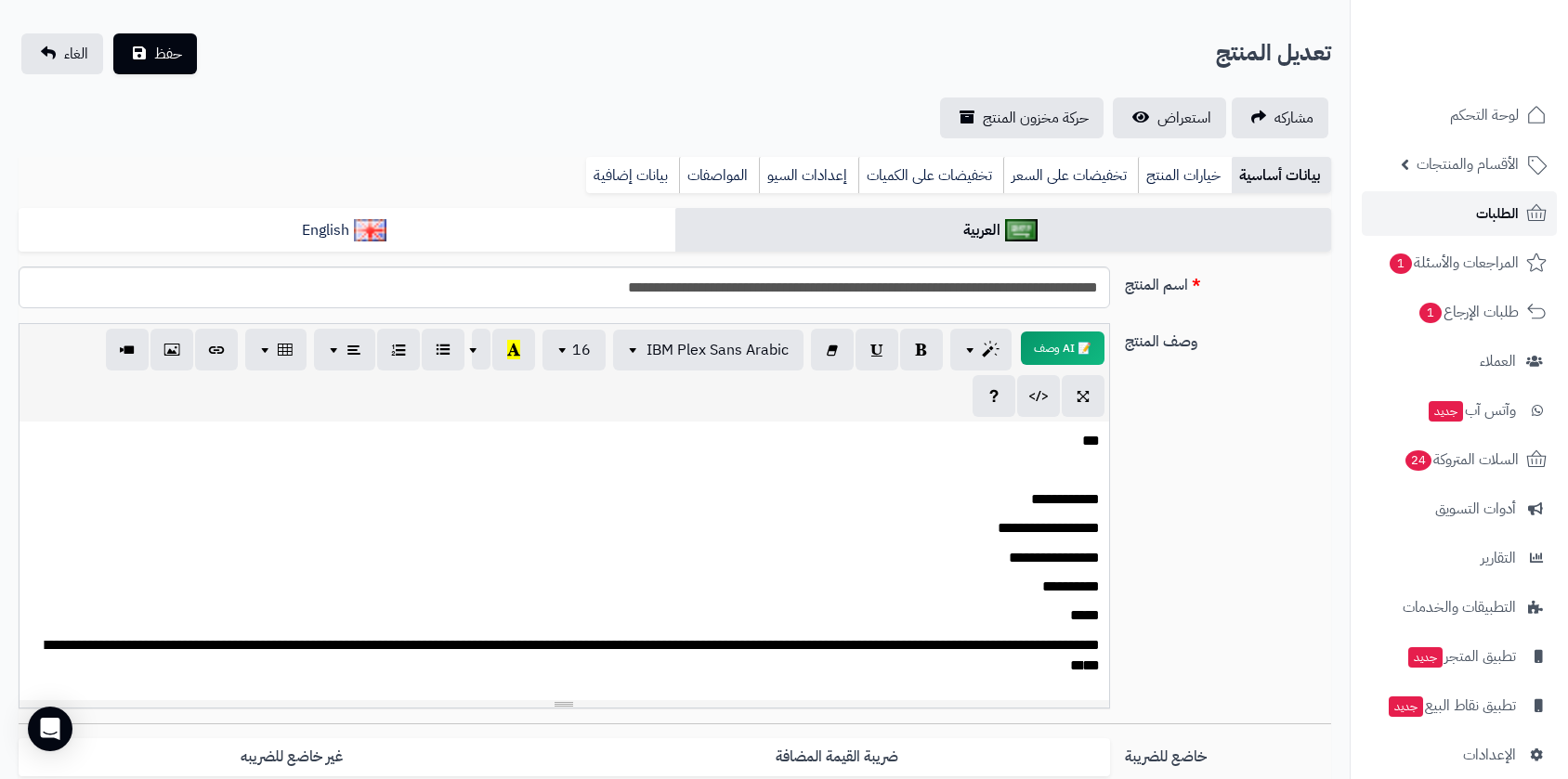
click at [1481, 209] on span "الطلبات" at bounding box center [1497, 214] width 43 height 26
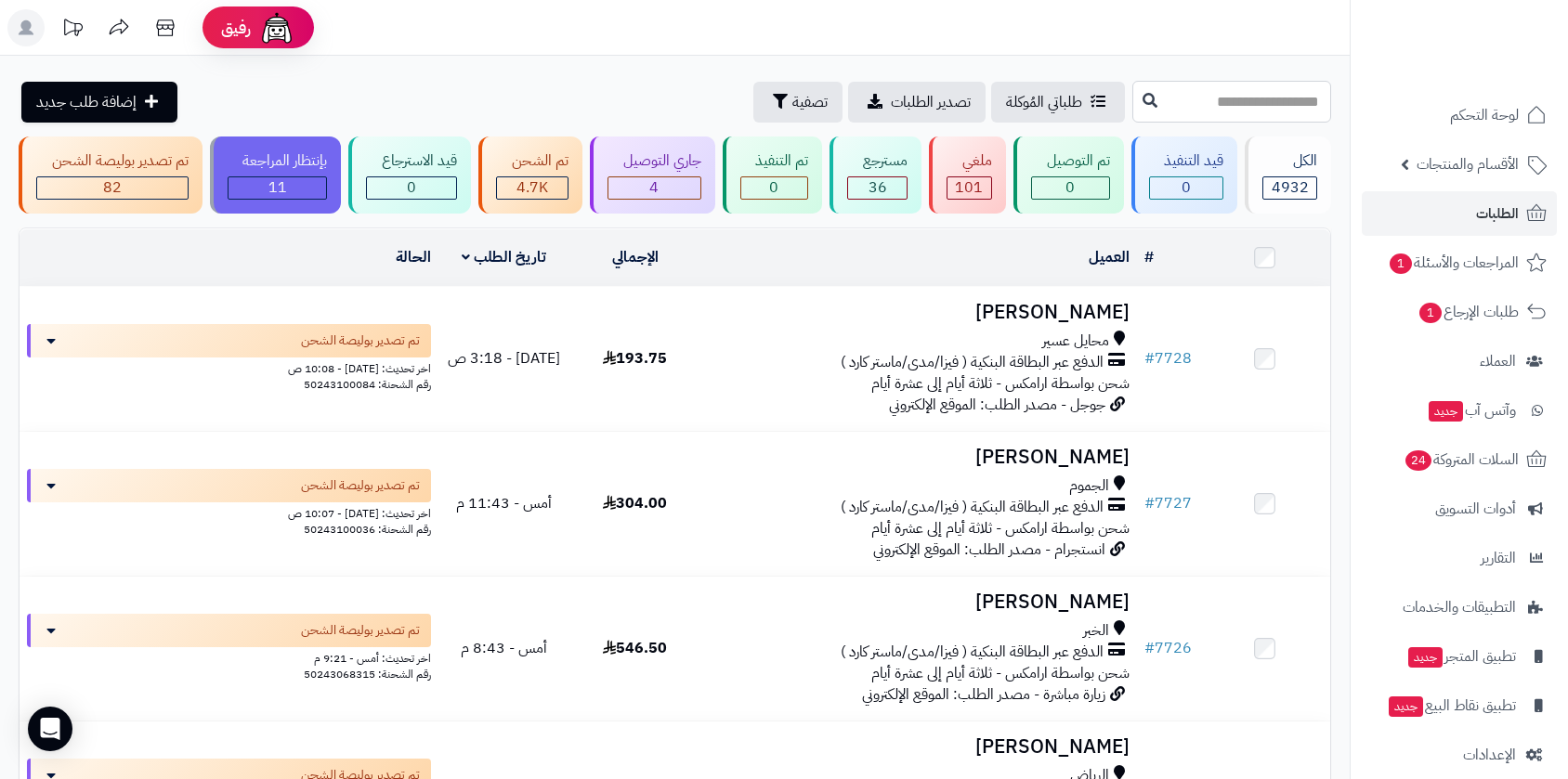
click at [1147, 93] on input "text" at bounding box center [1232, 101] width 199 height 42
type input "****"
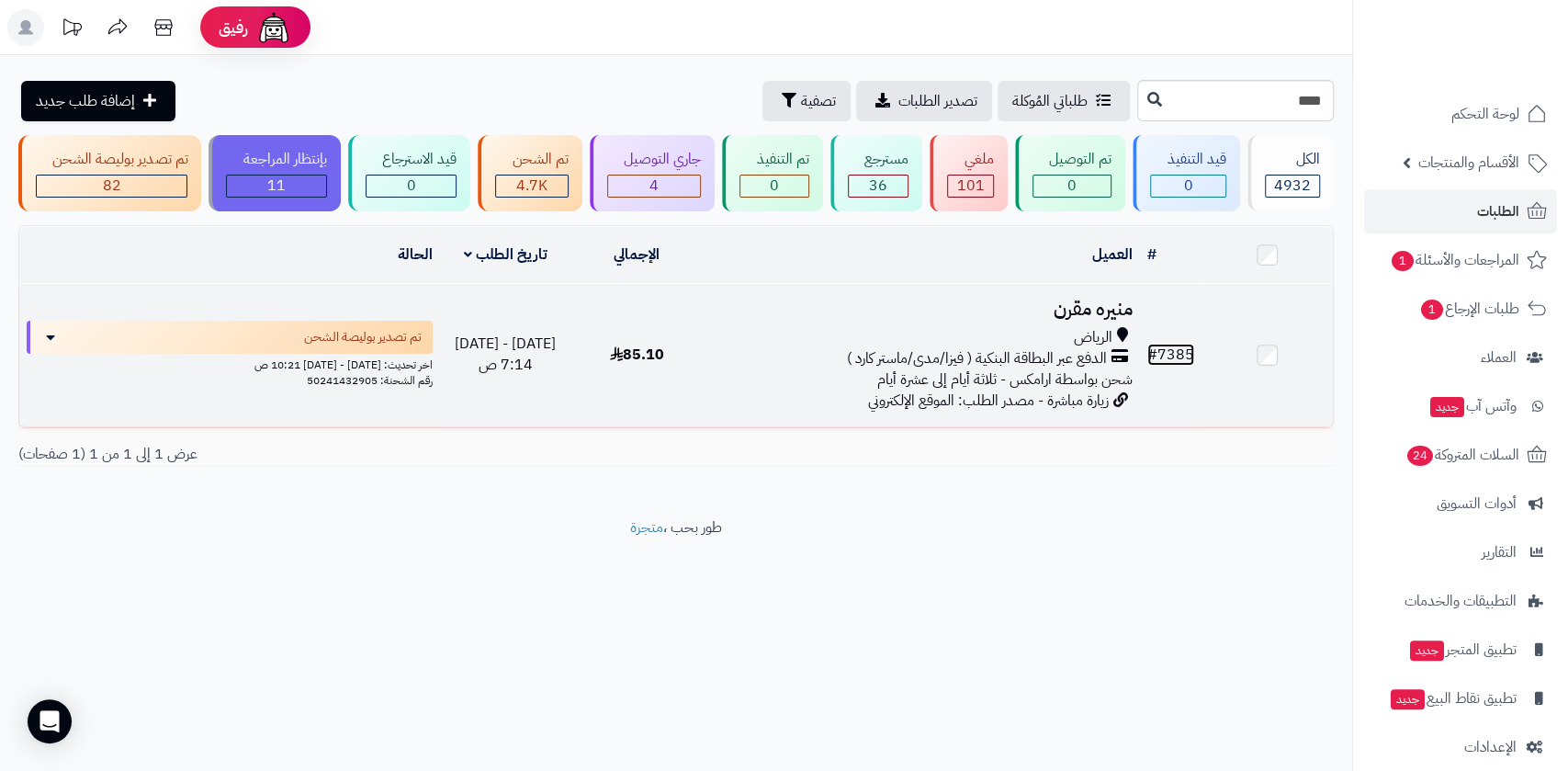
click at [1164, 354] on link "# 7385" at bounding box center [1170, 354] width 47 height 22
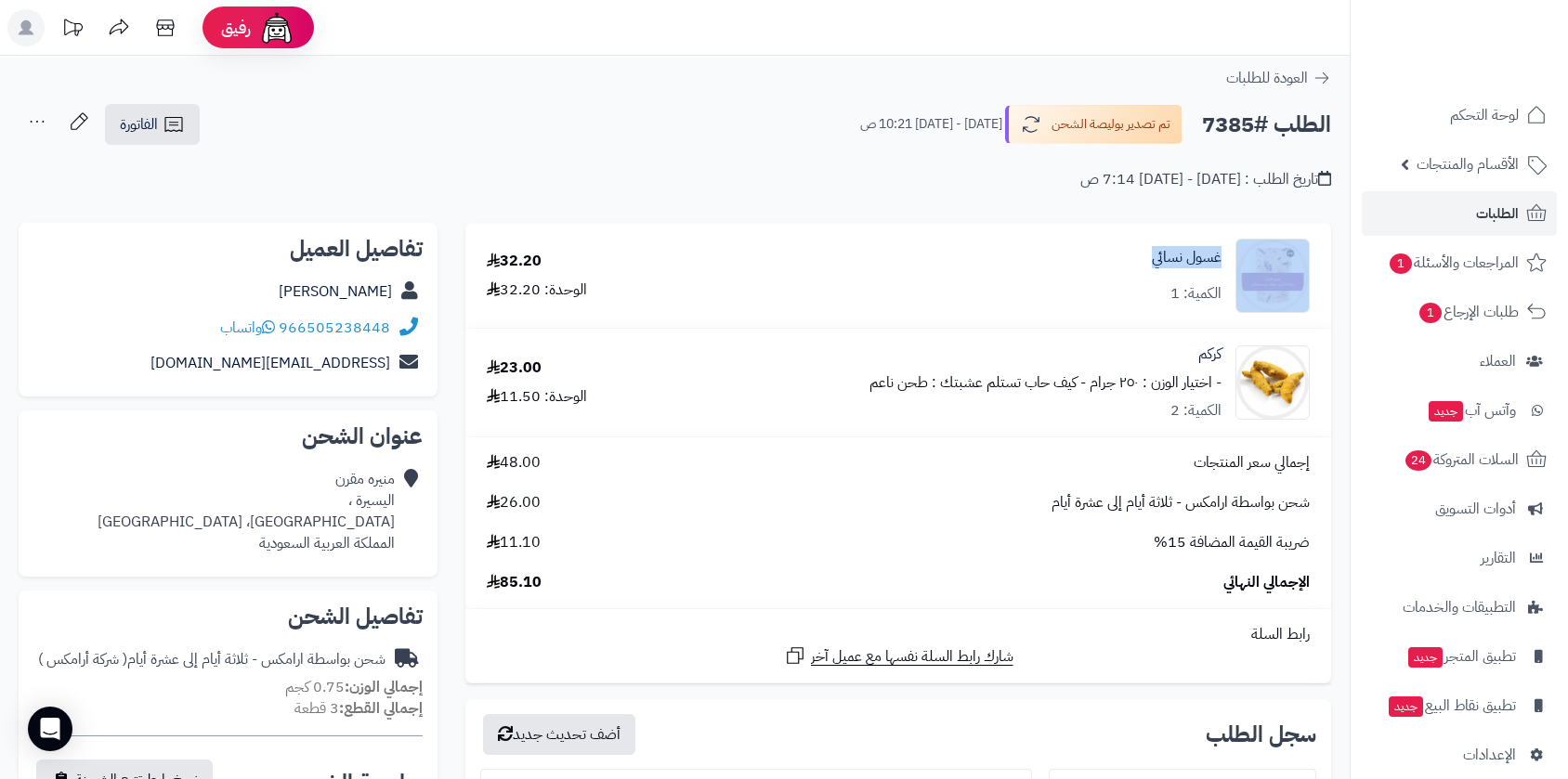
drag, startPoint x: 1105, startPoint y: 256, endPoint x: 1247, endPoint y: 261, distance: 142.1
click at [1250, 259] on div "غسول نسائي الكمية: 1" at bounding box center [998, 275] width 653 height 74
copy div "غسول نسائي"
